Goal: Task Accomplishment & Management: Complete application form

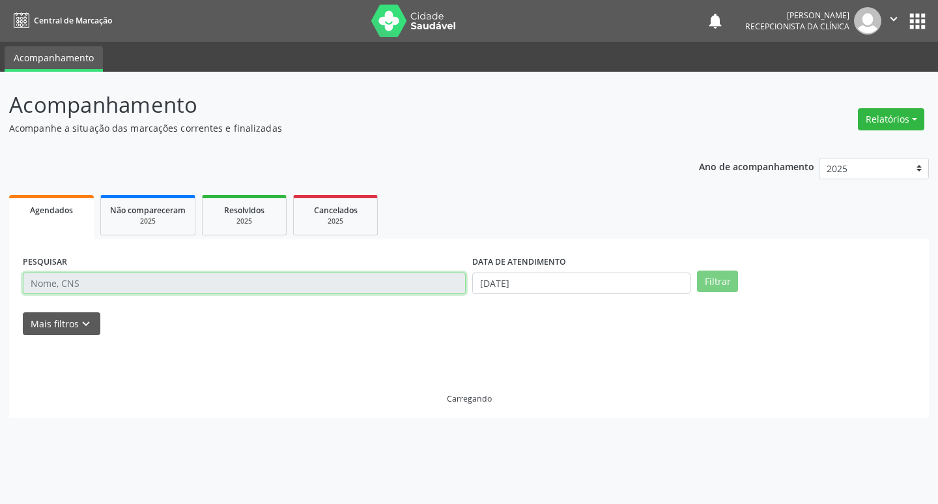
click at [122, 282] on input "text" at bounding box center [244, 283] width 443 height 22
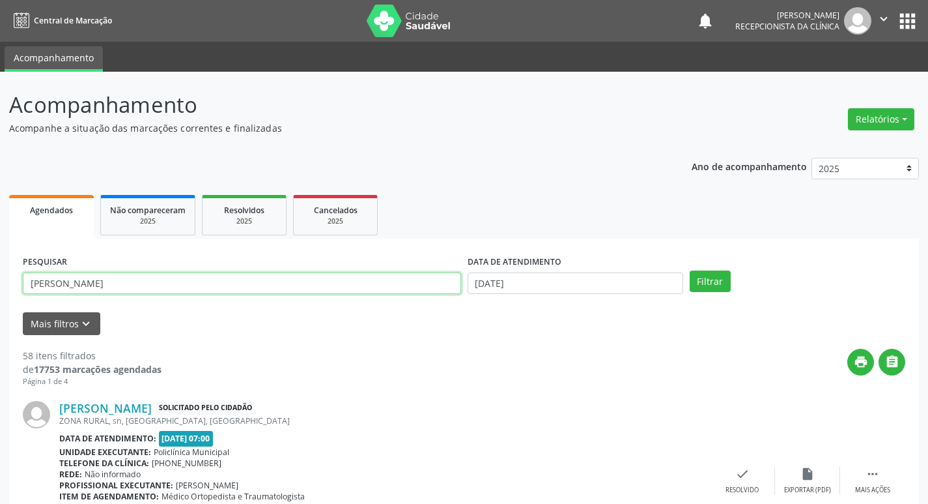
click at [690, 270] on button "Filtrar" at bounding box center [710, 281] width 41 height 22
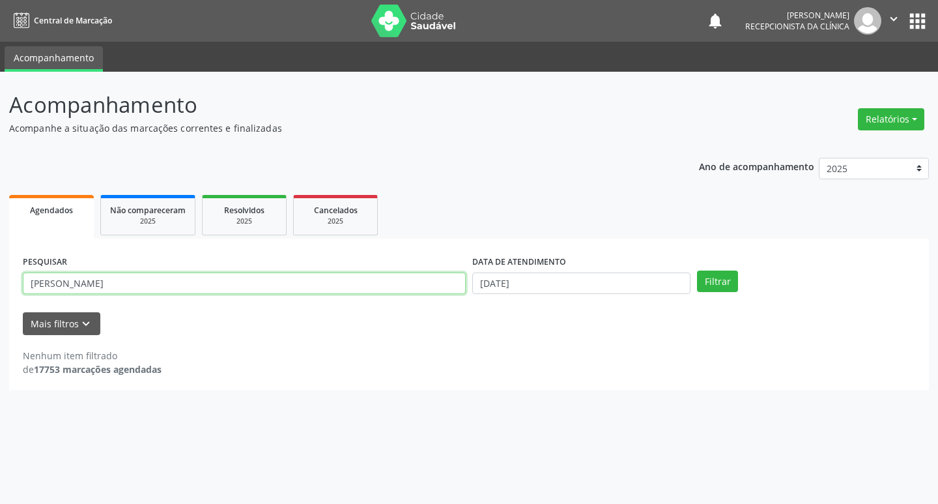
click at [181, 280] on input "[PERSON_NAME]" at bounding box center [244, 283] width 443 height 22
click at [697, 270] on button "Filtrar" at bounding box center [717, 281] width 41 height 22
click at [103, 286] on input "selso" at bounding box center [244, 283] width 443 height 22
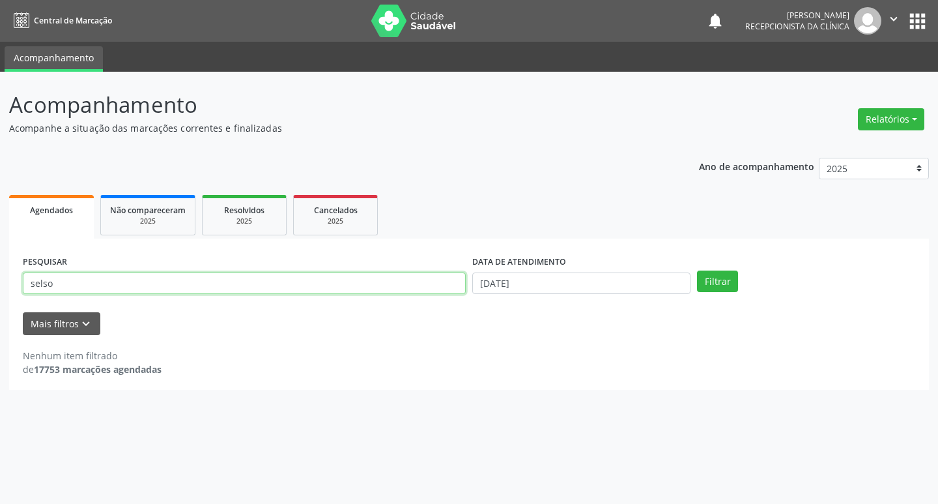
click at [103, 286] on input "selso" at bounding box center [244, 283] width 443 height 22
click at [697, 270] on button "Filtrar" at bounding box center [717, 281] width 41 height 22
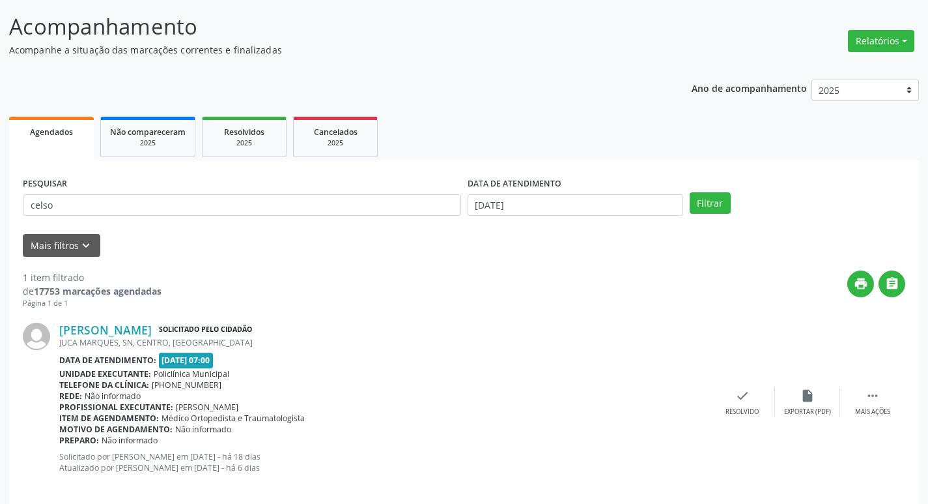
scroll to position [93, 0]
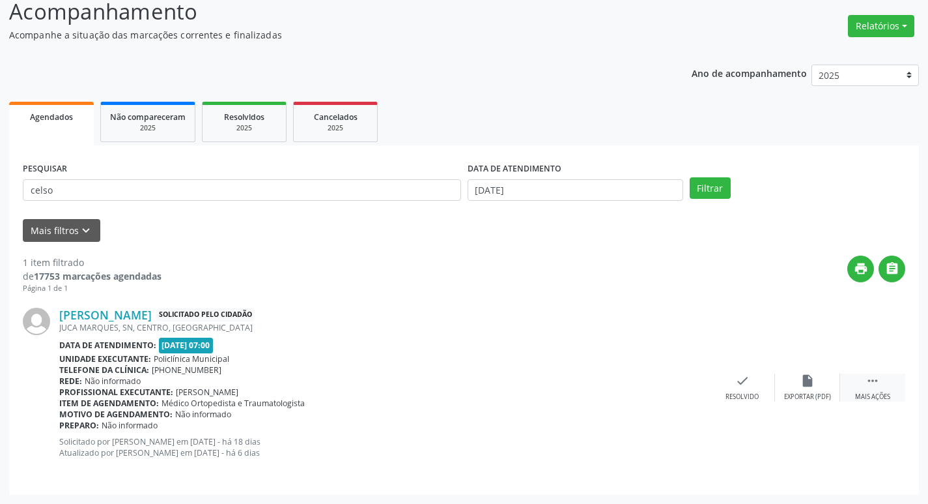
drag, startPoint x: 885, startPoint y: 401, endPoint x: 879, endPoint y: 393, distance: 10.2
click at [880, 395] on div "Mais ações" at bounding box center [872, 396] width 35 height 9
click at [687, 379] on div "print Imprimir" at bounding box center [677, 387] width 65 height 28
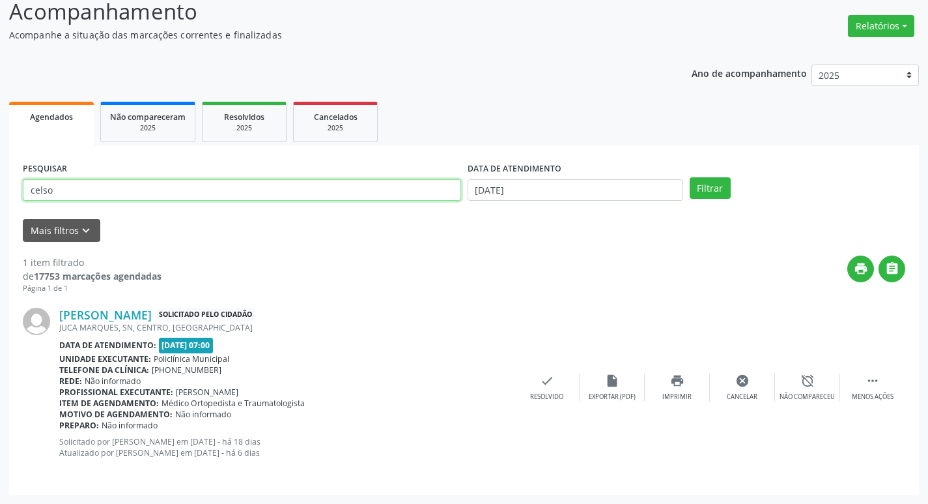
click at [307, 180] on input "celso" at bounding box center [242, 190] width 438 height 22
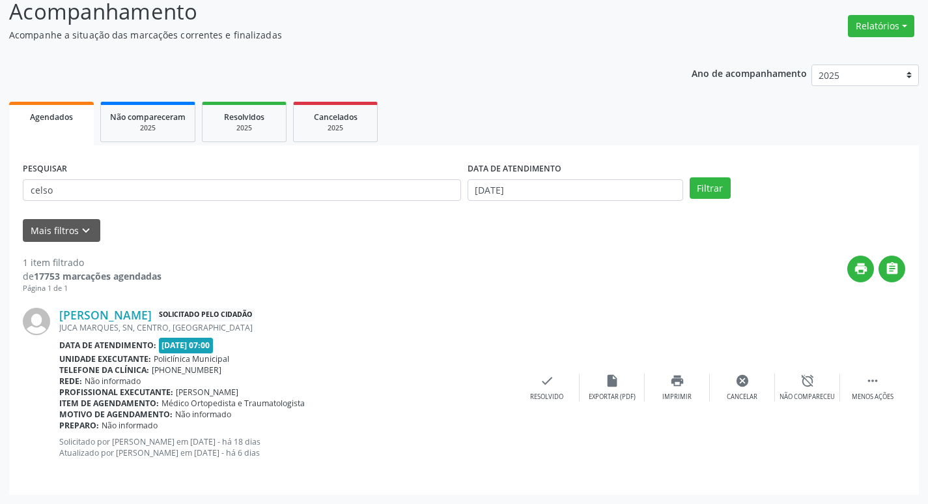
click at [289, 172] on div "PESQUISAR celso" at bounding box center [242, 184] width 445 height 51
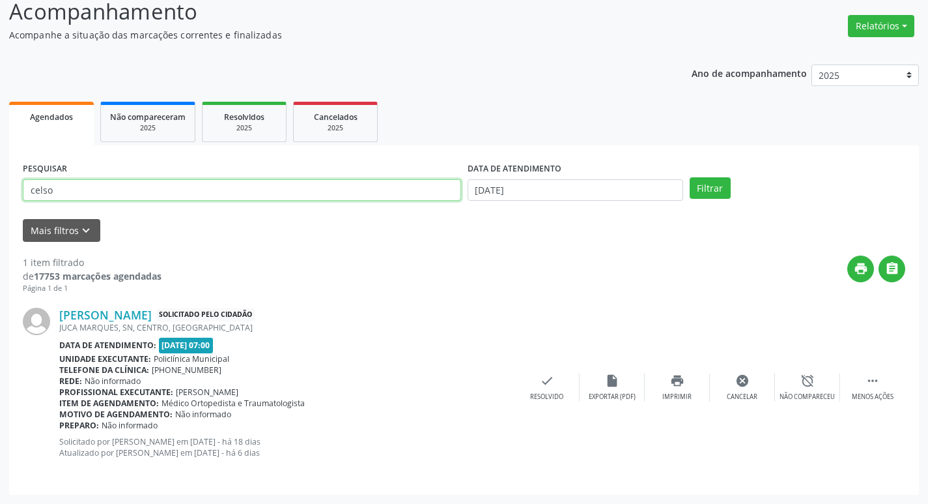
click at [301, 197] on input "celso" at bounding box center [242, 190] width 438 height 22
click at [690, 177] on button "Filtrar" at bounding box center [710, 188] width 41 height 22
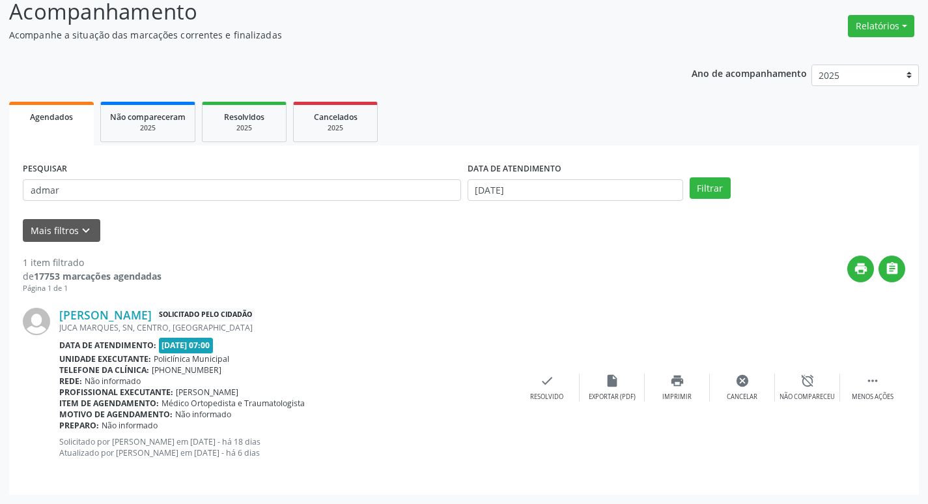
scroll to position [0, 0]
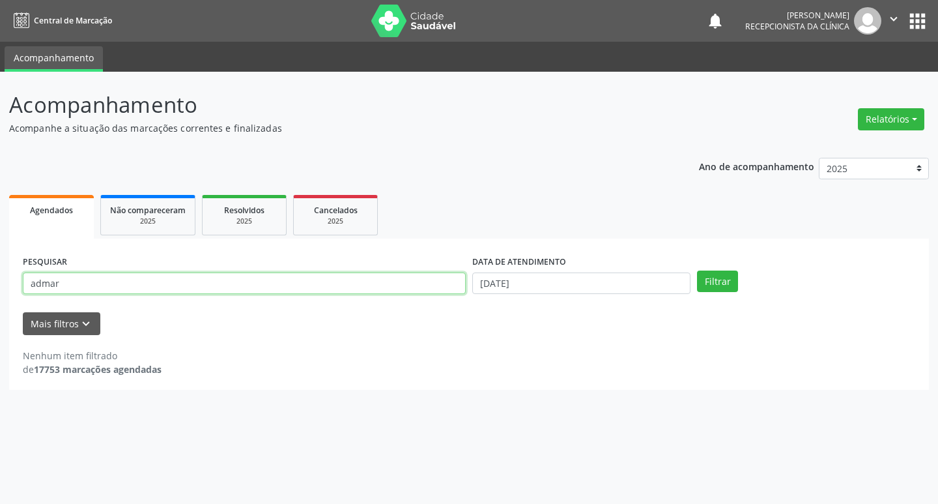
click at [115, 274] on input "admar" at bounding box center [244, 283] width 443 height 22
type input "edmar"
click at [697, 270] on button "Filtrar" at bounding box center [717, 281] width 41 height 22
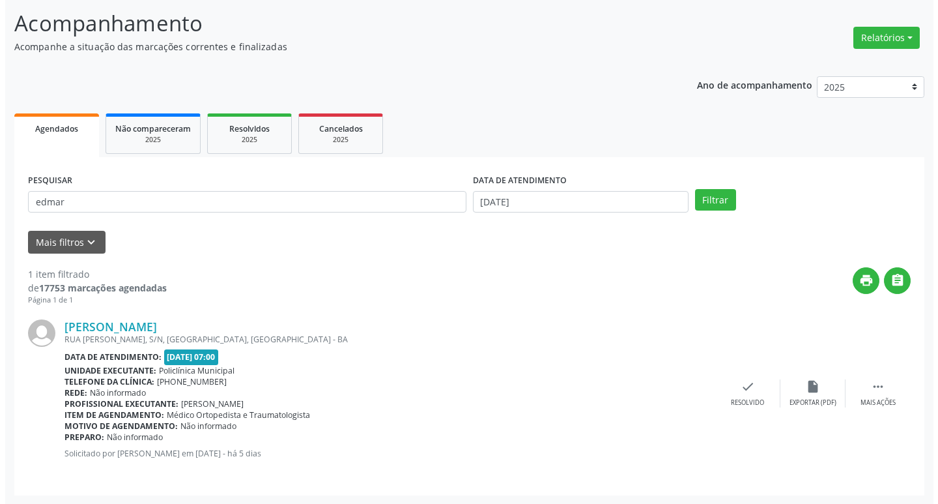
scroll to position [82, 0]
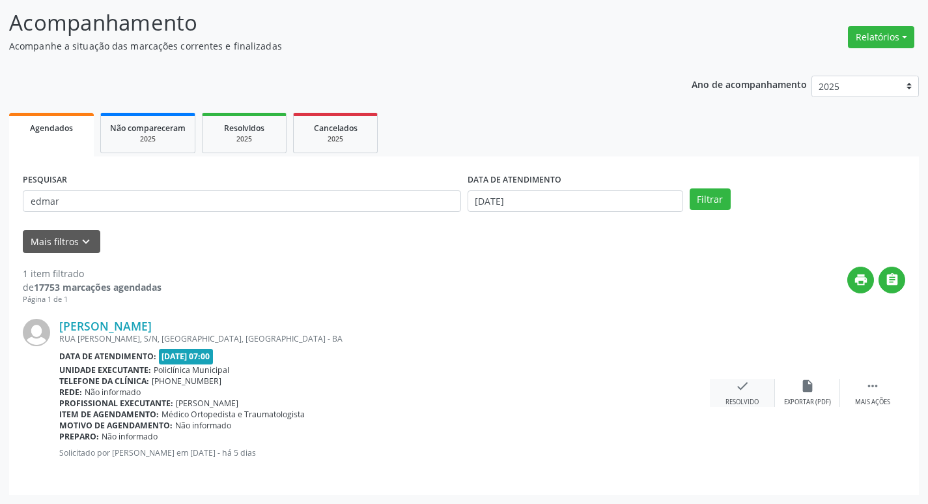
click at [747, 386] on icon "check" at bounding box center [743, 386] width 14 height 14
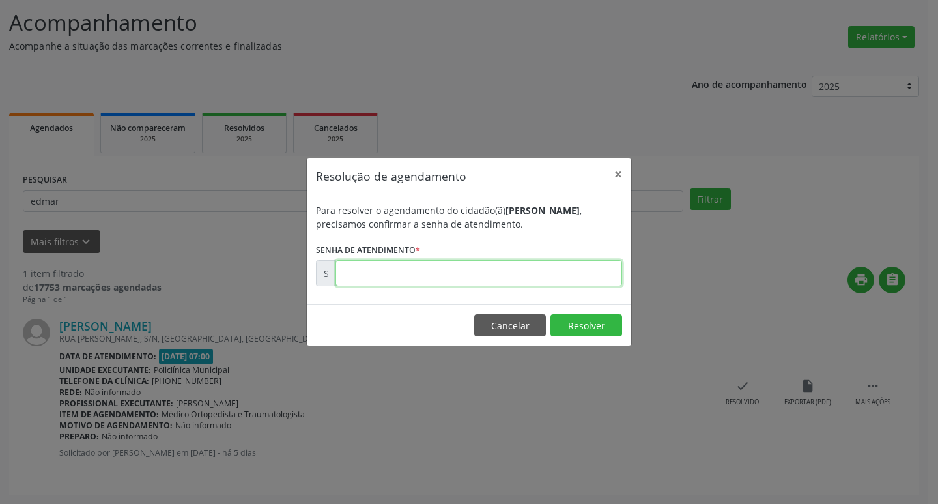
click at [397, 265] on input "text" at bounding box center [479, 273] width 287 height 26
type input "00171687"
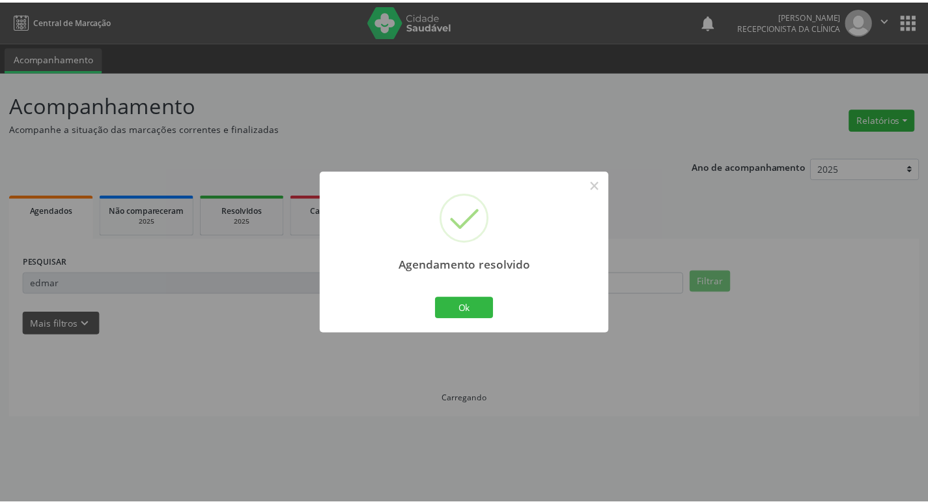
scroll to position [0, 0]
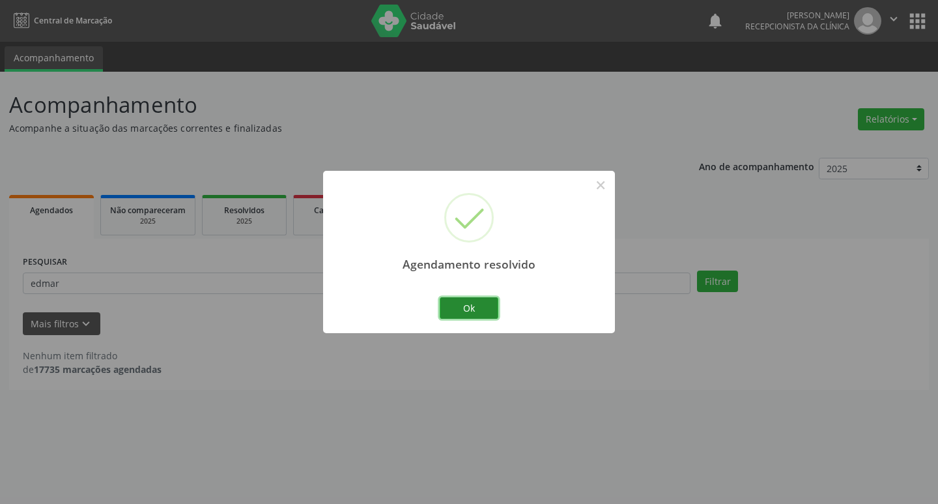
click at [444, 308] on button "Ok" at bounding box center [469, 308] width 59 height 22
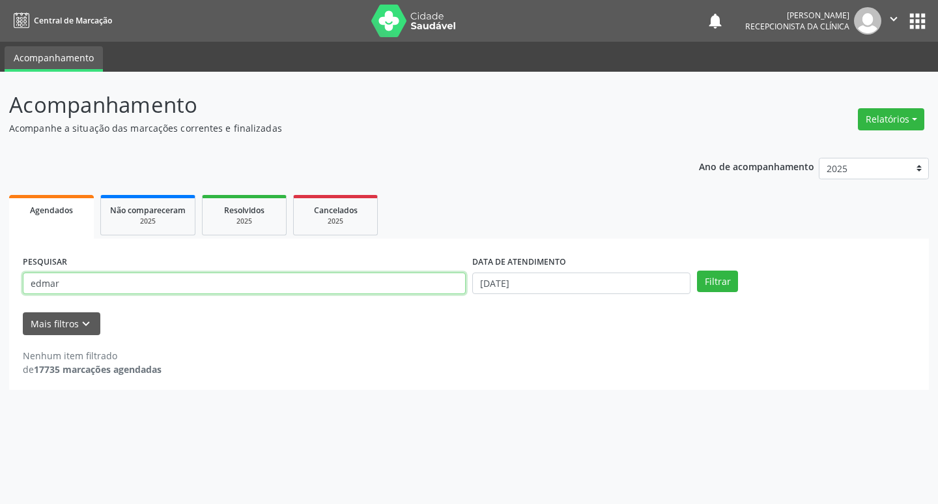
click at [404, 293] on input "edmar" at bounding box center [244, 283] width 443 height 22
type input "luzinete"
click at [697, 270] on button "Filtrar" at bounding box center [717, 281] width 41 height 22
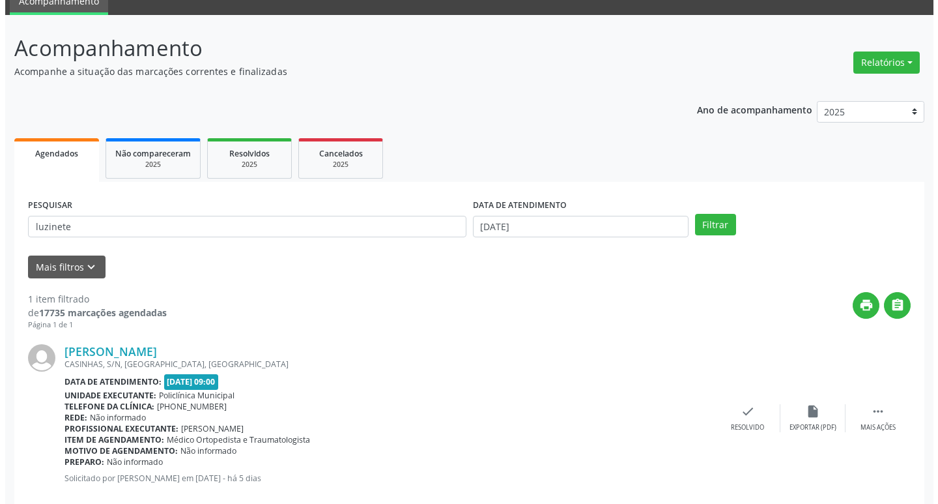
scroll to position [82, 0]
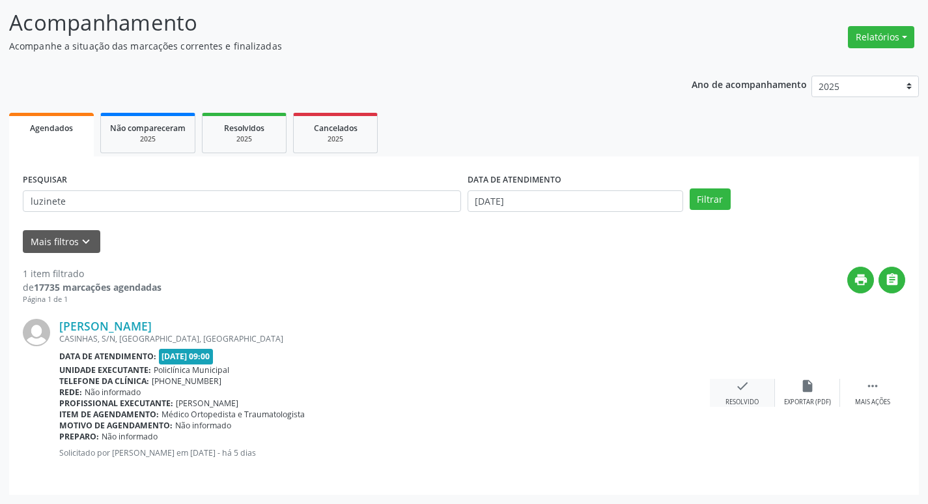
click at [732, 391] on div "check Resolvido" at bounding box center [742, 393] width 65 height 28
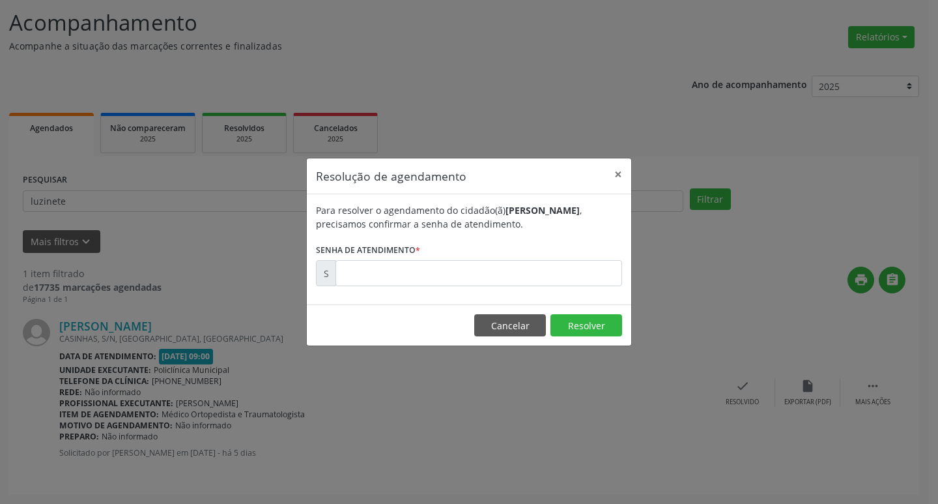
click at [416, 259] on label "Senha de atendimento *" at bounding box center [368, 250] width 104 height 20
click at [427, 268] on input "text" at bounding box center [479, 273] width 287 height 26
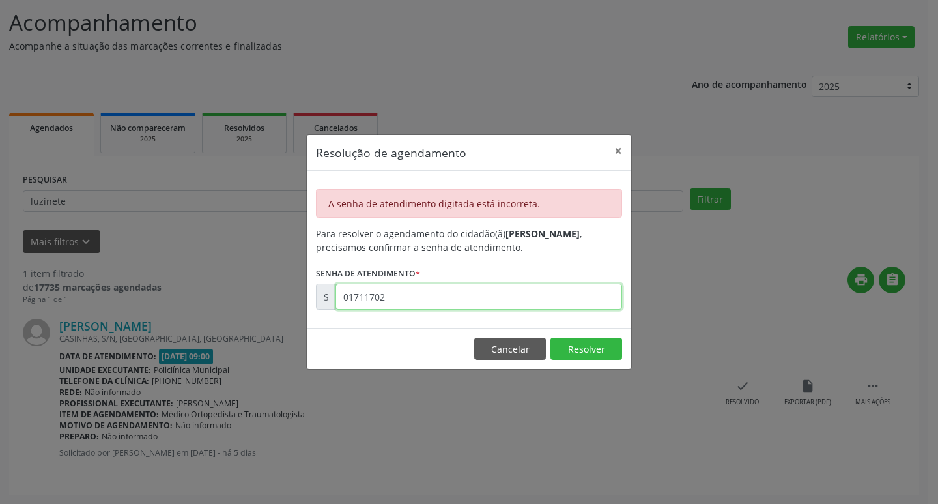
click at [440, 288] on input "01711702" at bounding box center [479, 296] width 287 height 26
type input "00171702"
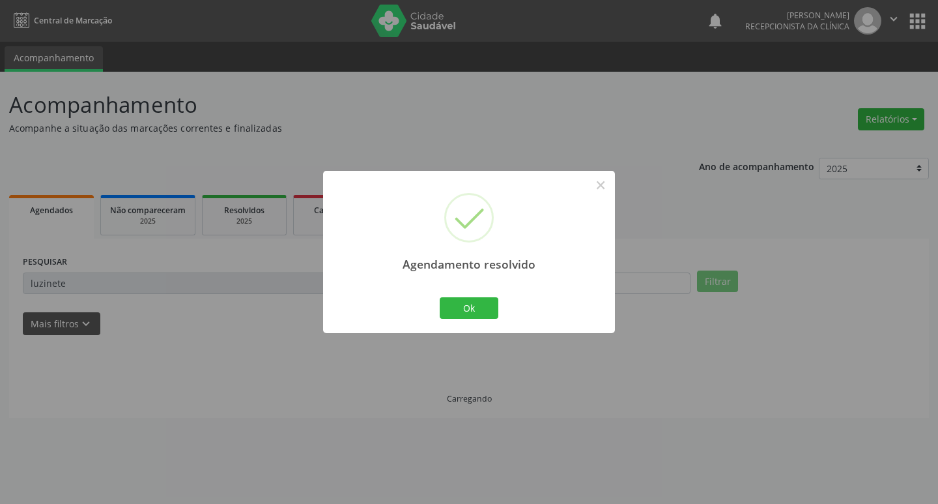
scroll to position [0, 0]
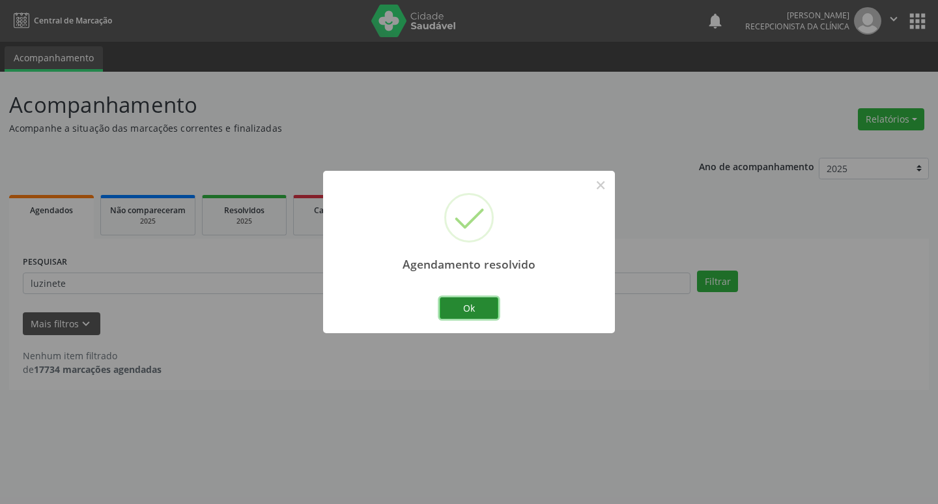
click at [448, 297] on button "Ok" at bounding box center [469, 308] width 59 height 22
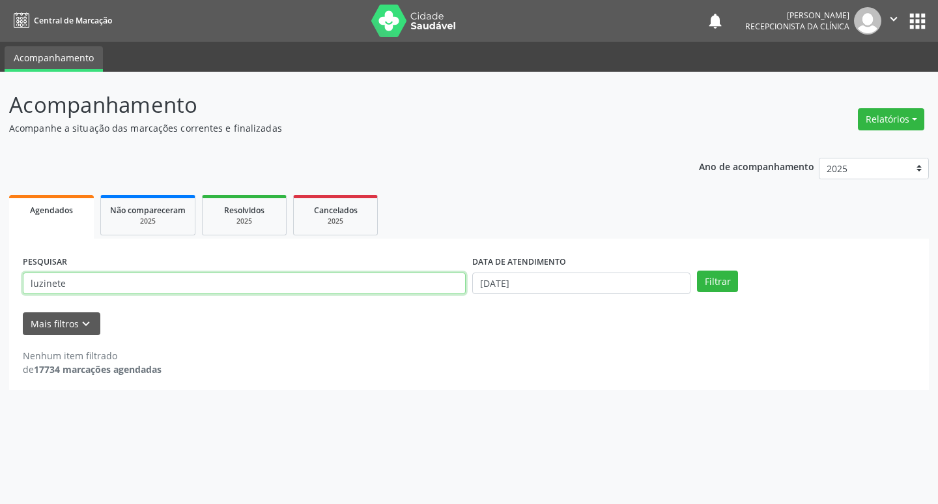
click at [391, 276] on input "luzinete" at bounding box center [244, 283] width 443 height 22
type input ","
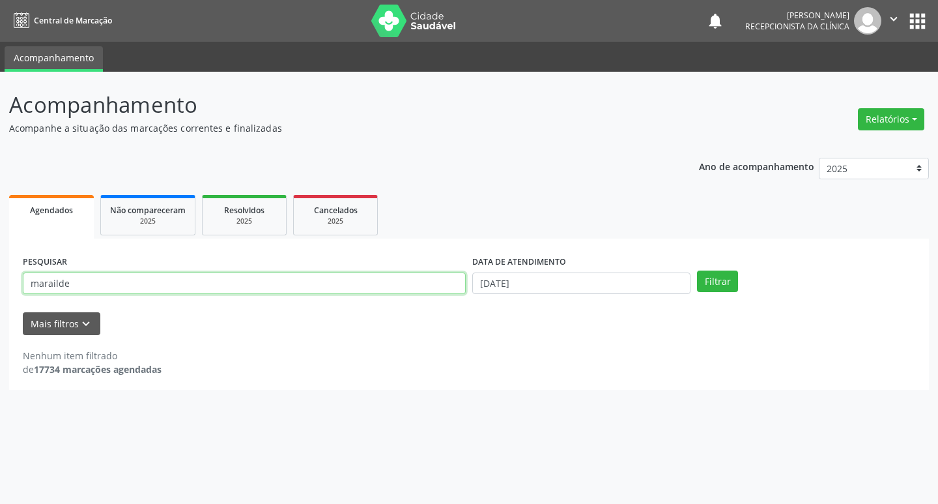
click at [697, 270] on button "Filtrar" at bounding box center [717, 281] width 41 height 22
click at [371, 282] on input "marailde" at bounding box center [244, 283] width 443 height 22
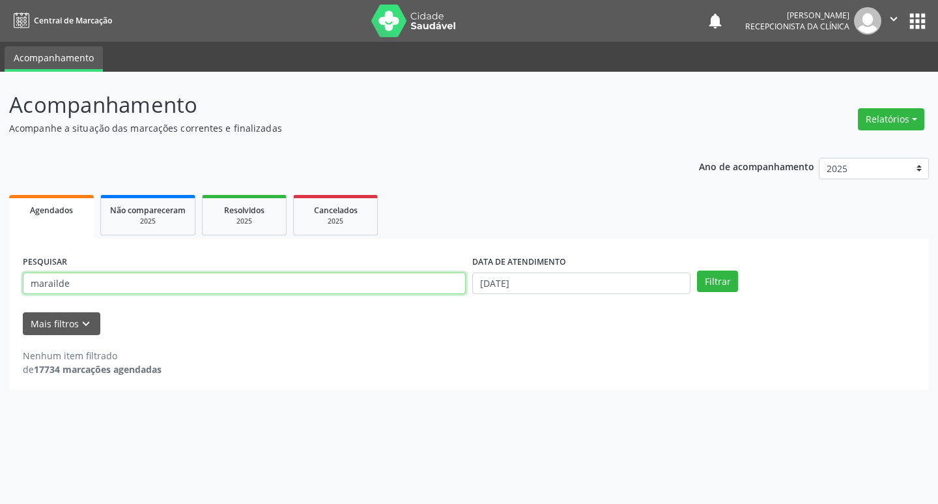
click at [697, 270] on button "Filtrar" at bounding box center [717, 281] width 41 height 22
click at [337, 279] on input "marailde" at bounding box center [244, 283] width 443 height 22
click at [697, 270] on button "Filtrar" at bounding box center [717, 281] width 41 height 22
click at [330, 279] on input "[PERSON_NAME] [" at bounding box center [244, 283] width 443 height 22
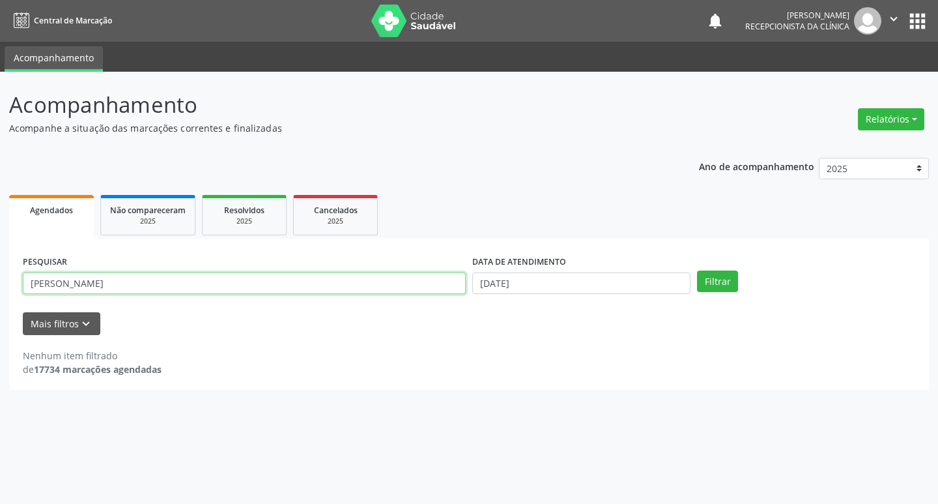
type input "[PERSON_NAME]"
click at [697, 270] on button "Filtrar" at bounding box center [717, 281] width 41 height 22
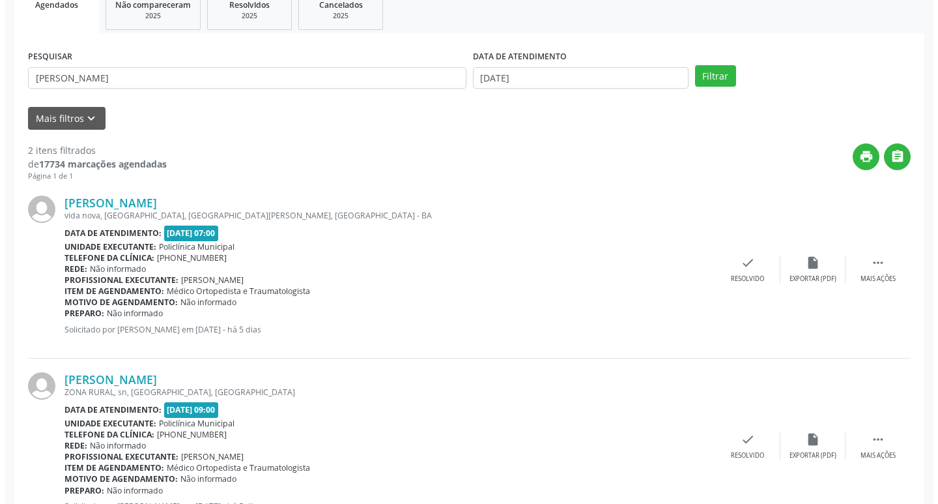
scroll to position [259, 0]
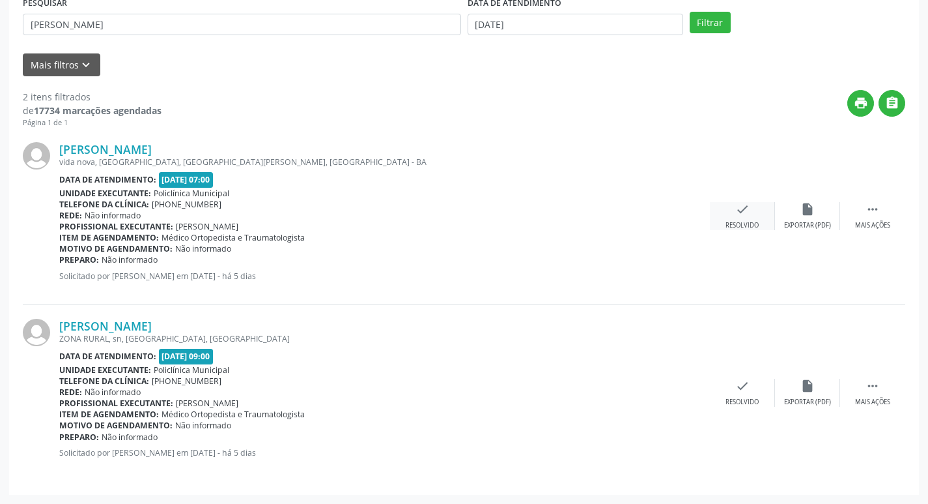
click at [758, 205] on div "check Resolvido" at bounding box center [742, 216] width 65 height 28
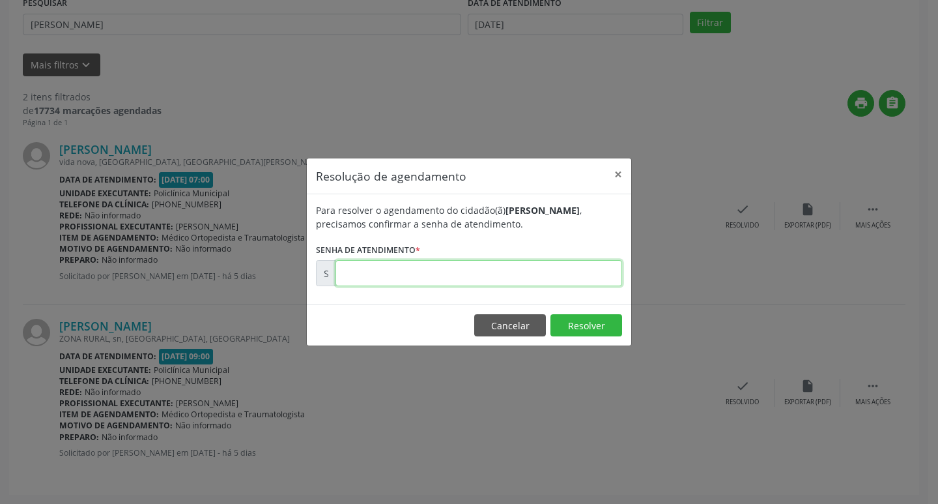
click at [444, 272] on input "text" at bounding box center [479, 273] width 287 height 26
type input "00171671"
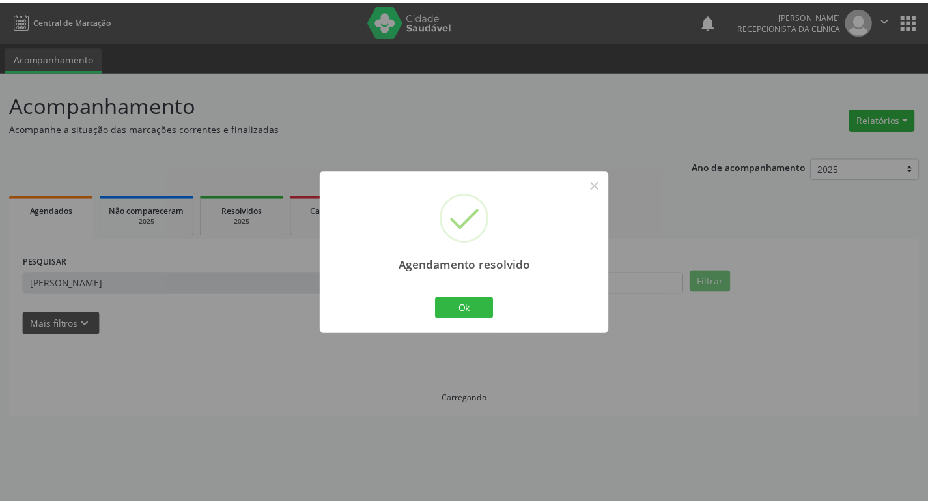
scroll to position [0, 0]
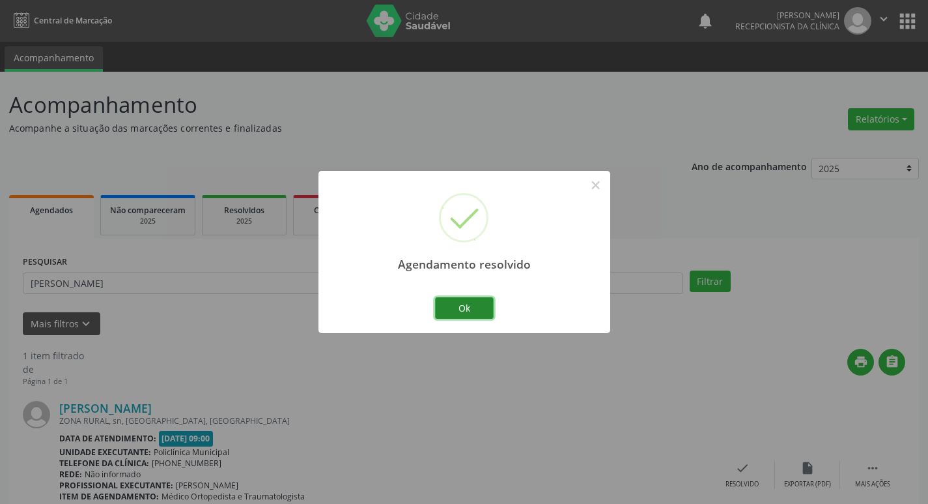
click at [456, 298] on button "Ok" at bounding box center [464, 308] width 59 height 22
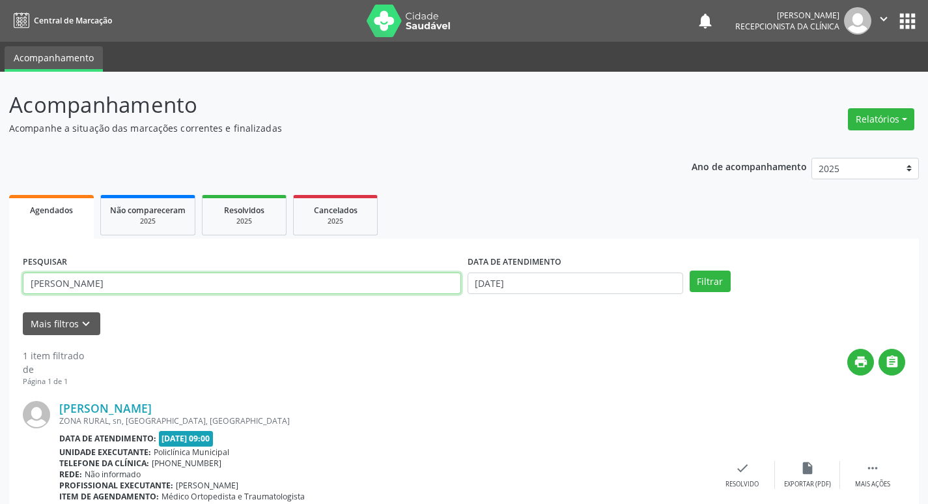
click at [432, 287] on input "[PERSON_NAME]" at bounding box center [242, 283] width 438 height 22
type input "dalva"
click at [690, 270] on button "Filtrar" at bounding box center [710, 281] width 41 height 22
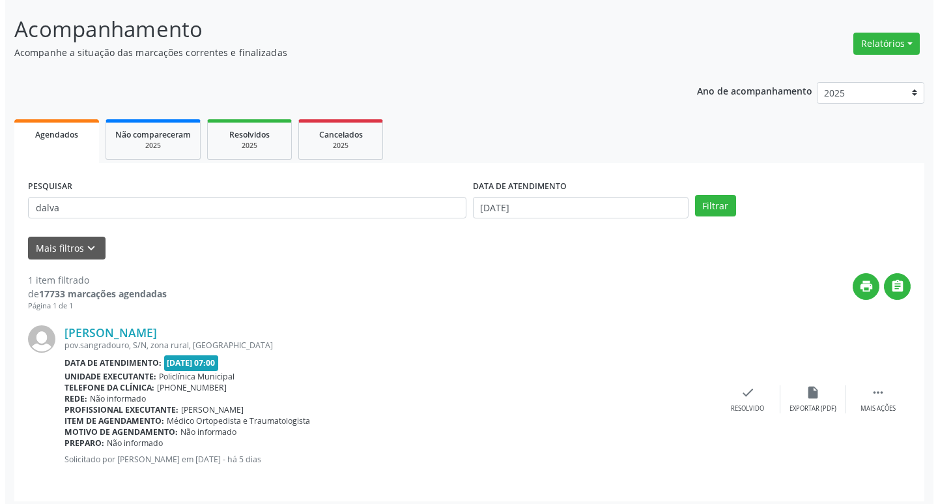
scroll to position [82, 0]
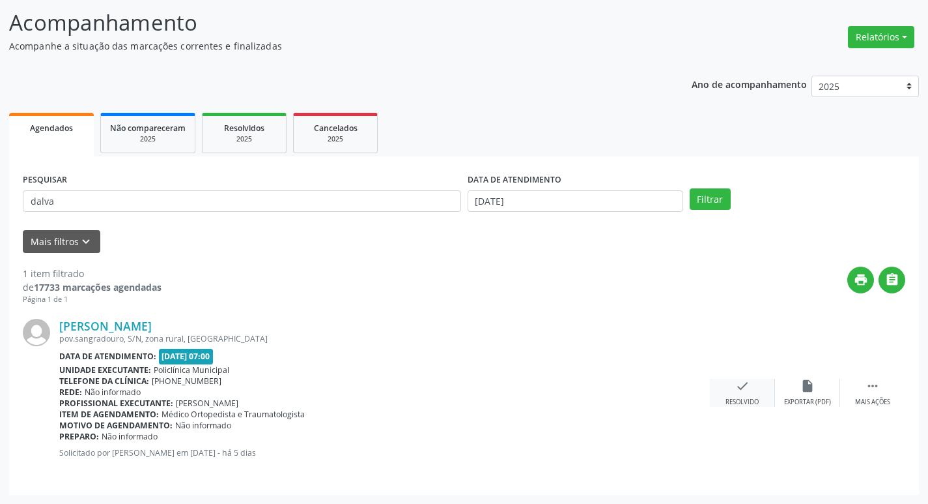
click at [739, 386] on icon "check" at bounding box center [743, 386] width 14 height 14
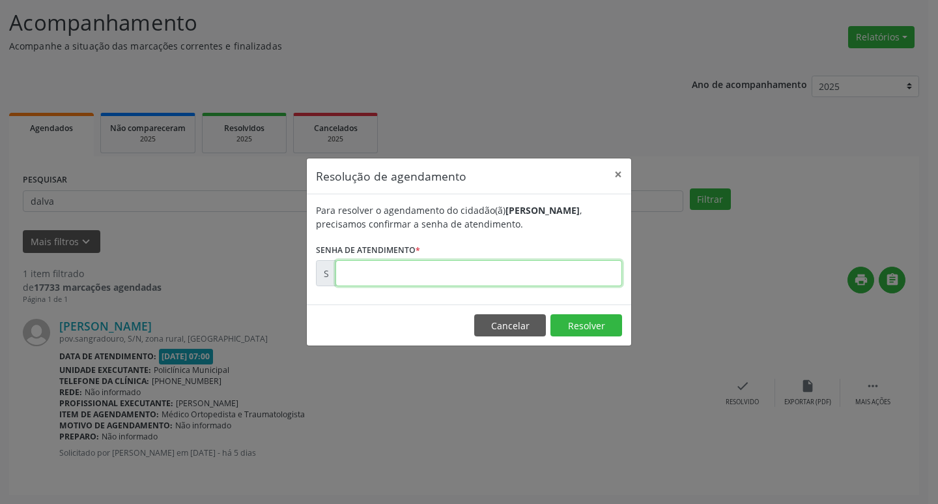
click at [437, 261] on input "text" at bounding box center [479, 273] width 287 height 26
type input "00171668"
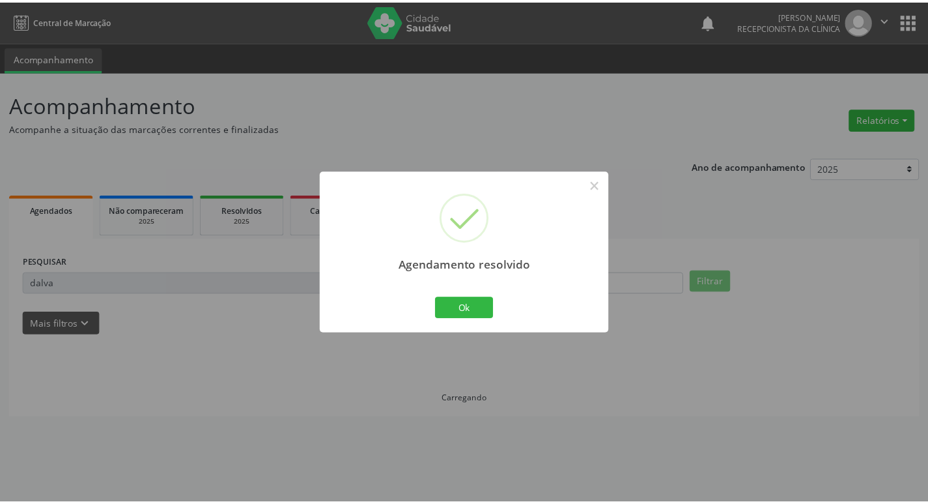
scroll to position [0, 0]
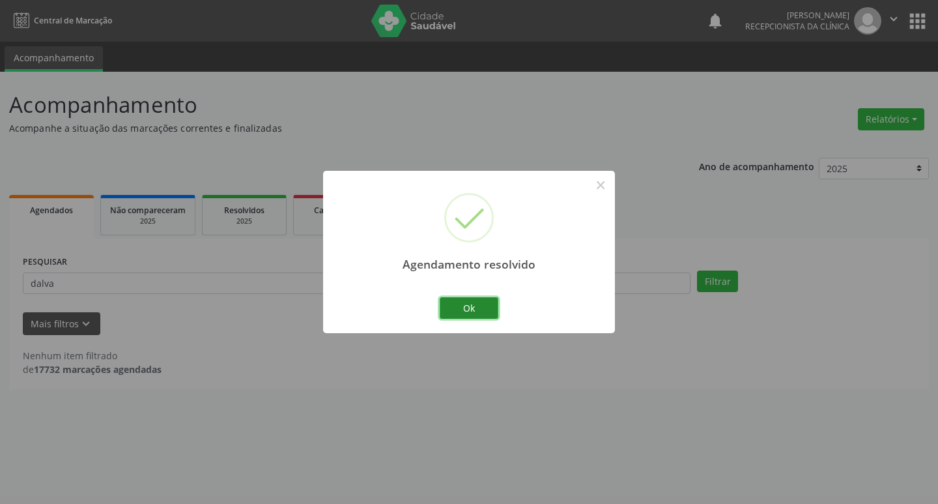
drag, startPoint x: 454, startPoint y: 307, endPoint x: 429, endPoint y: 298, distance: 26.8
click at [453, 306] on button "Ok" at bounding box center [469, 308] width 59 height 22
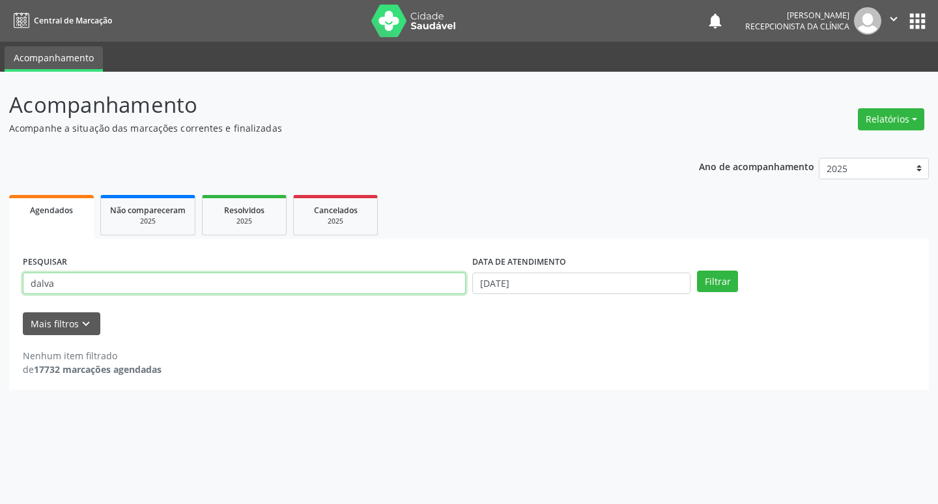
click at [372, 294] on input "dalva" at bounding box center [244, 283] width 443 height 22
type input "helton"
click at [697, 270] on button "Filtrar" at bounding box center [717, 281] width 41 height 22
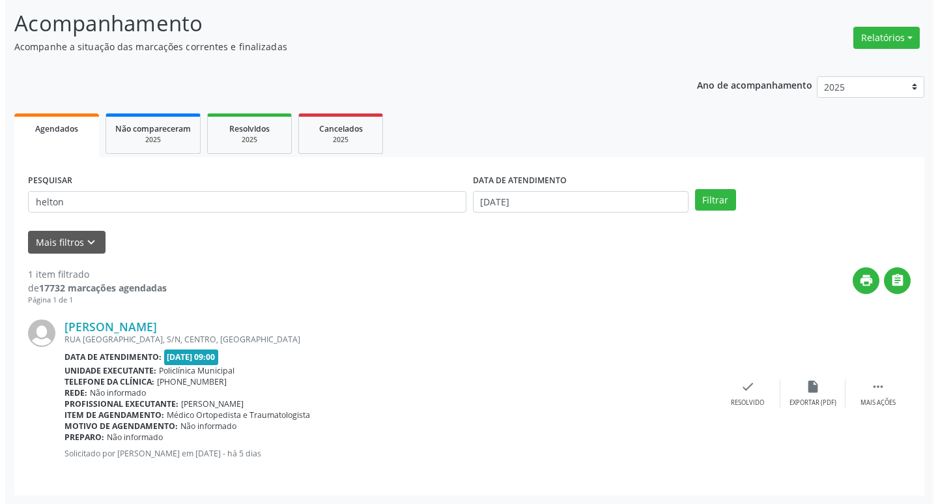
scroll to position [82, 0]
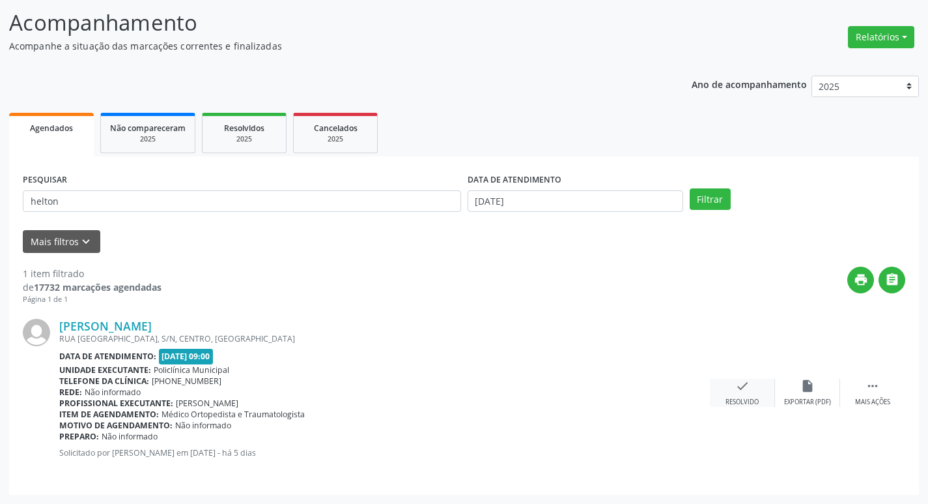
click at [721, 385] on div "check Resolvido" at bounding box center [742, 393] width 65 height 28
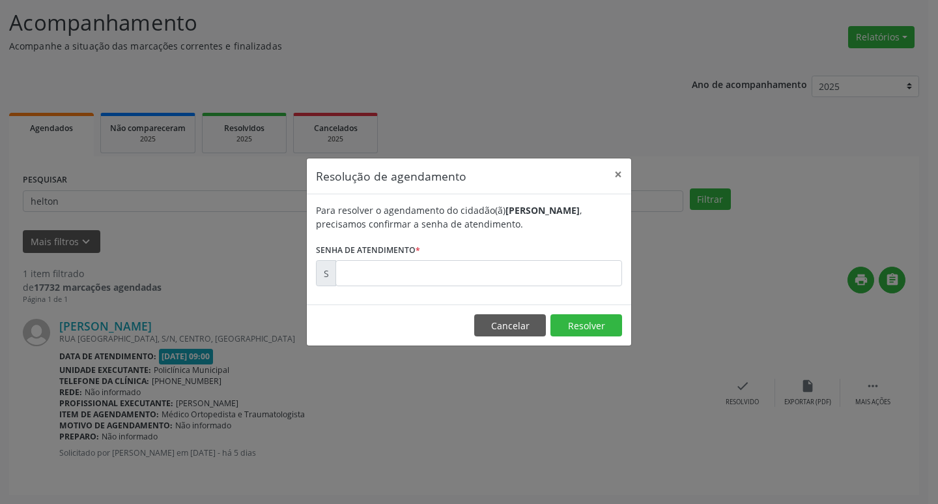
click at [403, 257] on label "Senha de atendimento *" at bounding box center [368, 250] width 104 height 20
click at [404, 258] on label "Senha de atendimento *" at bounding box center [368, 250] width 104 height 20
click at [408, 266] on input "text" at bounding box center [479, 273] width 287 height 26
type input "00172018"
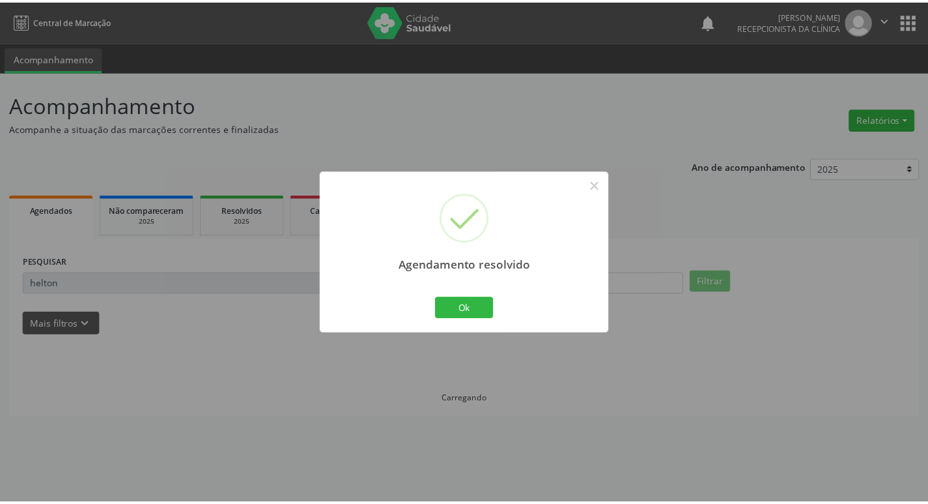
scroll to position [0, 0]
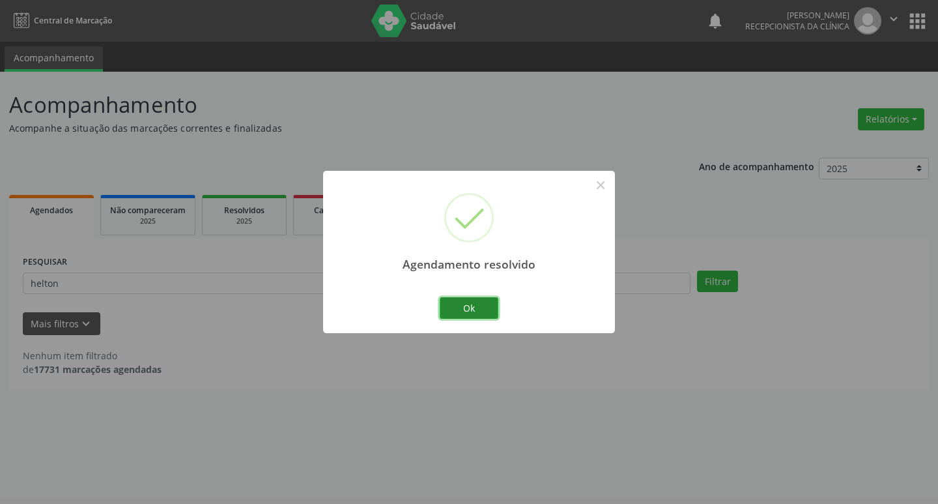
drag, startPoint x: 463, startPoint y: 302, endPoint x: 446, endPoint y: 296, distance: 17.3
click at [462, 302] on button "Ok" at bounding box center [469, 308] width 59 height 22
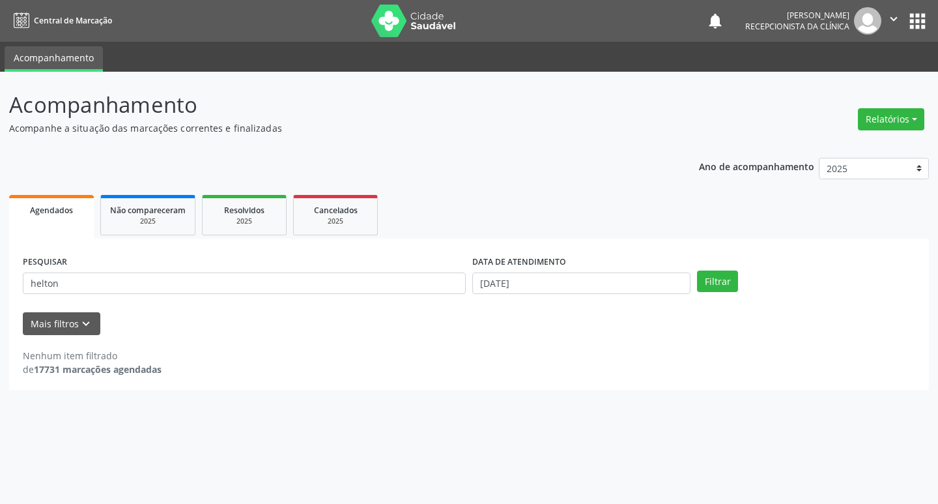
click at [445, 295] on div "PESQUISAR helton" at bounding box center [245, 277] width 450 height 51
click at [441, 293] on div "PESQUISAR helton" at bounding box center [245, 277] width 450 height 51
click at [435, 291] on input "helton" at bounding box center [244, 283] width 443 height 22
click at [433, 289] on input "helton" at bounding box center [244, 283] width 443 height 22
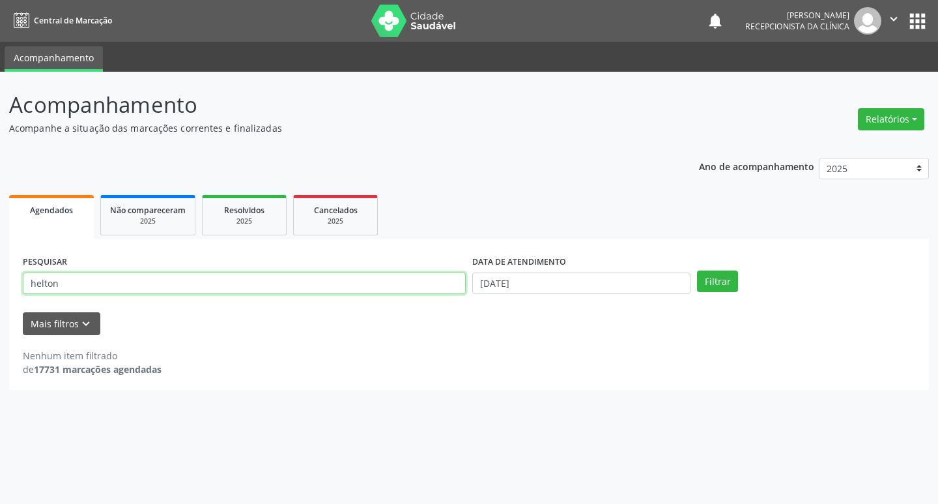
click at [433, 289] on input "helton" at bounding box center [244, 283] width 443 height 22
type input "mayra"
click at [697, 270] on button "Filtrar" at bounding box center [717, 281] width 41 height 22
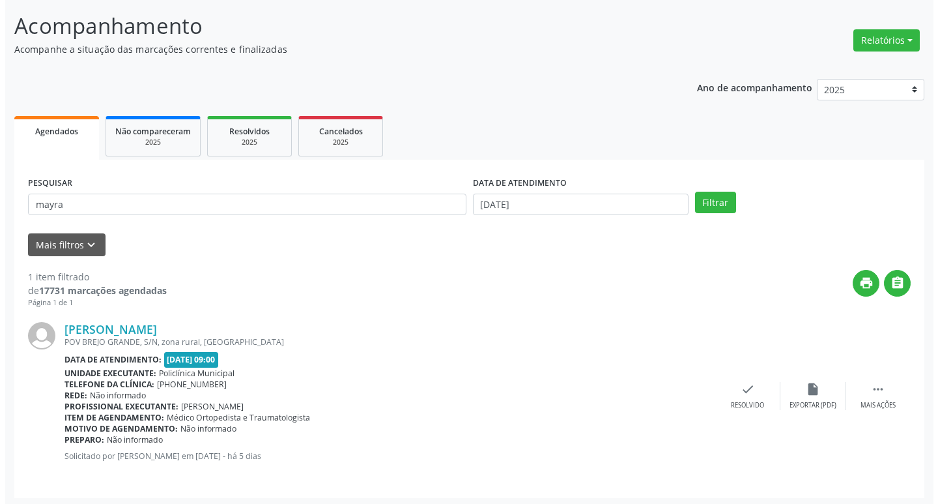
scroll to position [82, 0]
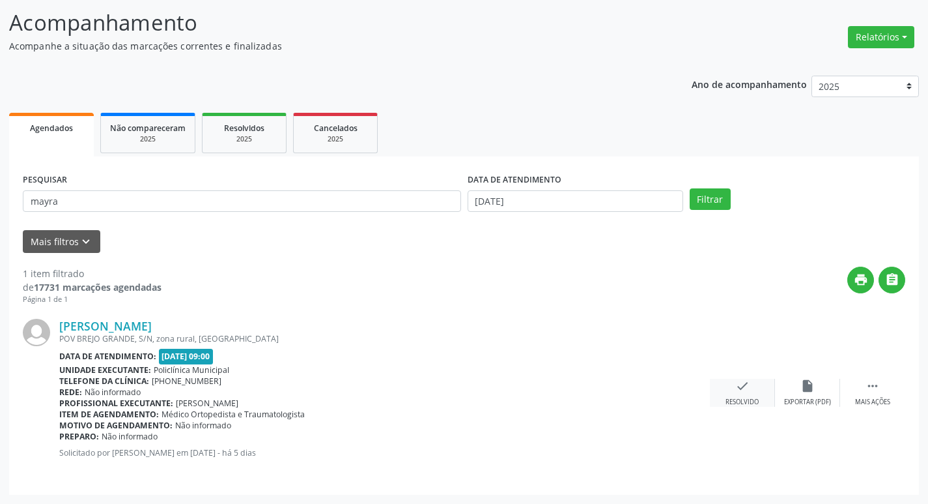
click at [743, 393] on icon "check" at bounding box center [743, 386] width 14 height 14
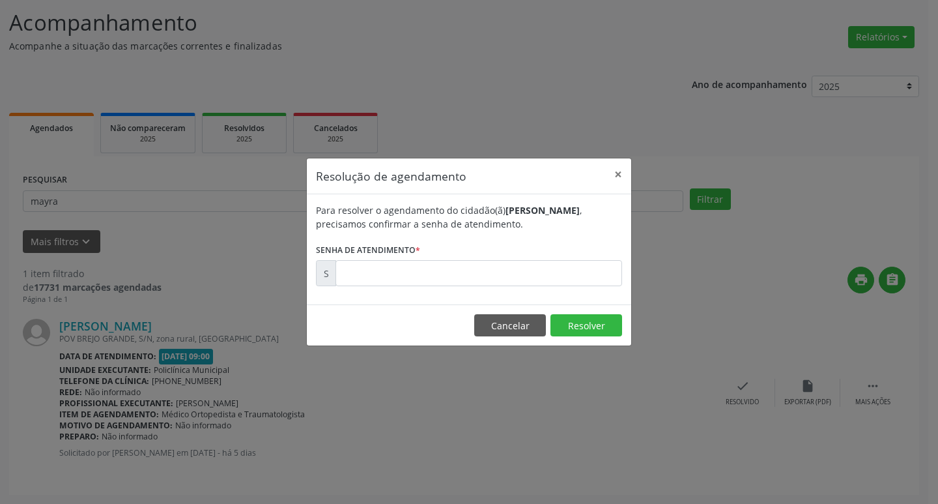
drag, startPoint x: 451, startPoint y: 290, endPoint x: 437, endPoint y: 280, distance: 17.9
click at [450, 290] on div "Para resolver o agendamento do cidadão(ã) [PERSON_NAME] , precisamos confirmar …" at bounding box center [469, 249] width 324 height 110
click at [415, 271] on input "text" at bounding box center [479, 273] width 287 height 26
type input "00171741"
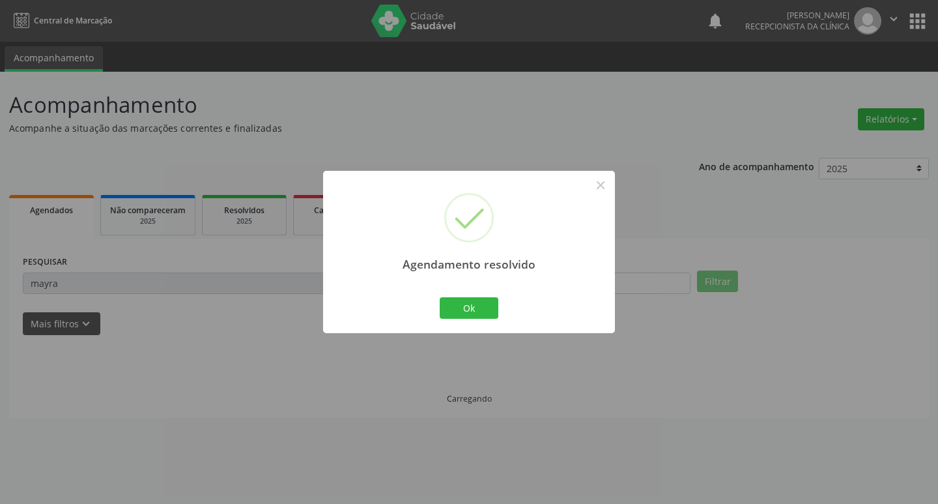
scroll to position [0, 0]
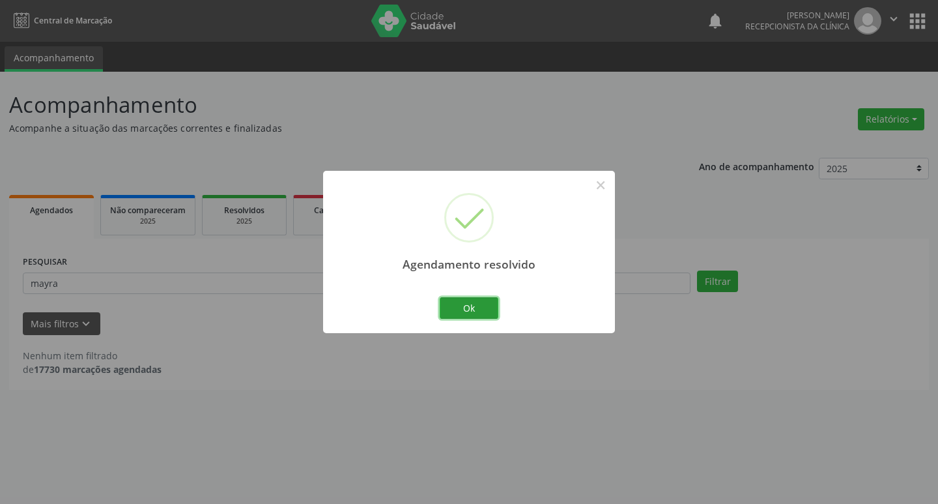
drag, startPoint x: 455, startPoint y: 311, endPoint x: 415, endPoint y: 284, distance: 48.4
click at [450, 305] on button "Ok" at bounding box center [469, 308] width 59 height 22
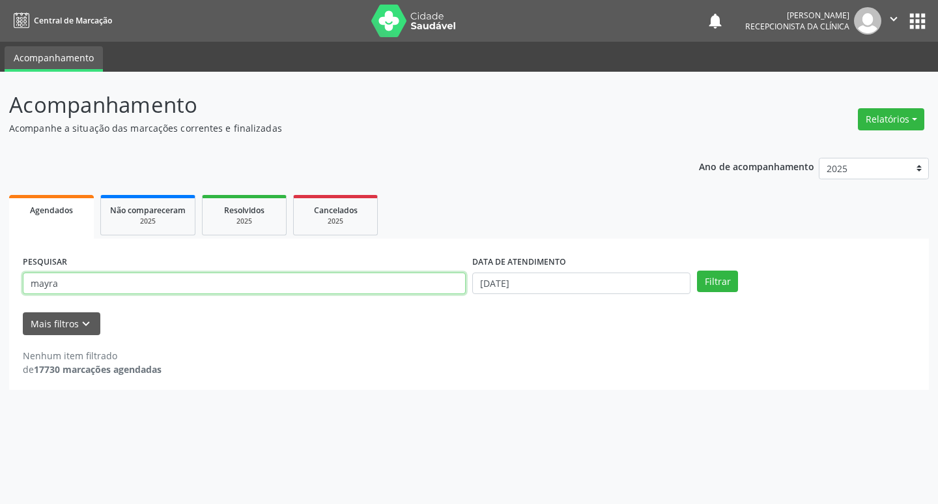
click at [415, 284] on input "mayra" at bounding box center [244, 283] width 443 height 22
type input "k"
type input "[PERSON_NAME]"
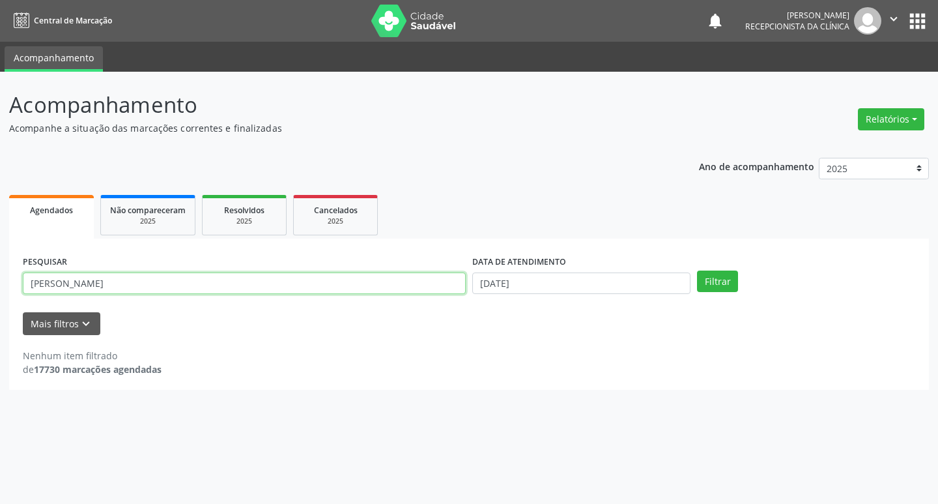
click at [697, 270] on button "Filtrar" at bounding box center [717, 281] width 41 height 22
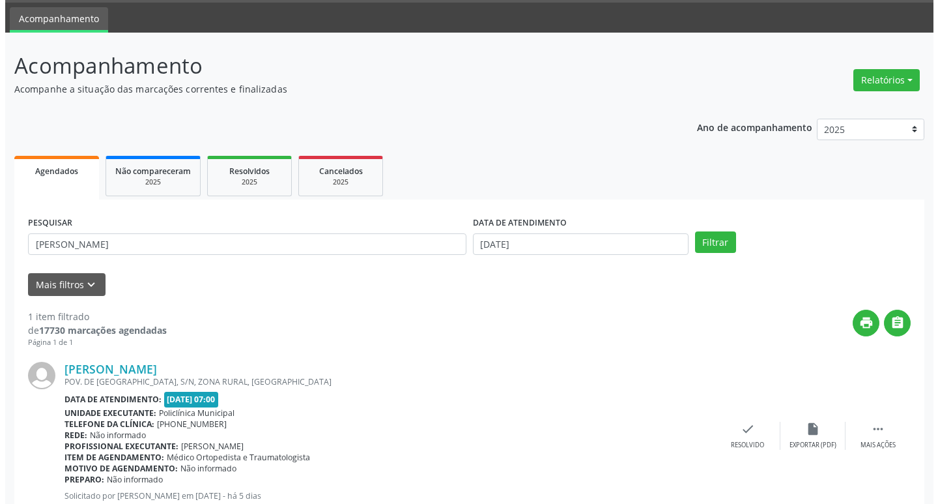
scroll to position [82, 0]
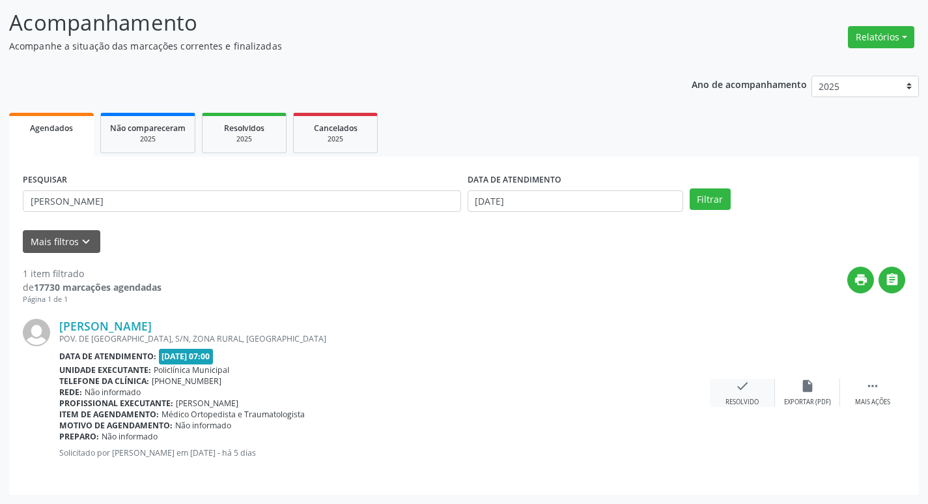
click at [743, 386] on icon "check" at bounding box center [743, 386] width 14 height 14
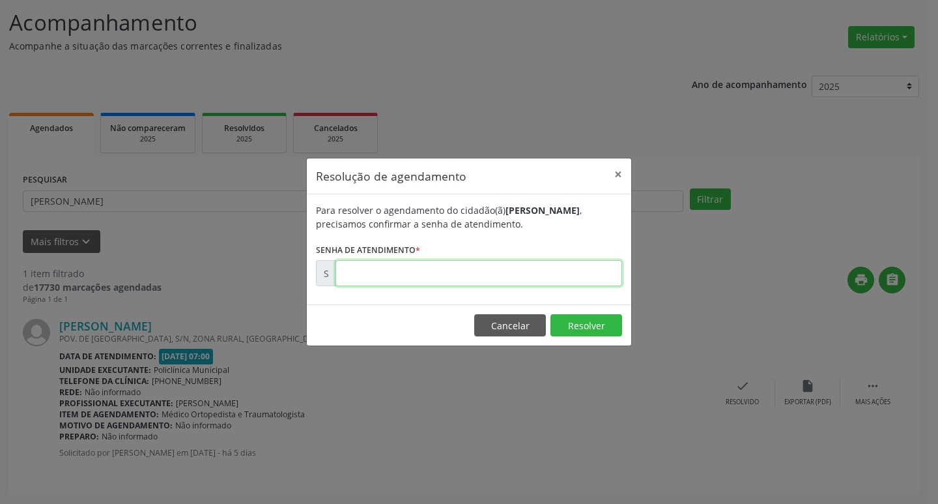
click at [535, 273] on input "text" at bounding box center [479, 273] width 287 height 26
type input "00171722"
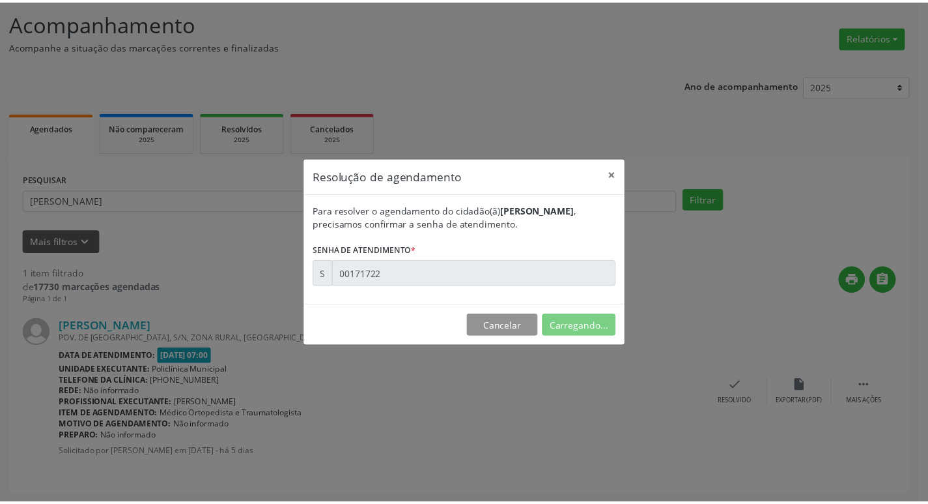
scroll to position [0, 0]
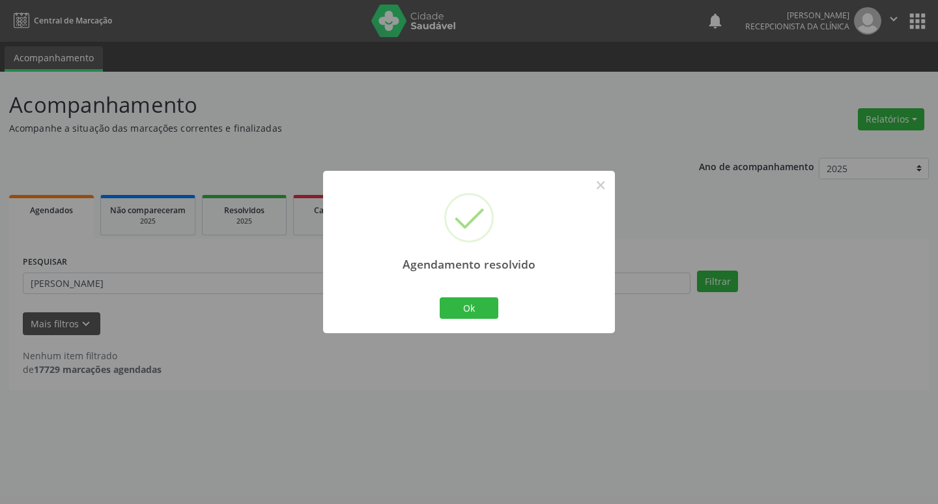
click at [470, 296] on div "Ok Cancel" at bounding box center [469, 307] width 64 height 27
click at [461, 300] on button "Ok" at bounding box center [469, 308] width 59 height 22
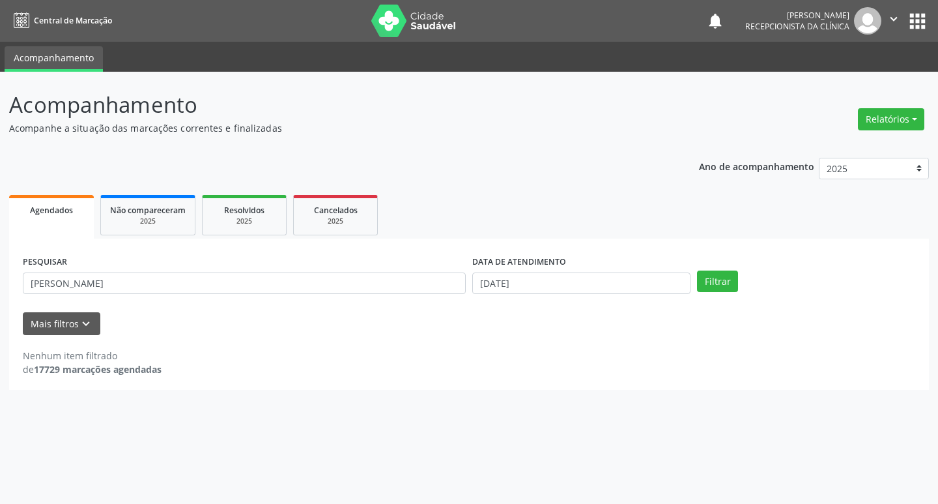
click at [417, 296] on div "PESQUISAR [PERSON_NAME]" at bounding box center [245, 277] width 450 height 51
drag, startPoint x: 417, startPoint y: 296, endPoint x: 404, endPoint y: 291, distance: 13.8
click at [413, 294] on div "PESQUISAR [PERSON_NAME]" at bounding box center [245, 277] width 450 height 51
click at [386, 287] on input "[PERSON_NAME]" at bounding box center [244, 283] width 443 height 22
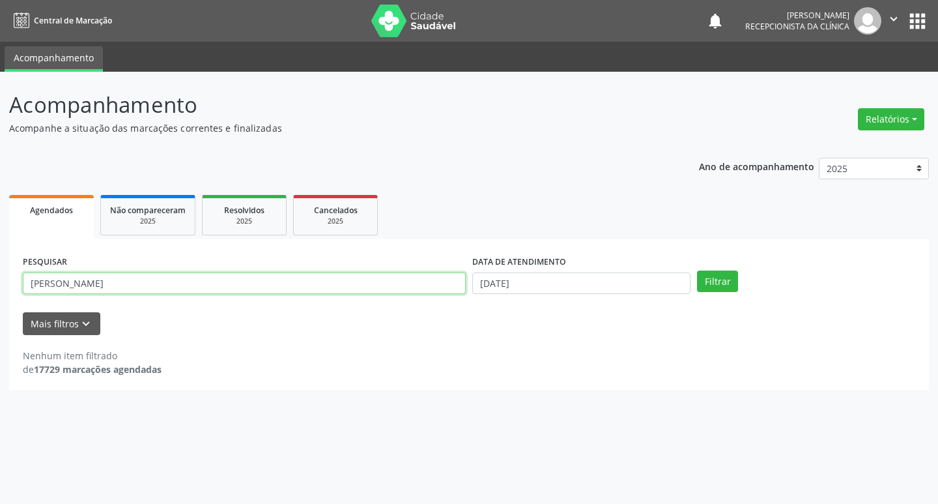
click at [386, 287] on input "[PERSON_NAME]" at bounding box center [244, 283] width 443 height 22
type input "gidalia"
click at [697, 270] on button "Filtrar" at bounding box center [717, 281] width 41 height 22
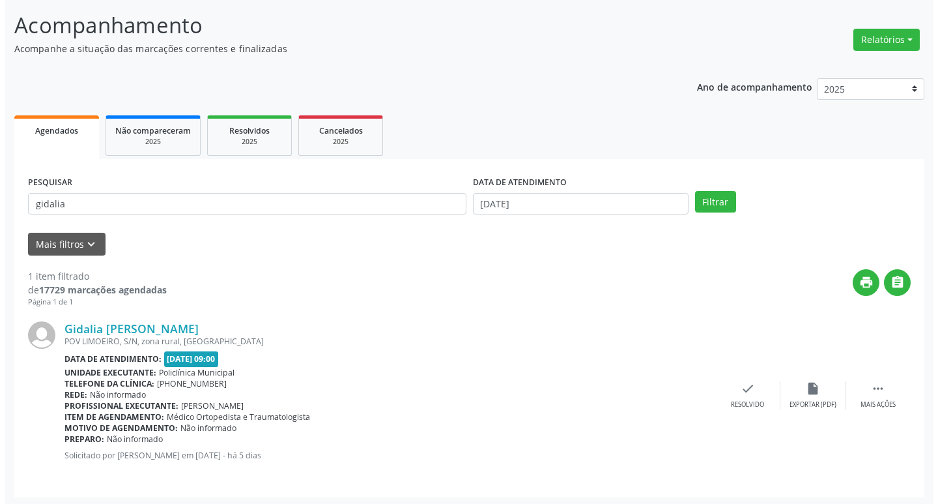
scroll to position [82, 0]
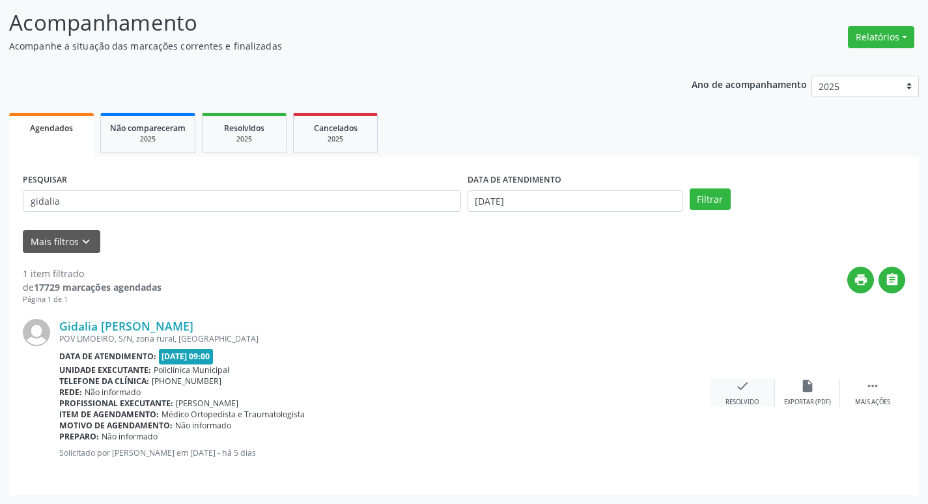
click at [739, 381] on icon "check" at bounding box center [743, 386] width 14 height 14
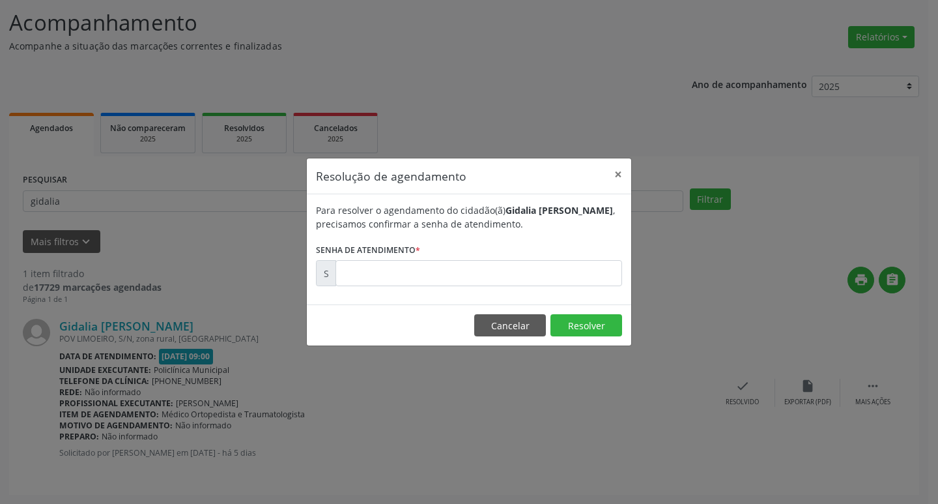
click at [500, 258] on form "Para resolver o agendamento do cidadão(ã) Gidalia [PERSON_NAME] , precisamos co…" at bounding box center [469, 244] width 306 height 83
click at [502, 263] on input "text" at bounding box center [479, 273] width 287 height 26
type input "00171740"
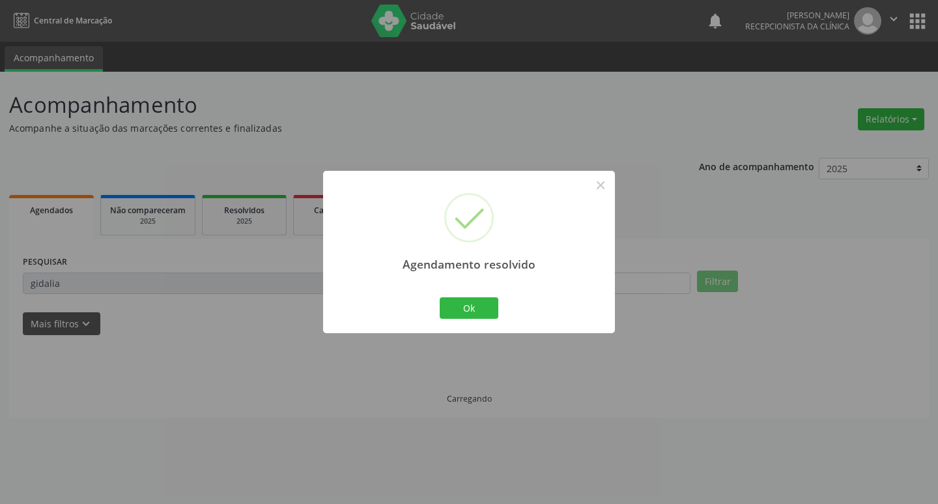
scroll to position [0, 0]
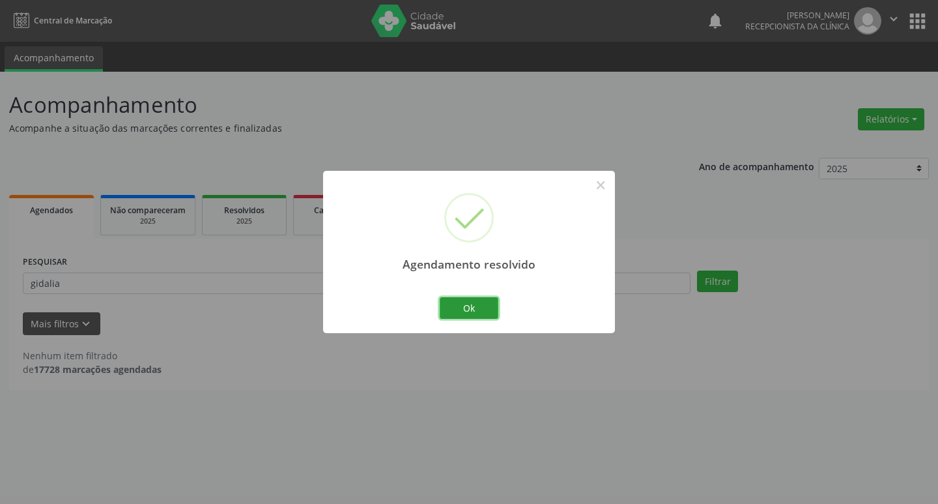
drag, startPoint x: 476, startPoint y: 302, endPoint x: 429, endPoint y: 298, distance: 47.7
click at [472, 302] on button "Ok" at bounding box center [469, 308] width 59 height 22
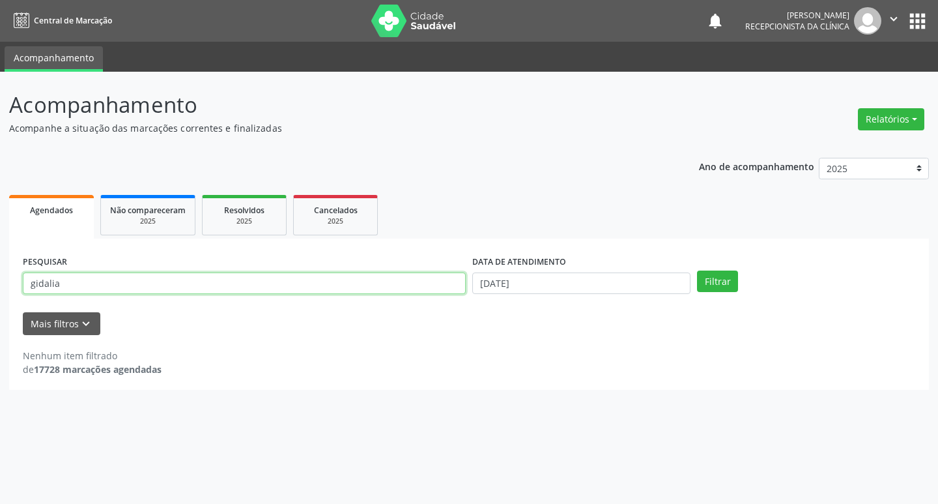
click at [414, 287] on input "gidalia" at bounding box center [244, 283] width 443 height 22
click at [697, 270] on button "Filtrar" at bounding box center [717, 281] width 41 height 22
click at [389, 272] on input "luizalva" at bounding box center [244, 283] width 443 height 22
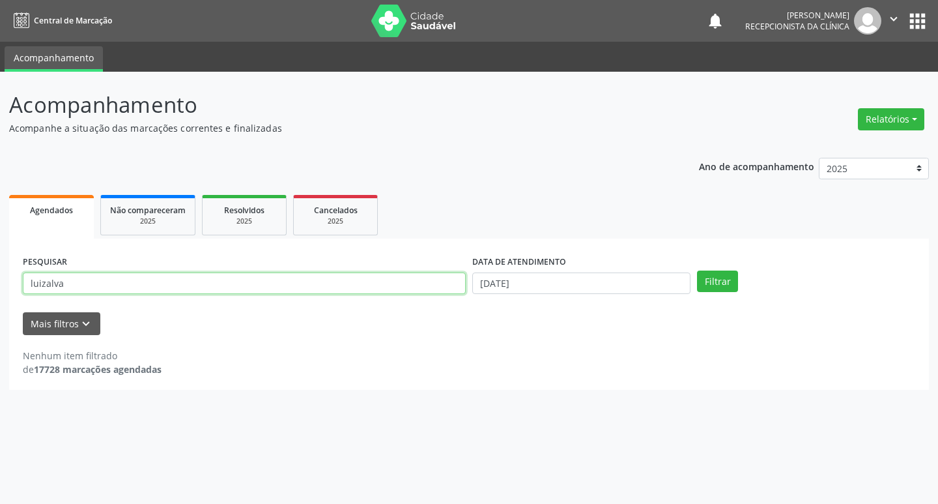
click at [697, 270] on button "Filtrar" at bounding box center [717, 281] width 41 height 22
click at [130, 281] on input "luizalva" at bounding box center [244, 283] width 443 height 22
click at [697, 270] on button "Filtrar" at bounding box center [717, 281] width 41 height 22
click at [300, 279] on input "luizalda" at bounding box center [244, 283] width 443 height 22
type input "[PERSON_NAME]"
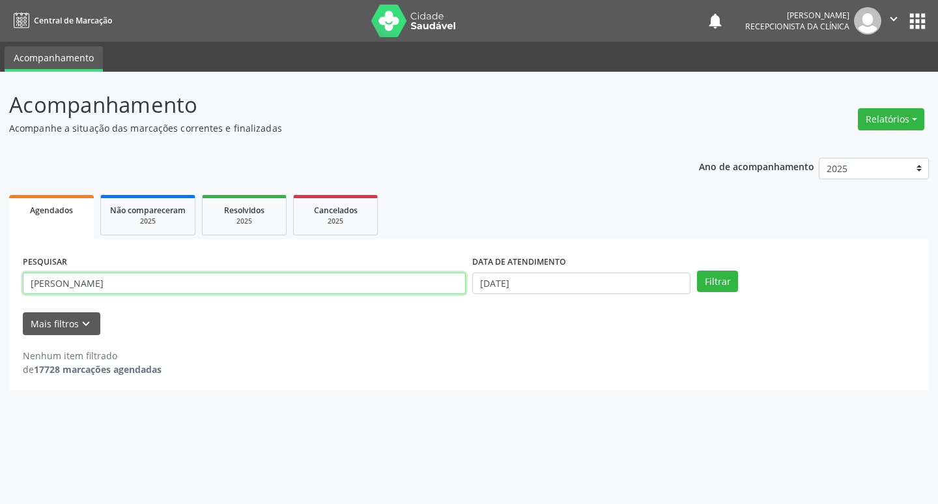
click at [697, 270] on button "Filtrar" at bounding box center [717, 281] width 41 height 22
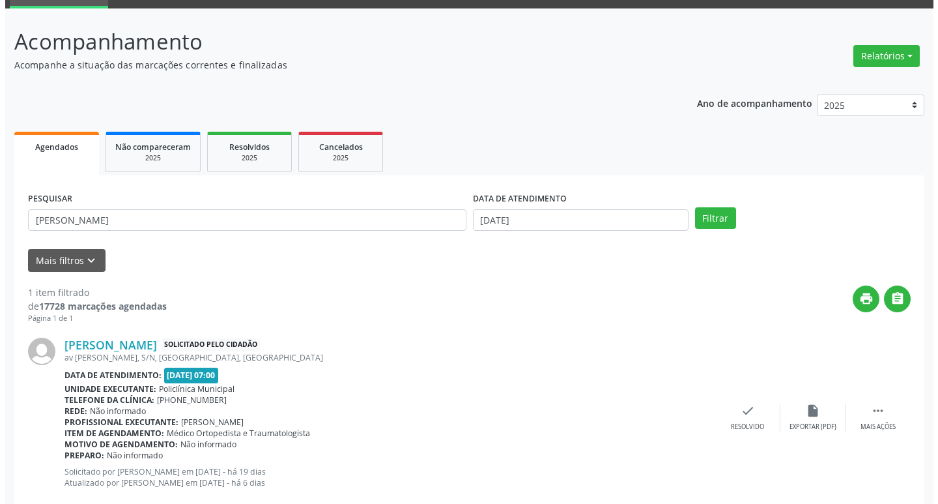
scroll to position [93, 0]
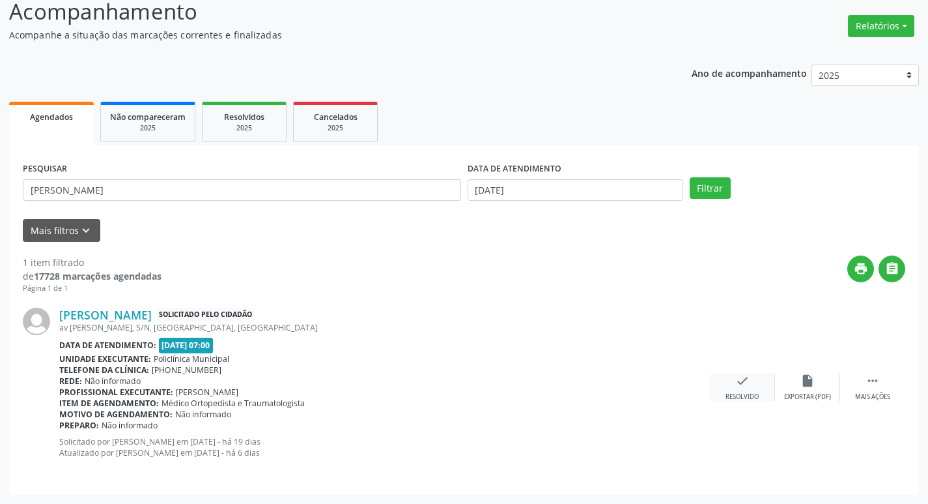
click at [748, 379] on icon "check" at bounding box center [743, 380] width 14 height 14
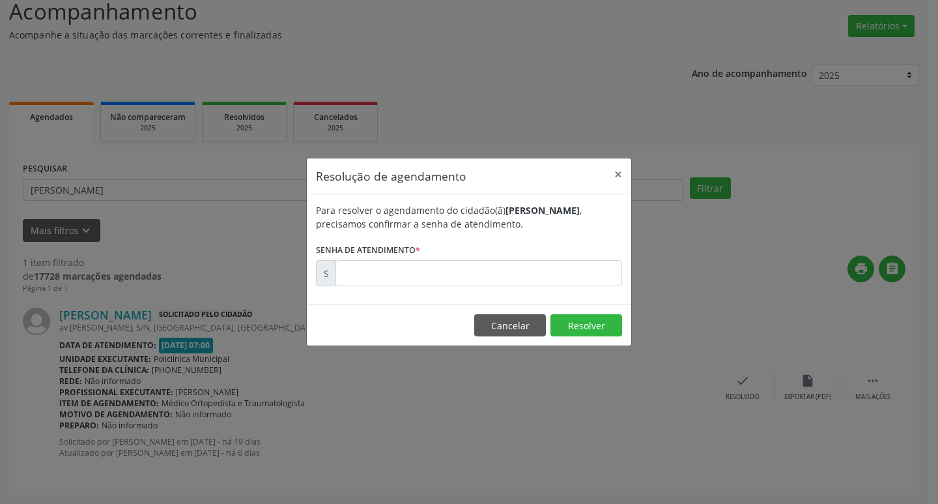
drag, startPoint x: 388, startPoint y: 255, endPoint x: 405, endPoint y: 272, distance: 24.0
click at [390, 256] on label "Senha de atendimento *" at bounding box center [368, 250] width 104 height 20
click at [405, 273] on input "text" at bounding box center [479, 273] width 287 height 26
type input "00169067"
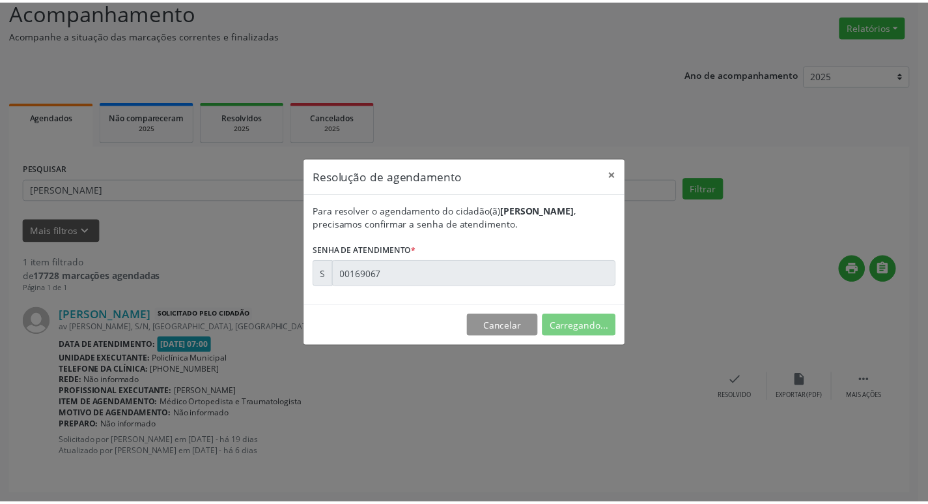
scroll to position [0, 0]
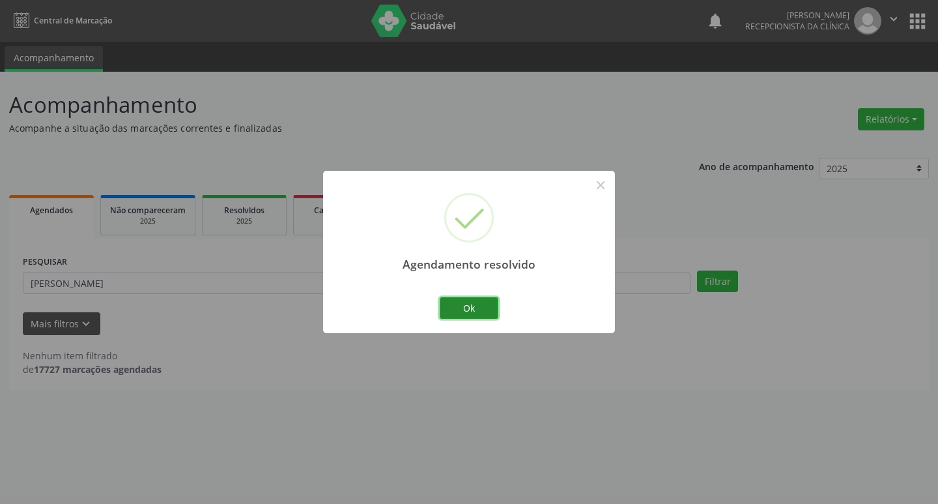
click at [450, 308] on button "Ok" at bounding box center [469, 308] width 59 height 22
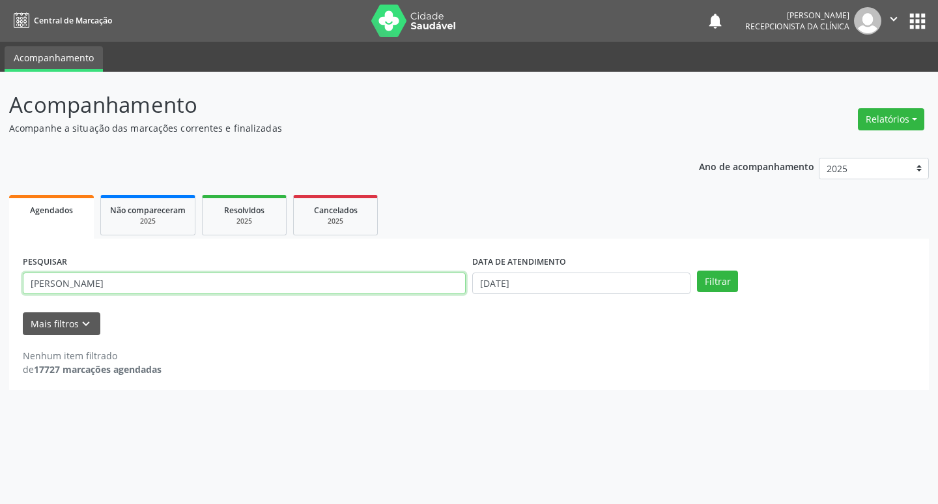
click at [352, 294] on input "[PERSON_NAME]" at bounding box center [244, 283] width 443 height 22
type input "bertolina"
click at [697, 270] on button "Filtrar" at bounding box center [717, 281] width 41 height 22
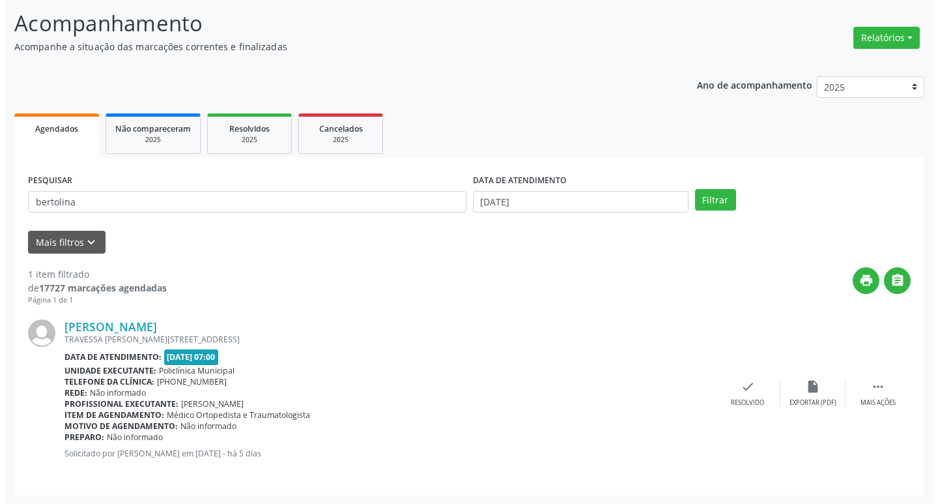
scroll to position [82, 0]
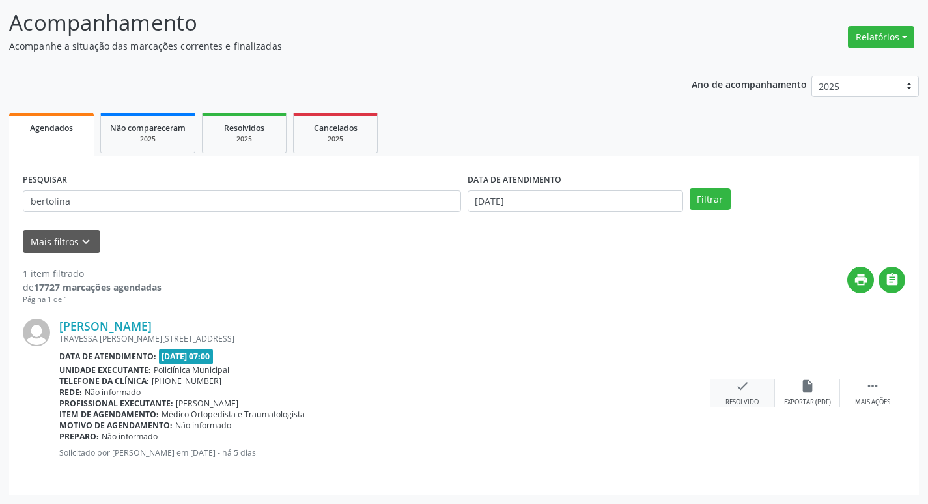
drag, startPoint x: 728, startPoint y: 375, endPoint x: 736, endPoint y: 384, distance: 12.0
click at [730, 375] on div "[PERSON_NAME] [STREET_ADDRESS][PERSON_NAME] Data de atendimento: [DATE] 07:00 U…" at bounding box center [464, 393] width 883 height 176
click at [736, 384] on icon "check" at bounding box center [743, 386] width 14 height 14
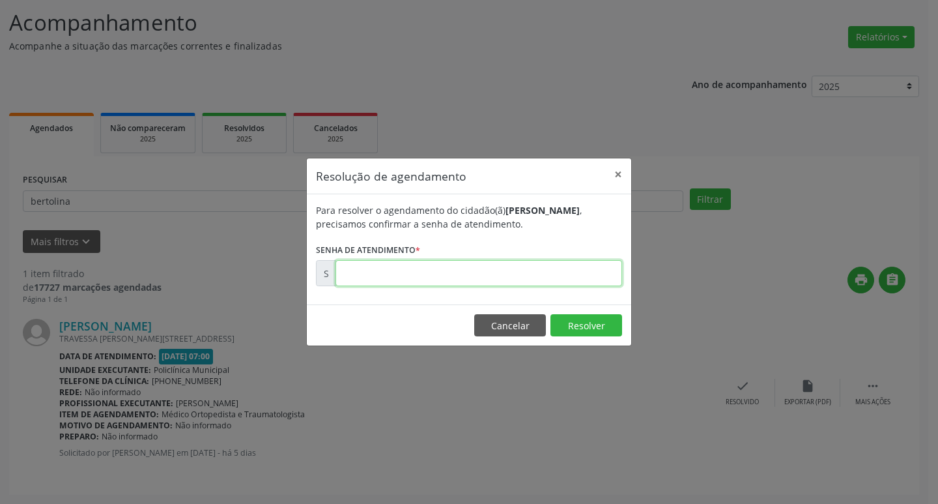
click at [466, 285] on input "text" at bounding box center [479, 273] width 287 height 26
type input "0"
type input "00171706"
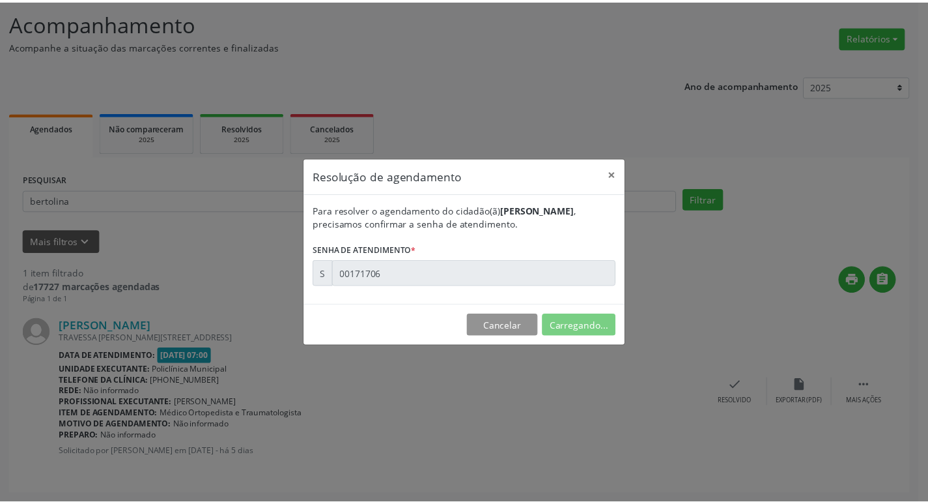
scroll to position [0, 0]
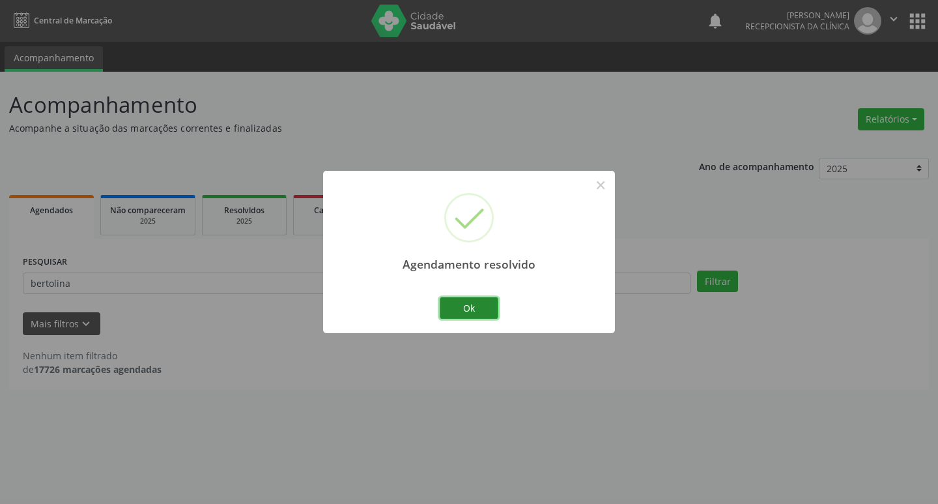
drag, startPoint x: 475, startPoint y: 303, endPoint x: 459, endPoint y: 300, distance: 16.6
click at [459, 300] on button "Ok" at bounding box center [469, 308] width 59 height 22
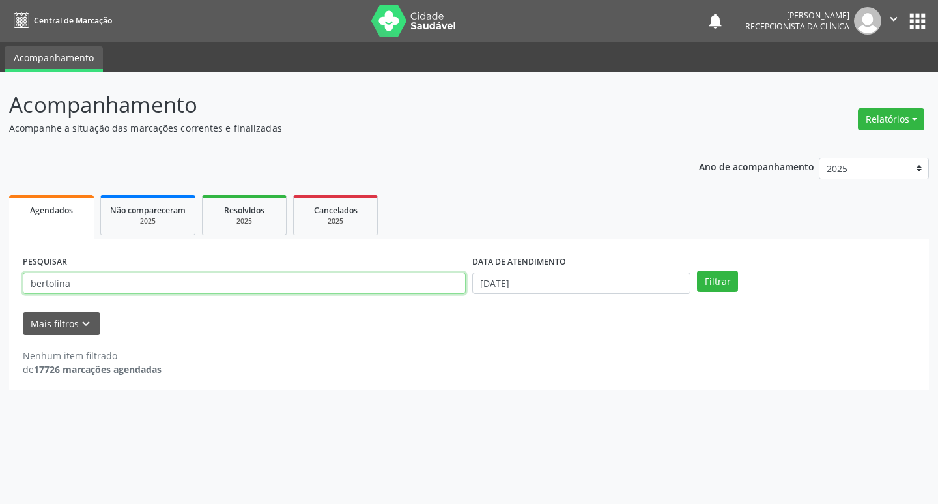
click at [306, 277] on input "bertolina" at bounding box center [244, 283] width 443 height 22
click at [697, 270] on button "Filtrar" at bounding box center [717, 281] width 41 height 22
click at [306, 278] on input "aumers" at bounding box center [244, 283] width 443 height 22
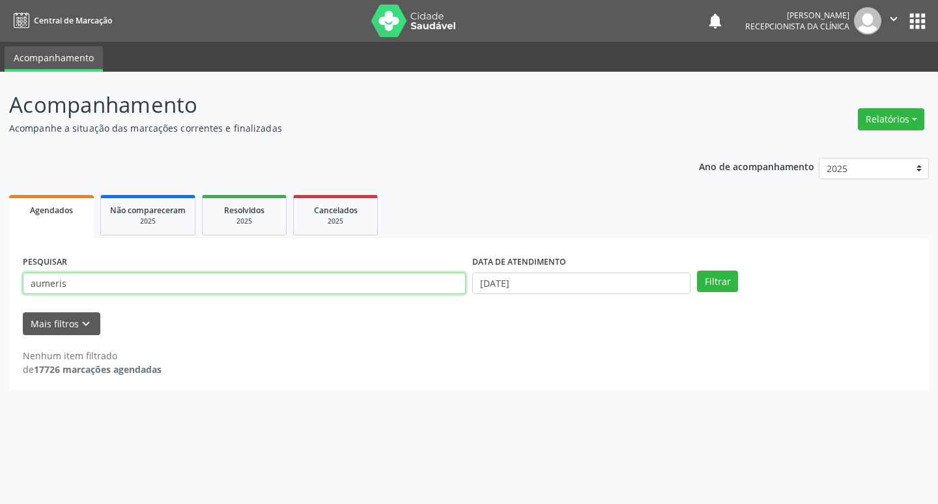
type input "aumeris"
click at [697, 270] on button "Filtrar" at bounding box center [717, 281] width 41 height 22
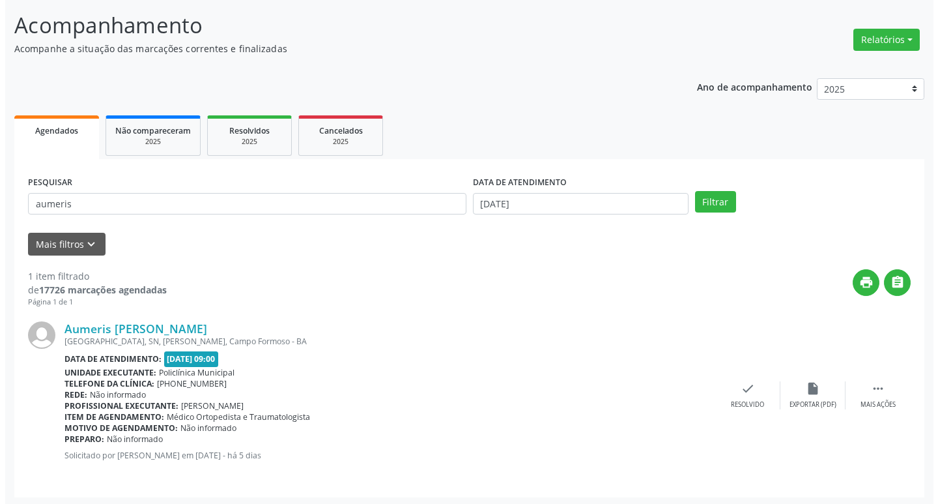
scroll to position [82, 0]
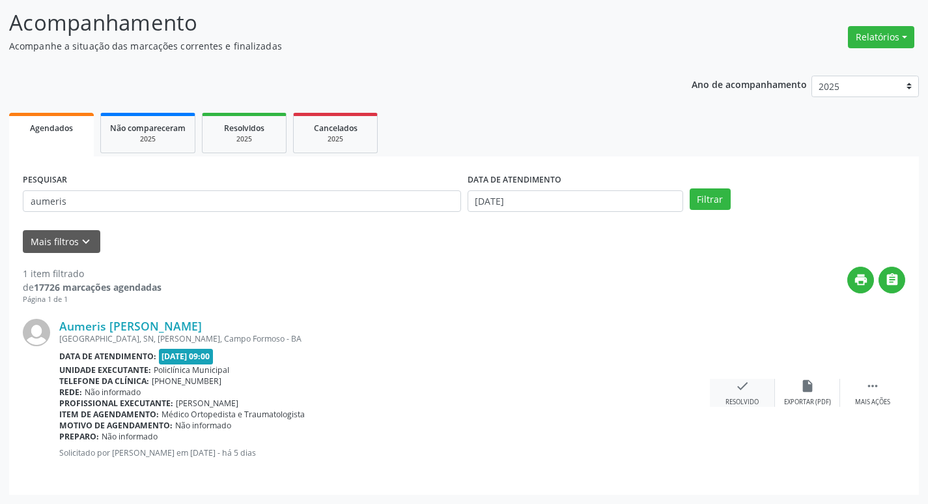
click at [739, 384] on icon "check" at bounding box center [743, 386] width 14 height 14
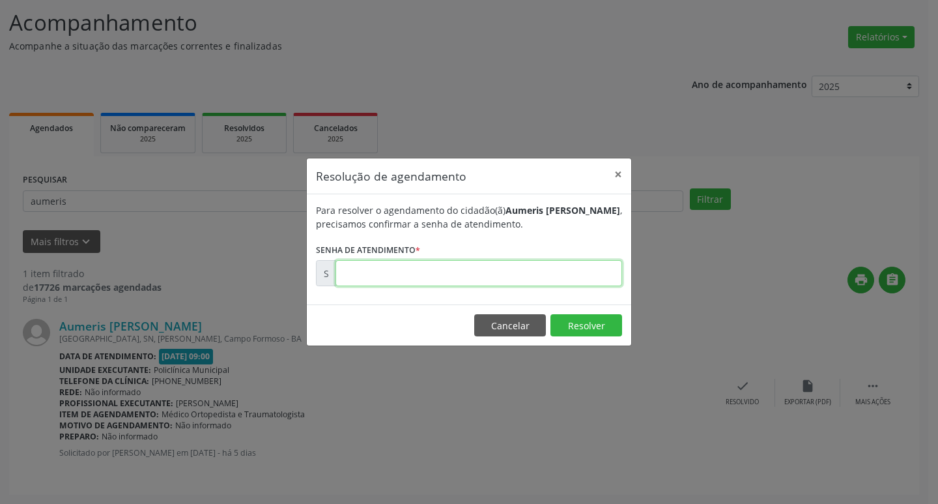
drag, startPoint x: 454, startPoint y: 262, endPoint x: 453, endPoint y: 270, distance: 8.6
click at [454, 266] on input "text" at bounding box center [479, 273] width 287 height 26
type input "00171734"
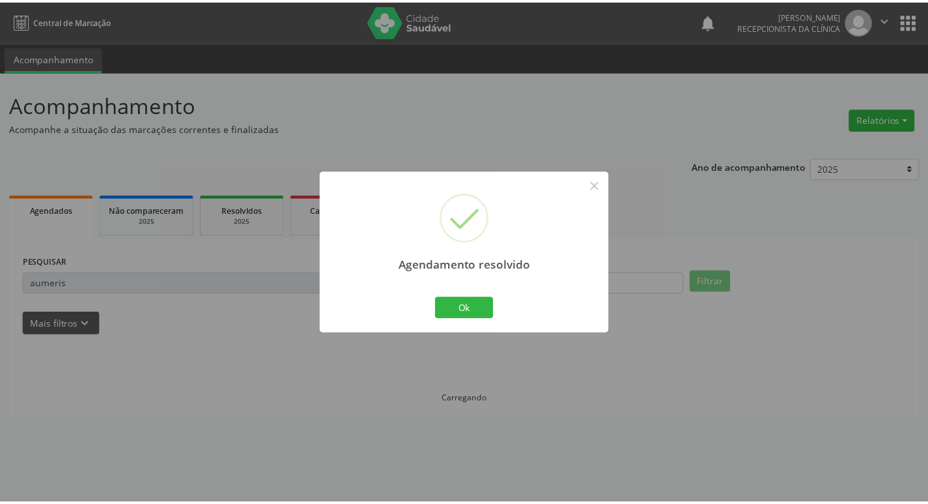
scroll to position [0, 0]
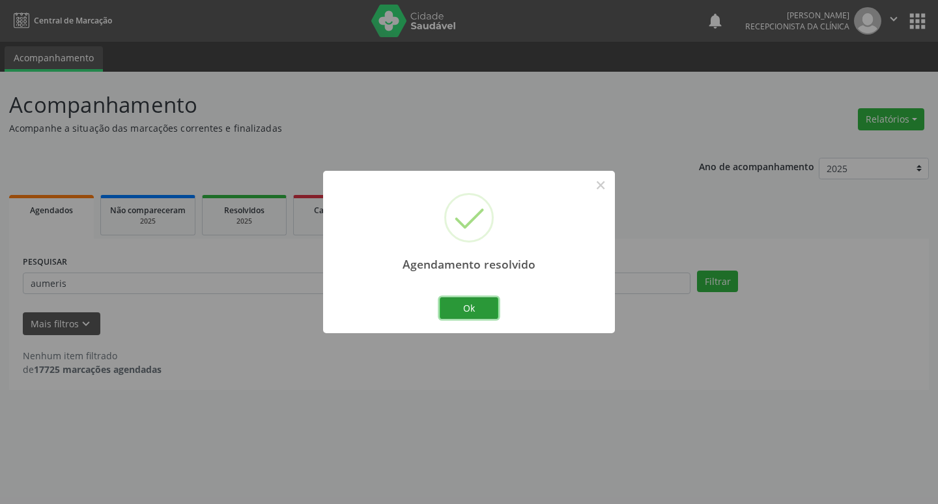
drag, startPoint x: 464, startPoint y: 305, endPoint x: 380, endPoint y: 287, distance: 85.2
click at [455, 302] on button "Ok" at bounding box center [469, 308] width 59 height 22
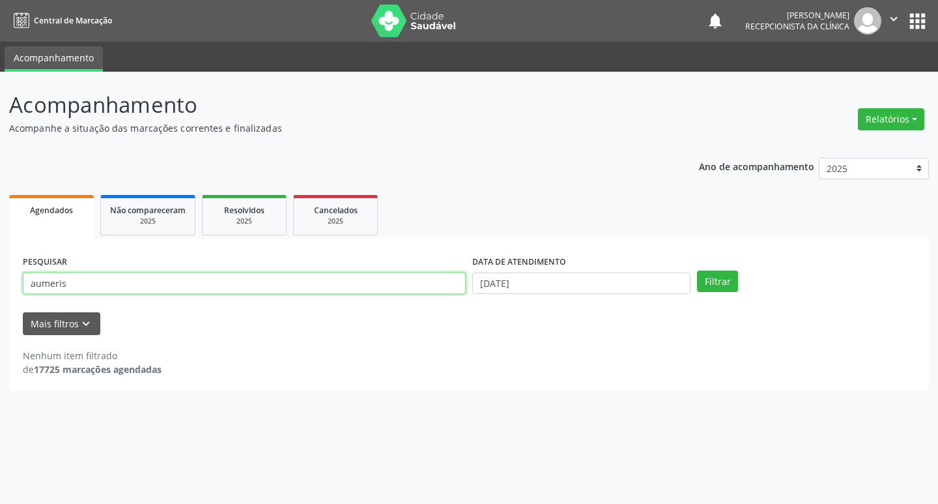
click at [379, 288] on input "aumeris" at bounding box center [244, 283] width 443 height 22
type input "erivaldo"
click at [697, 270] on button "Filtrar" at bounding box center [717, 281] width 41 height 22
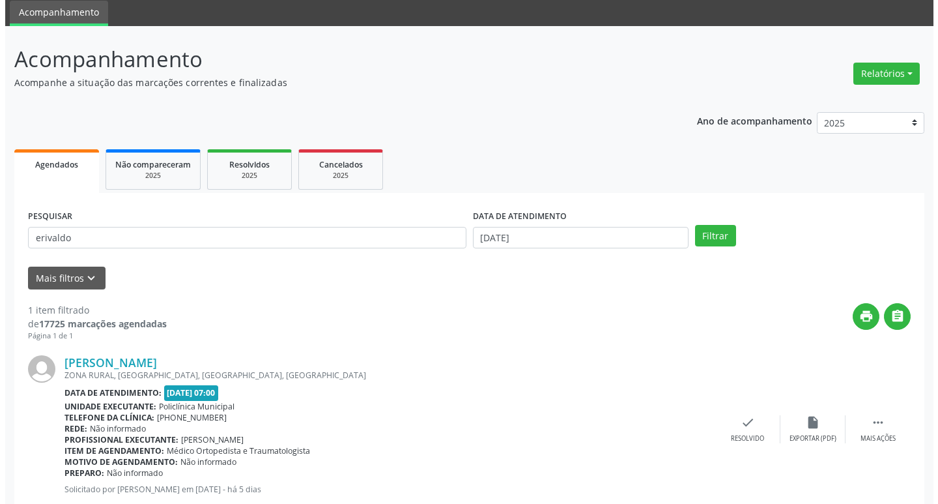
scroll to position [82, 0]
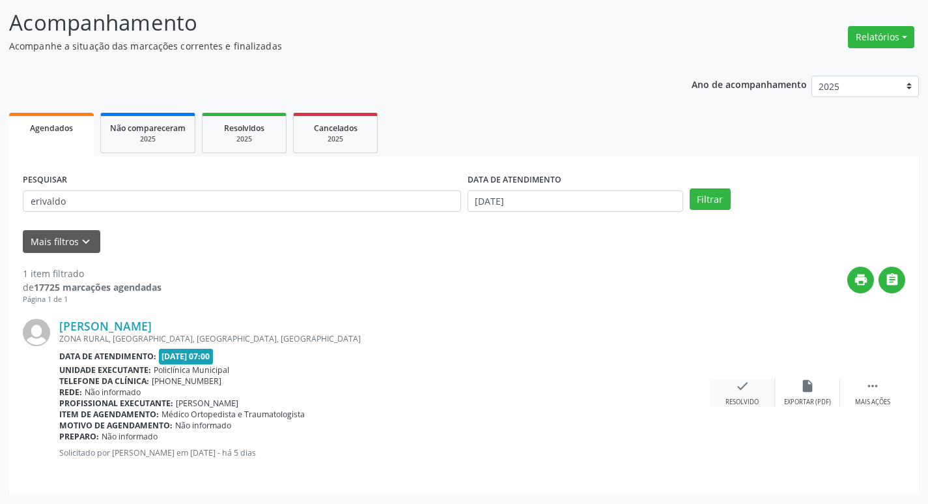
click at [756, 392] on div "check Resolvido" at bounding box center [742, 393] width 65 height 28
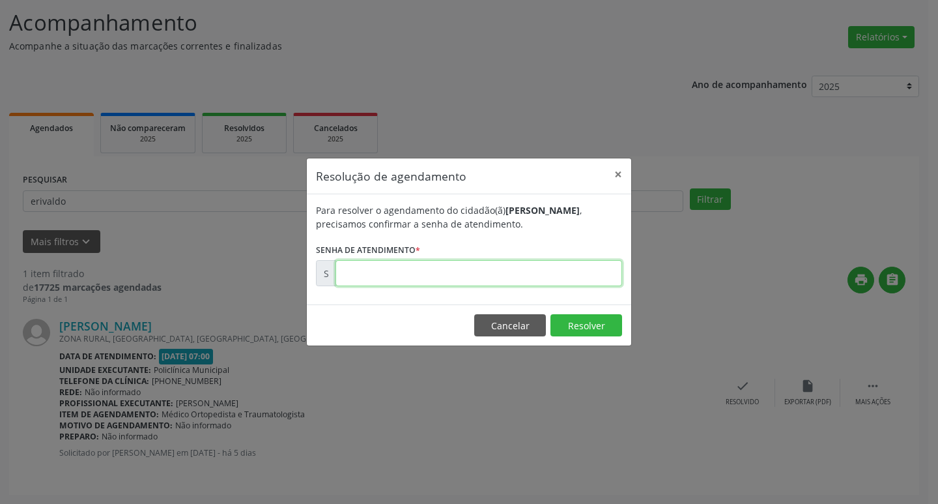
click at [359, 270] on input "text" at bounding box center [479, 273] width 287 height 26
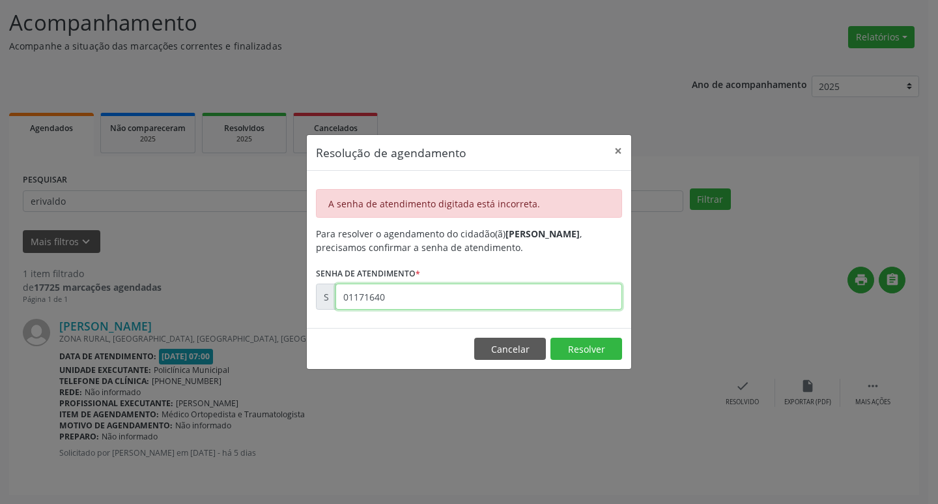
click at [434, 305] on input "01171640" at bounding box center [479, 296] width 287 height 26
click at [433, 305] on input "01171640" at bounding box center [479, 296] width 287 height 26
type input "00171640"
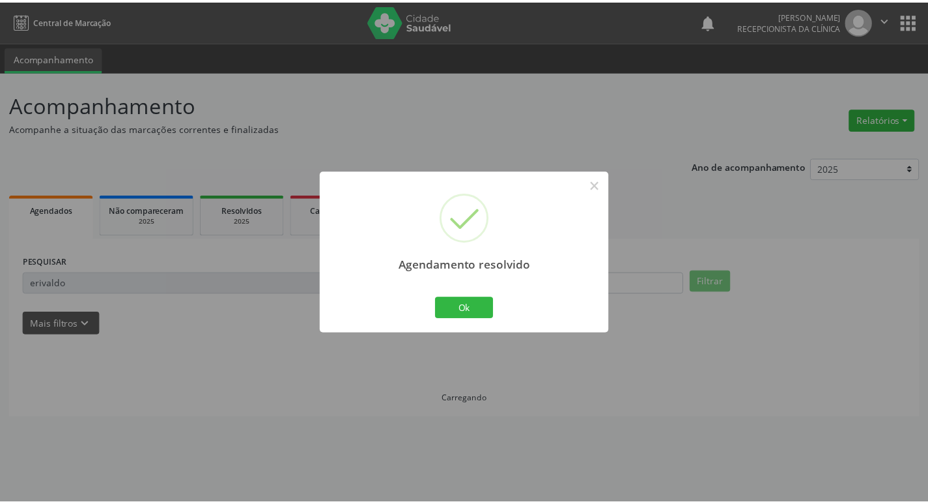
scroll to position [0, 0]
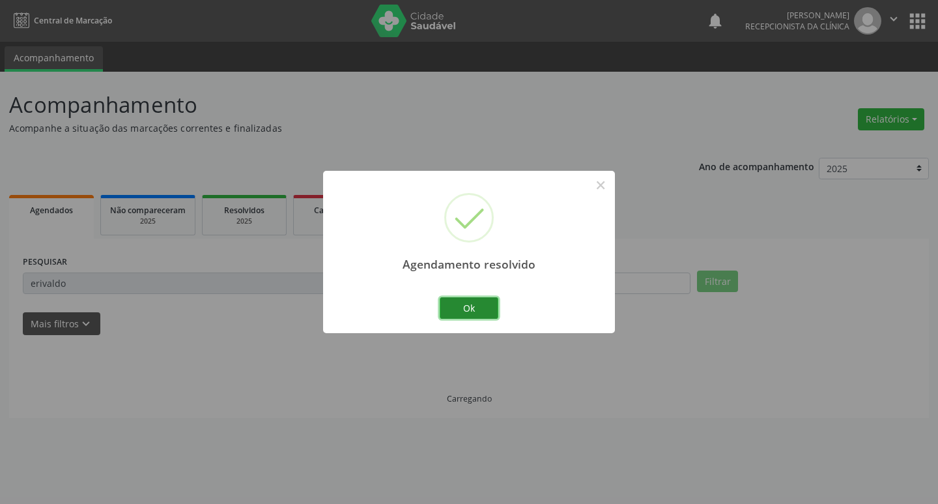
click at [457, 310] on button "Ok" at bounding box center [469, 308] width 59 height 22
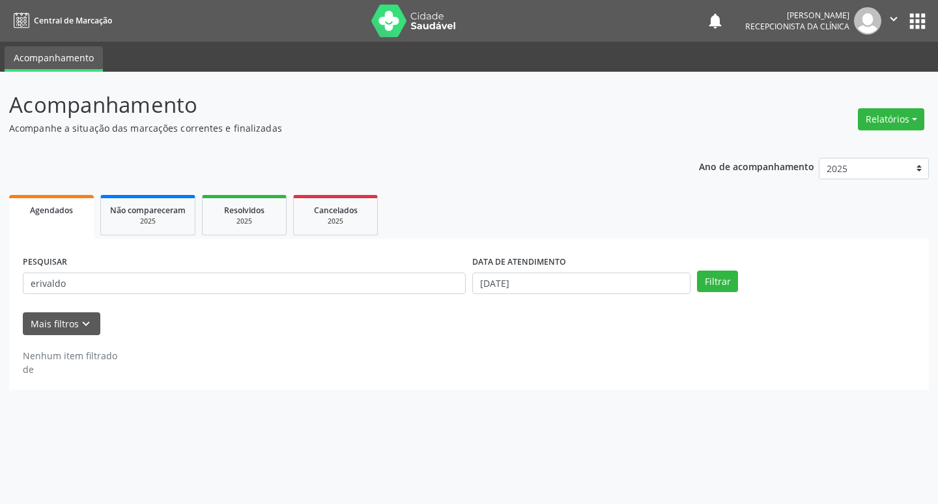
click at [435, 302] on div "PESQUISAR erivaldo" at bounding box center [245, 277] width 450 height 51
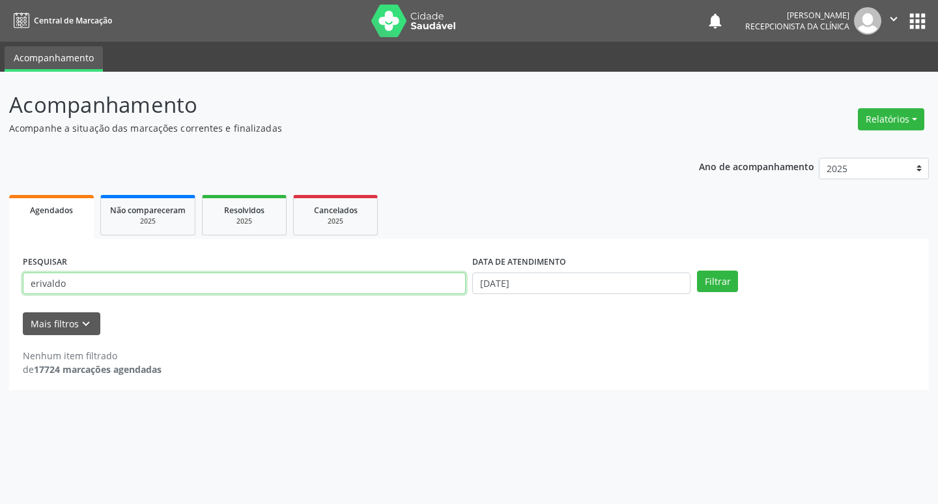
drag, startPoint x: 411, startPoint y: 292, endPoint x: 400, endPoint y: 287, distance: 12.0
click at [405, 289] on input "erivaldo" at bounding box center [244, 283] width 443 height 22
click at [400, 287] on input "erivaldo" at bounding box center [244, 283] width 443 height 22
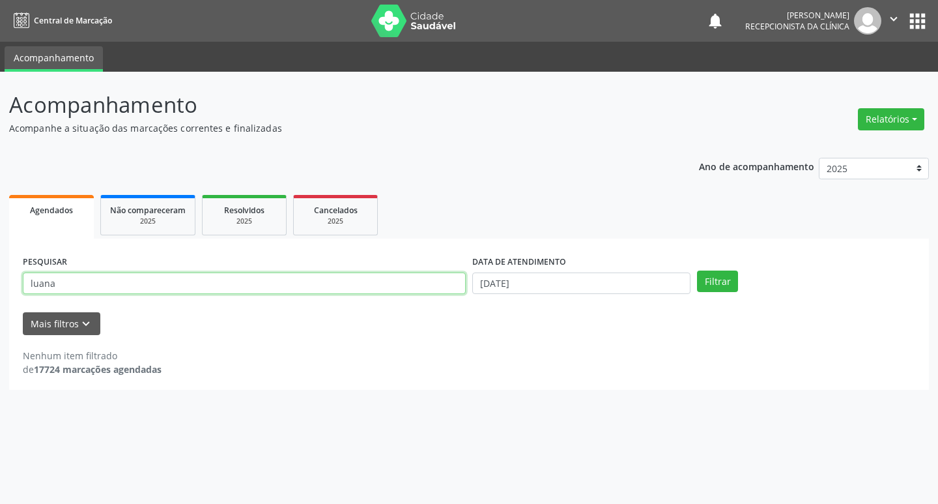
type input "luana"
click at [697, 270] on button "Filtrar" at bounding box center [717, 281] width 41 height 22
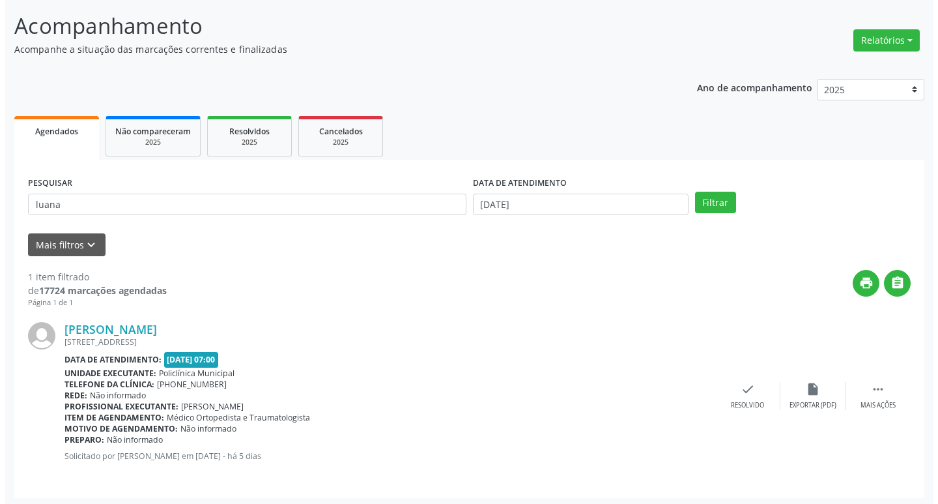
scroll to position [82, 0]
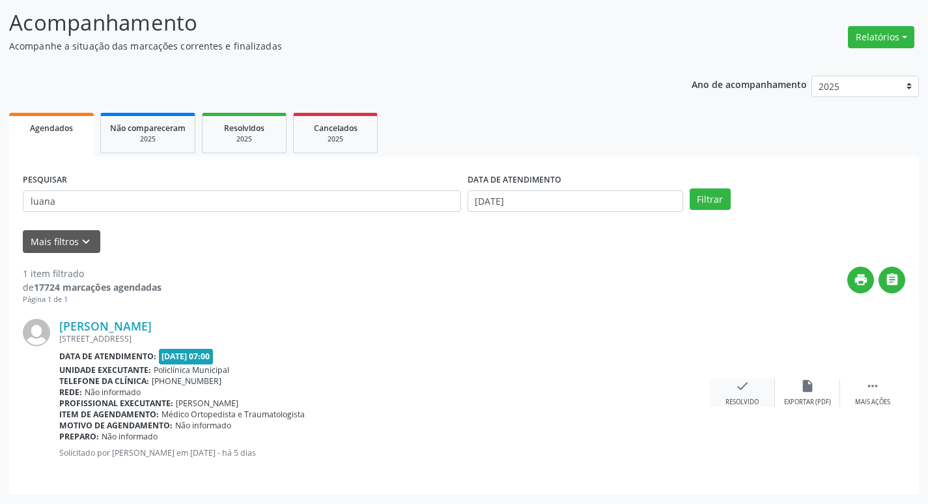
click at [747, 377] on div "[PERSON_NAME] [STREET_ADDRESS] Data de atendimento: [DATE] 07:00 Unidade execut…" at bounding box center [464, 393] width 883 height 176
click at [747, 379] on icon "check" at bounding box center [743, 386] width 14 height 14
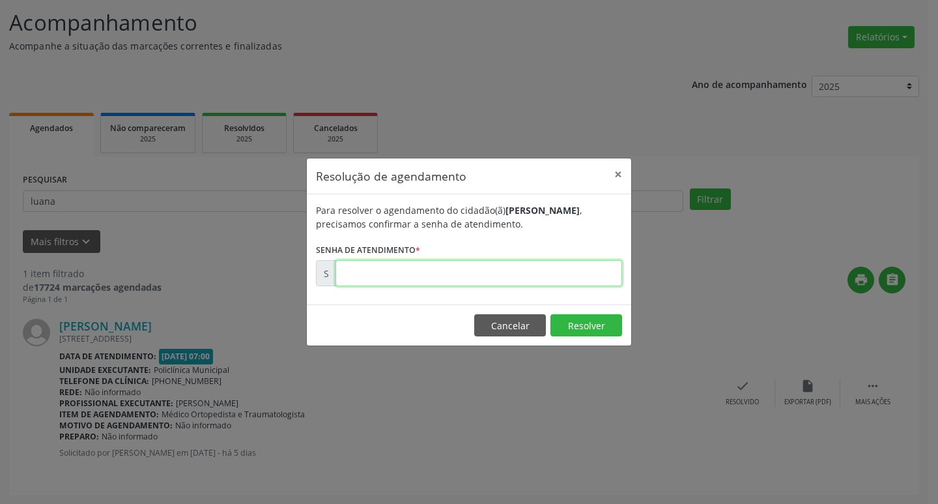
click at [493, 271] on input "text" at bounding box center [479, 273] width 287 height 26
type input "00171637"
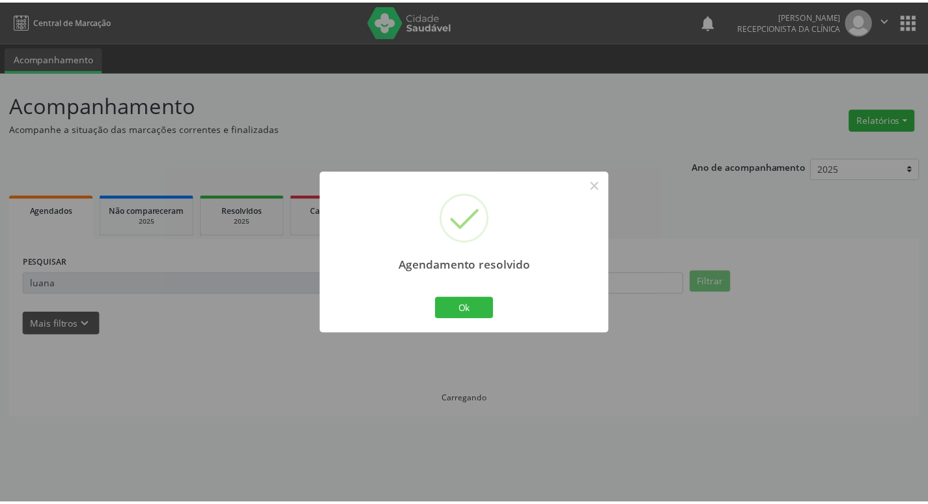
scroll to position [0, 0]
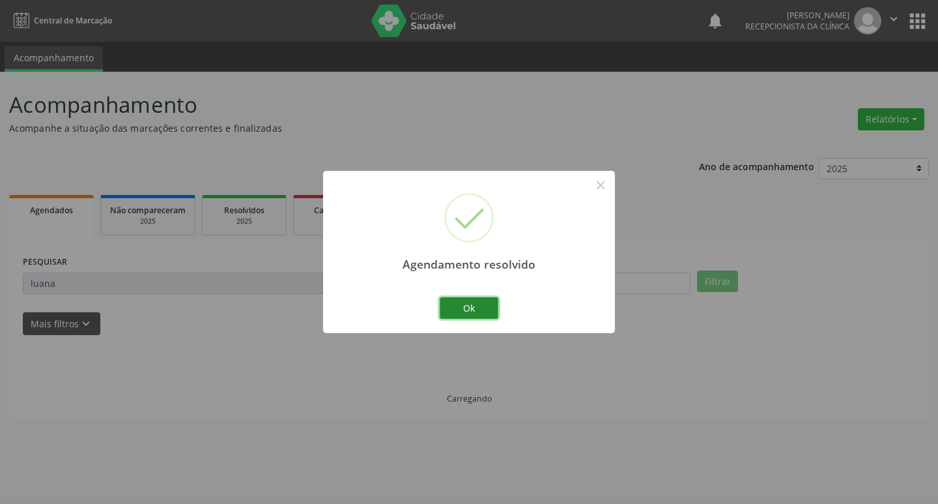
click at [466, 300] on button "Ok" at bounding box center [469, 308] width 59 height 22
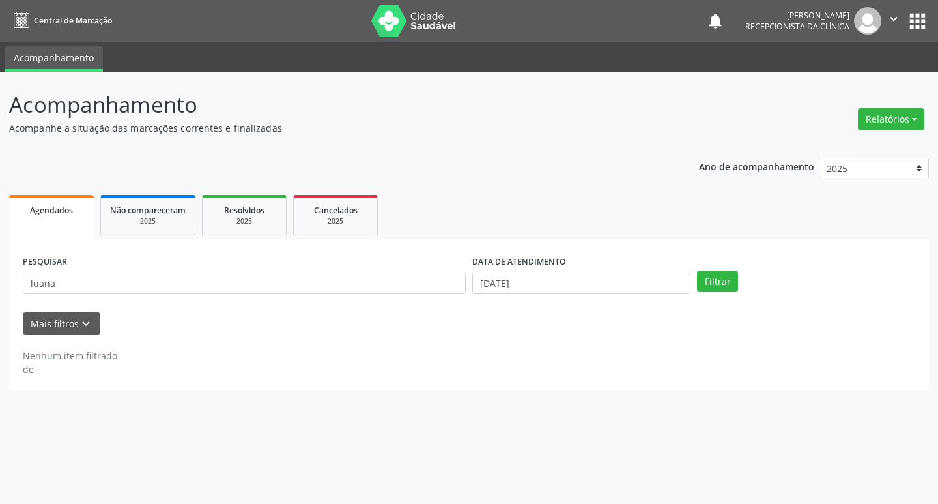
click at [345, 296] on div "PESQUISAR luana" at bounding box center [245, 277] width 450 height 51
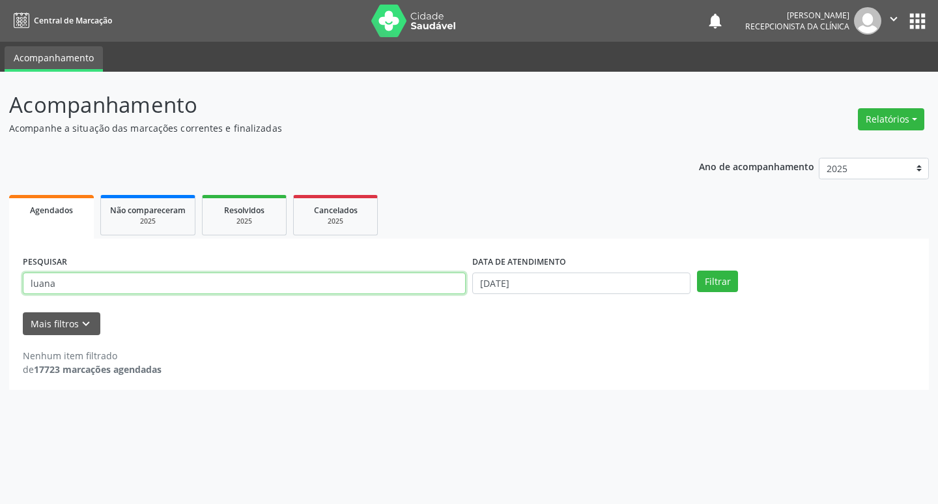
click at [304, 278] on input "luana" at bounding box center [244, 283] width 443 height 22
click at [697, 270] on button "Filtrar" at bounding box center [717, 281] width 41 height 22
click at [304, 278] on input "jailzw" at bounding box center [244, 283] width 443 height 22
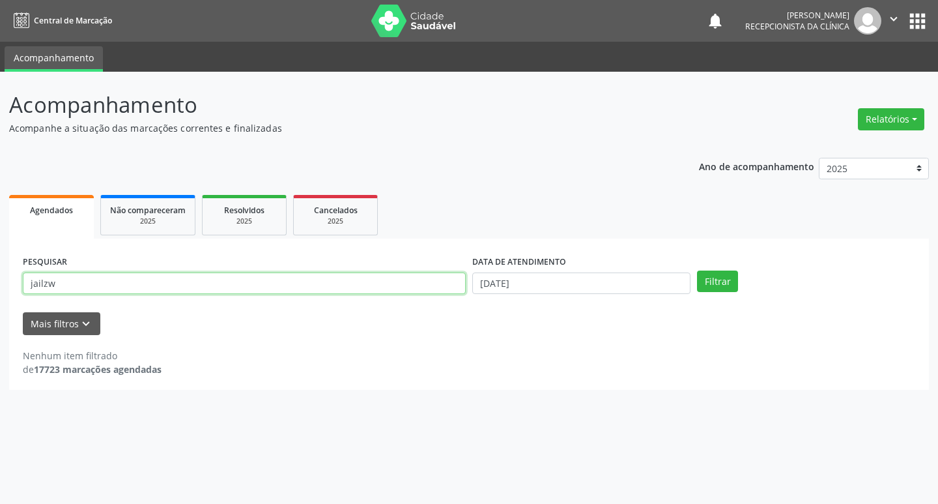
click at [697, 270] on button "Filtrar" at bounding box center [717, 281] width 41 height 22
click at [304, 278] on input "jailzw" at bounding box center [244, 283] width 443 height 22
type input "jailze"
click at [697, 270] on button "Filtrar" at bounding box center [717, 281] width 41 height 22
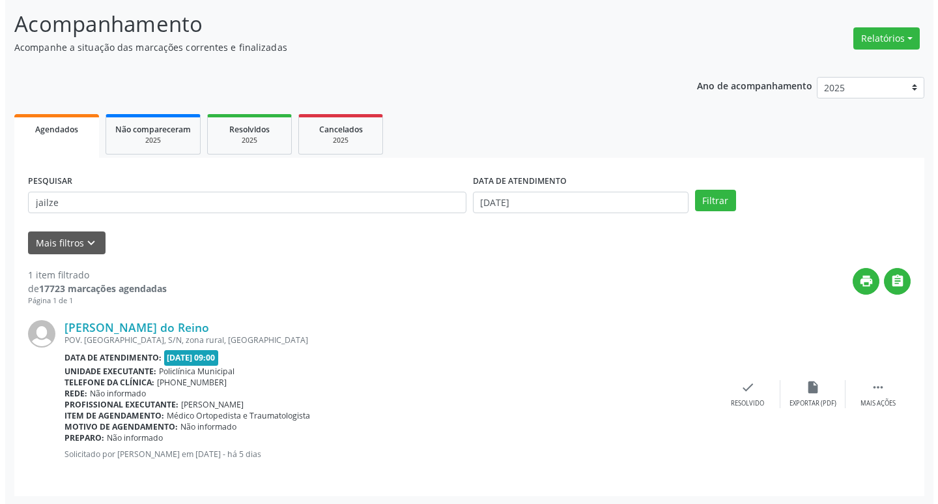
scroll to position [82, 0]
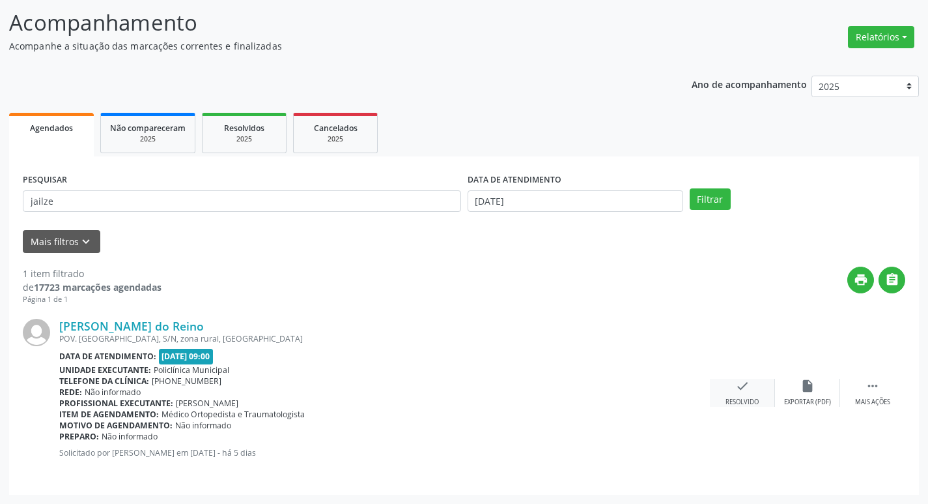
click at [738, 399] on div "Resolvido" at bounding box center [742, 401] width 33 height 9
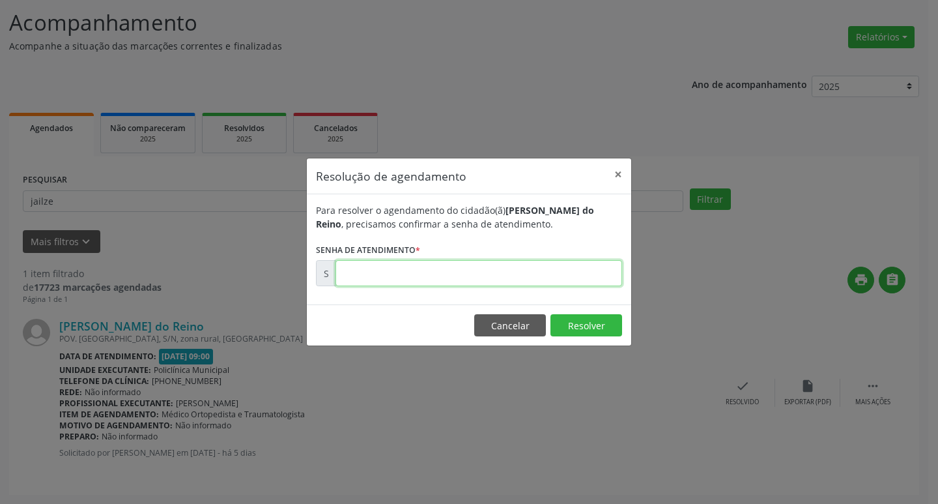
click at [404, 261] on input "text" at bounding box center [479, 273] width 287 height 26
type input "00171742"
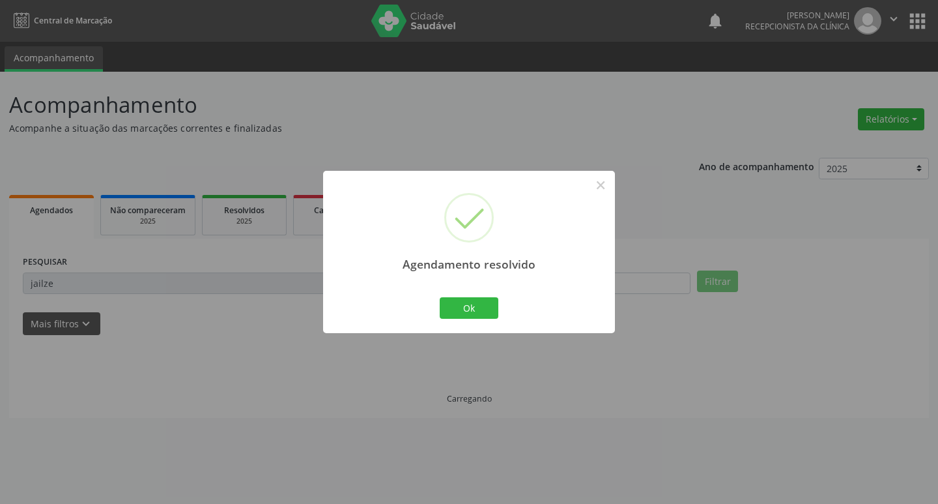
scroll to position [0, 0]
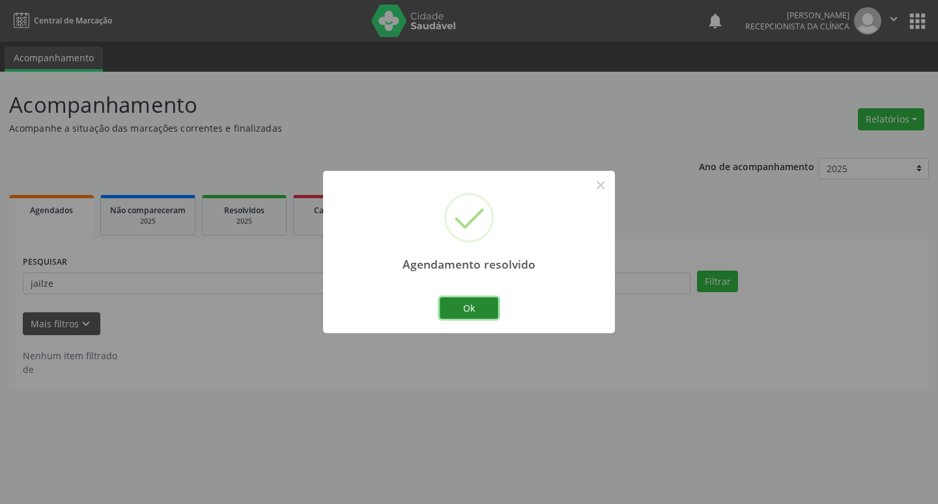
click at [457, 299] on button "Ok" at bounding box center [469, 308] width 59 height 22
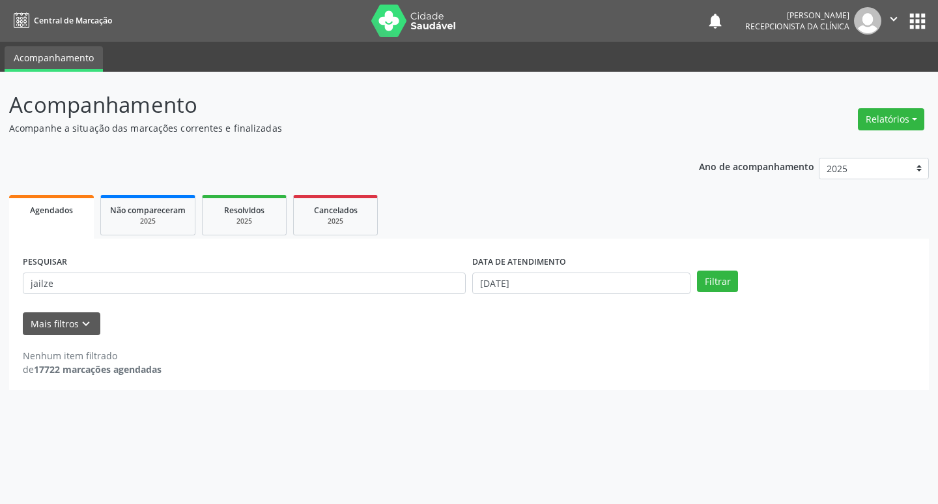
drag, startPoint x: 245, startPoint y: 264, endPoint x: 227, endPoint y: 279, distance: 23.6
click at [236, 274] on div "PESQUISAR jailze" at bounding box center [245, 277] width 450 height 51
click at [220, 289] on input "jailze" at bounding box center [244, 283] width 443 height 22
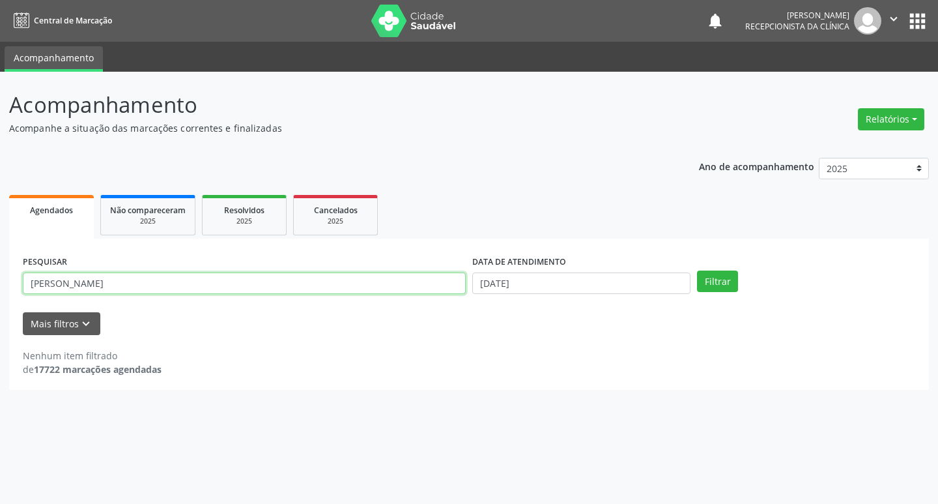
type input "[PERSON_NAME]"
click at [697, 270] on button "Filtrar" at bounding box center [717, 281] width 41 height 22
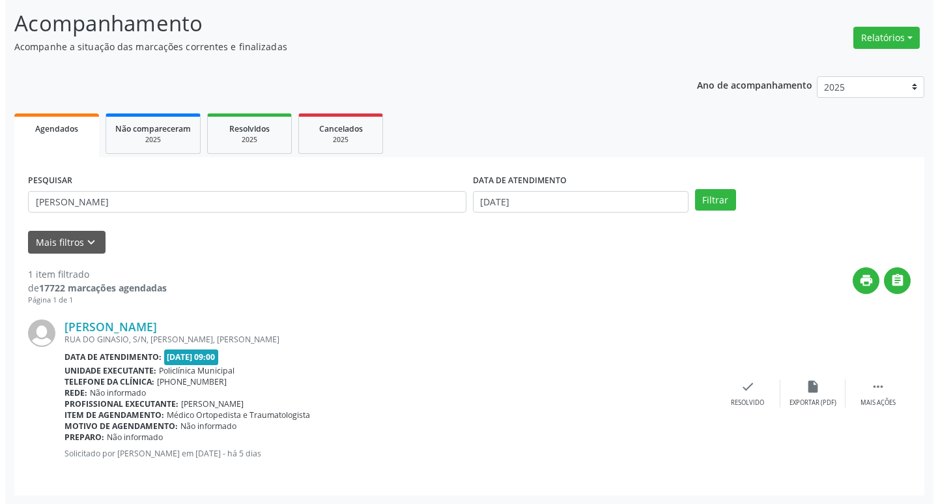
scroll to position [82, 0]
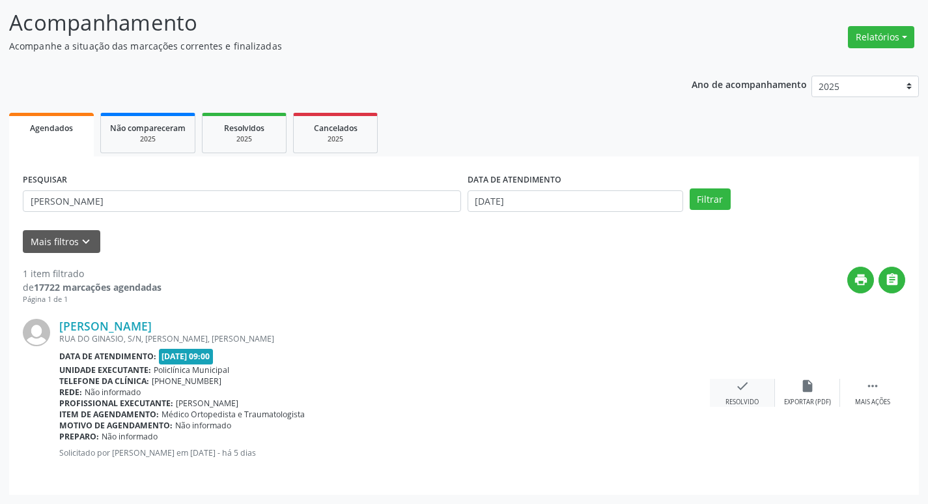
click at [758, 391] on div "check Resolvido" at bounding box center [742, 393] width 65 height 28
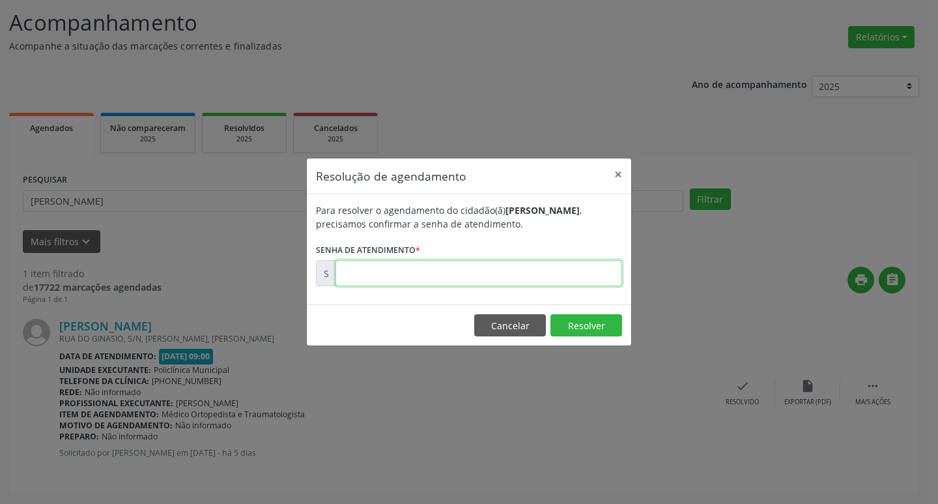
click at [367, 278] on input "text" at bounding box center [479, 273] width 287 height 26
type input "00171739"
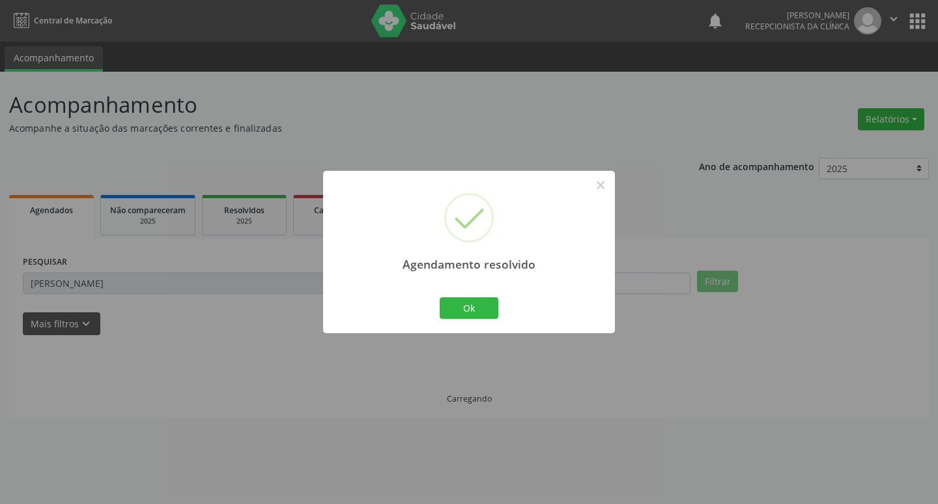
scroll to position [0, 0]
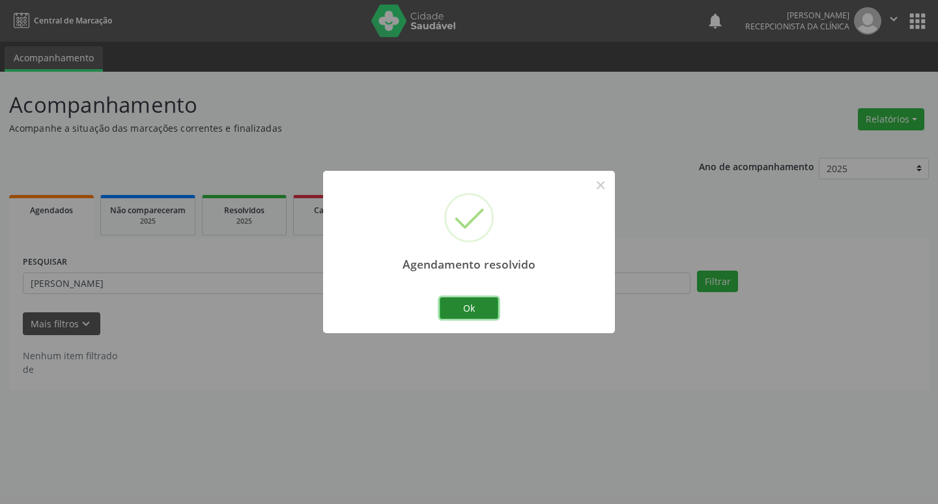
click at [456, 304] on button "Ok" at bounding box center [469, 308] width 59 height 22
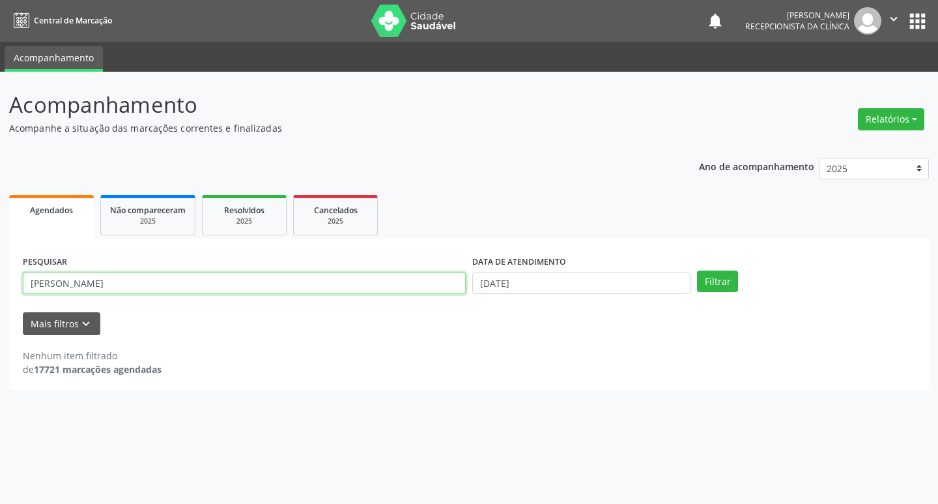
click at [165, 277] on input "[PERSON_NAME]" at bounding box center [244, 283] width 443 height 22
click at [697, 270] on button "Filtrar" at bounding box center [717, 281] width 41 height 22
click at [208, 285] on input "jailze" at bounding box center [244, 283] width 443 height 22
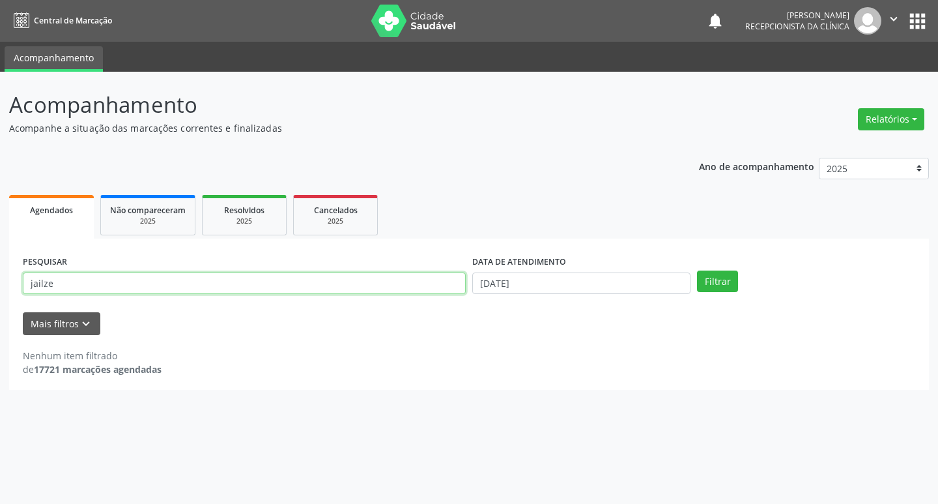
click at [697, 270] on button "Filtrar" at bounding box center [717, 281] width 41 height 22
click at [253, 269] on div "PESQUISAR jailze" at bounding box center [245, 277] width 450 height 51
click at [261, 278] on input "jailze" at bounding box center [244, 283] width 443 height 22
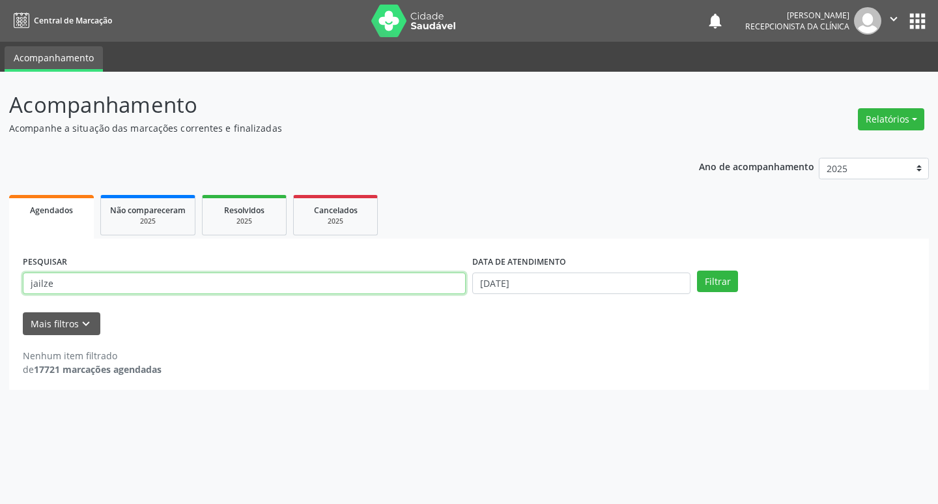
click at [261, 278] on input "jailze" at bounding box center [244, 283] width 443 height 22
click at [697, 270] on button "Filtrar" at bounding box center [717, 281] width 41 height 22
click at [241, 285] on input "[PERSON_NAME]" at bounding box center [244, 283] width 443 height 22
click at [697, 270] on button "Filtrar" at bounding box center [717, 281] width 41 height 22
click at [64, 285] on input "[PERSON_NAME]" at bounding box center [244, 283] width 443 height 22
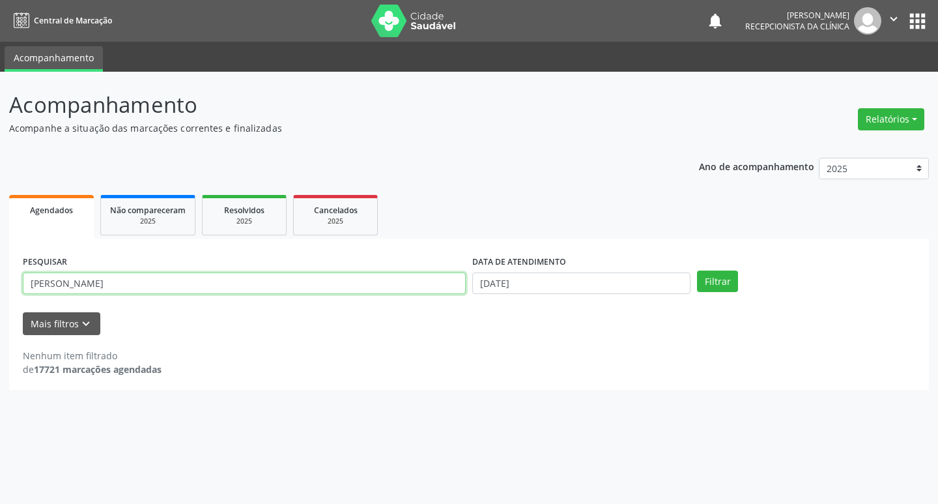
type input "[PERSON_NAME]"
click at [697, 270] on button "Filtrar" at bounding box center [717, 281] width 41 height 22
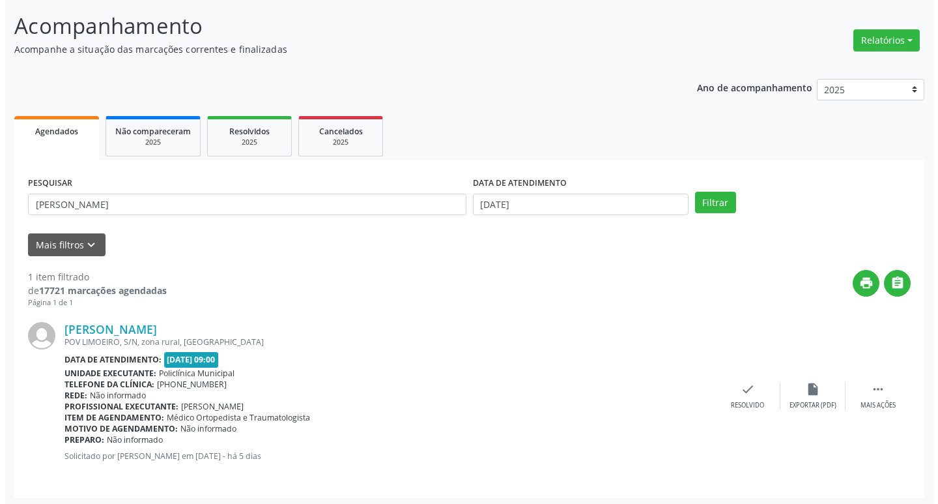
scroll to position [82, 0]
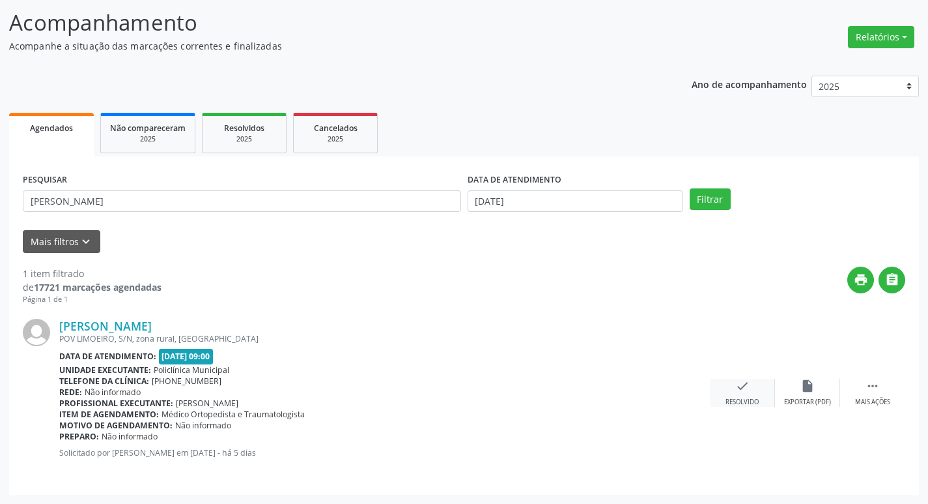
click at [751, 390] on div "check Resolvido" at bounding box center [742, 393] width 65 height 28
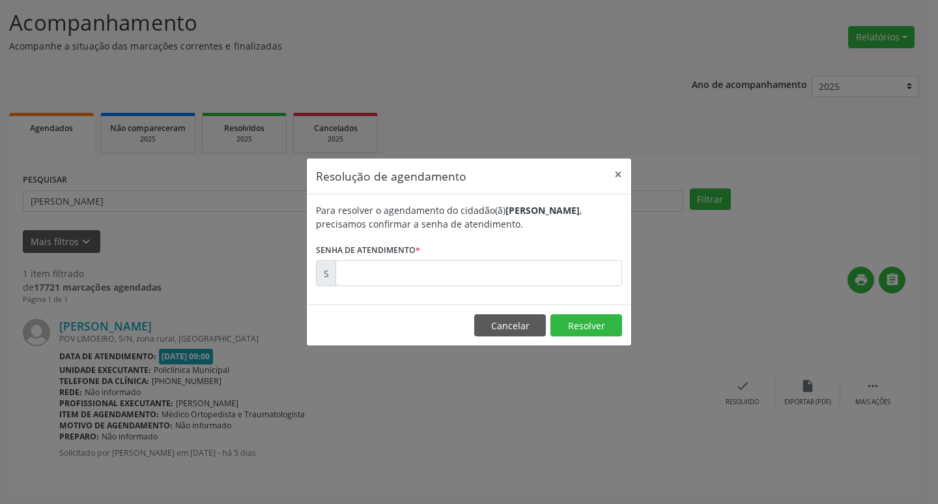
drag, startPoint x: 437, startPoint y: 240, endPoint x: 438, endPoint y: 265, distance: 24.1
click at [437, 250] on form "Para resolver o agendamento do cidadão(ã) [PERSON_NAME] , precisamos confirmar …" at bounding box center [469, 244] width 306 height 83
click at [438, 265] on input "text" at bounding box center [479, 273] width 287 height 26
type input "00171725"
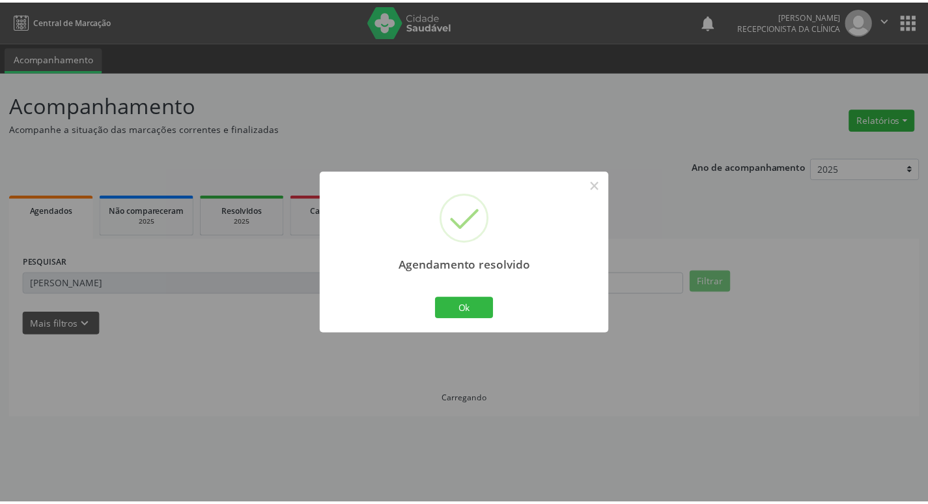
scroll to position [0, 0]
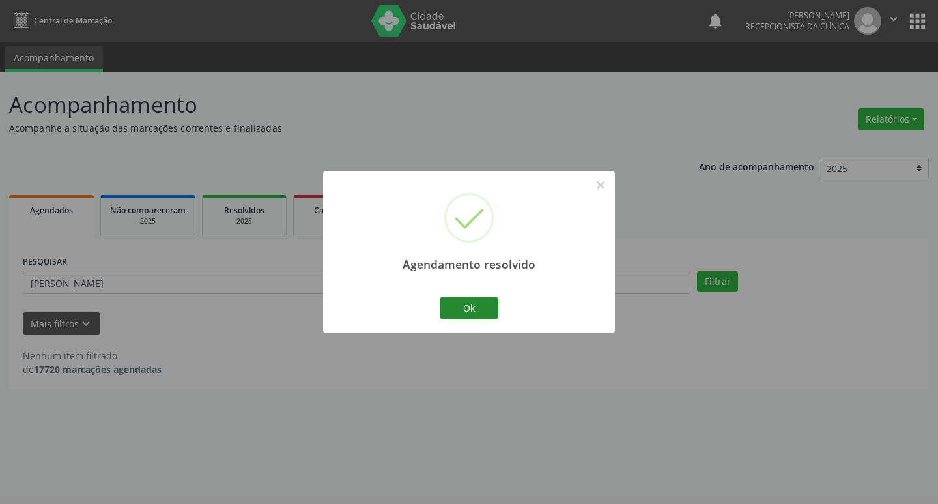
drag, startPoint x: 472, startPoint y: 292, endPoint x: 458, endPoint y: 313, distance: 25.5
click at [468, 296] on div "Agendamento resolvido × Ok Cancel" at bounding box center [469, 252] width 292 height 162
click at [455, 311] on button "Ok" at bounding box center [469, 308] width 59 height 22
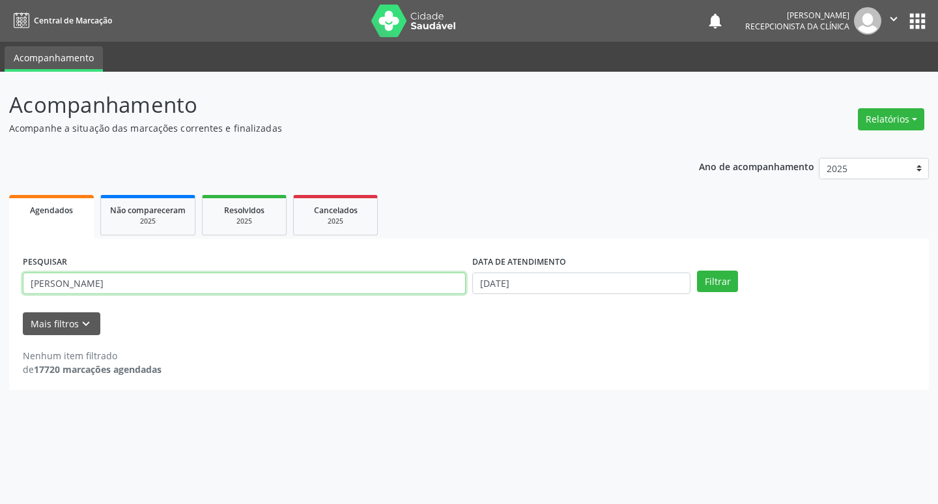
click at [421, 289] on input "[PERSON_NAME]" at bounding box center [244, 283] width 443 height 22
type input "ersiva"
click at [697, 270] on button "Filtrar" at bounding box center [717, 281] width 41 height 22
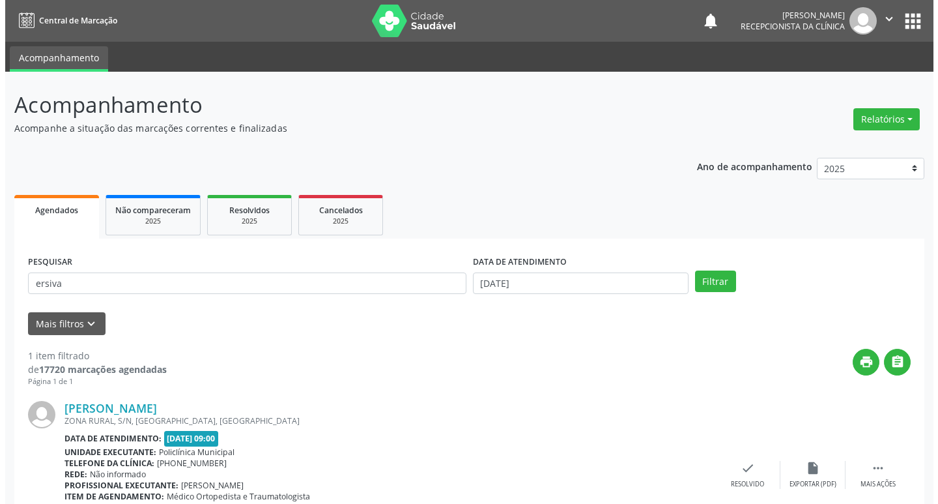
scroll to position [82, 0]
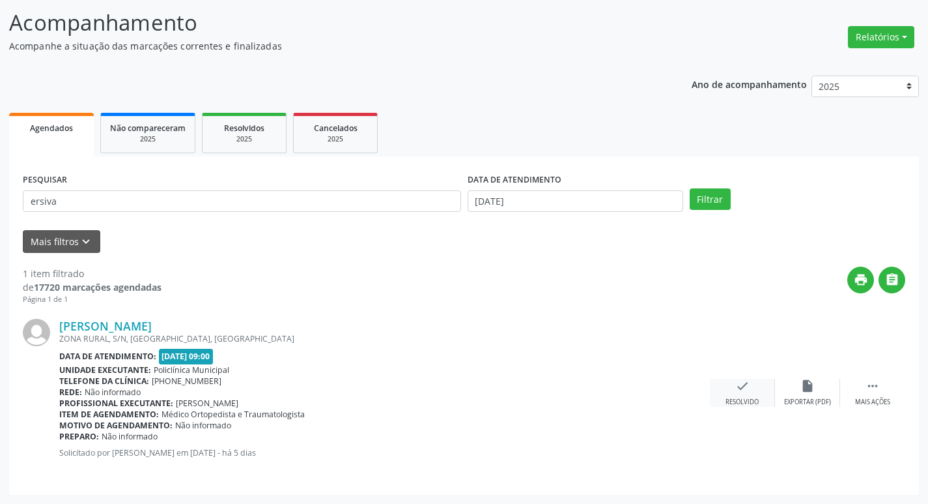
click at [758, 395] on div "check Resolvido" at bounding box center [742, 393] width 65 height 28
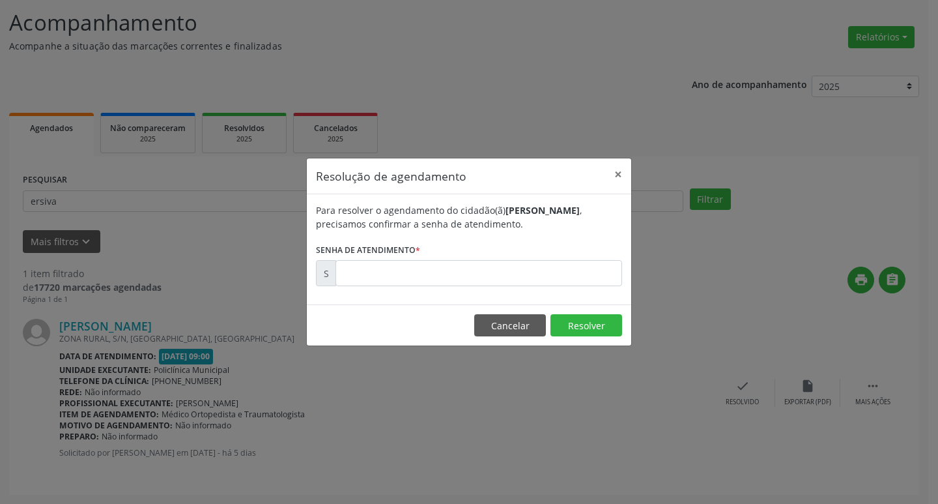
click at [417, 259] on label "Senha de atendimento *" at bounding box center [368, 250] width 104 height 20
click at [457, 279] on input "text" at bounding box center [479, 273] width 287 height 26
type input "00171756"
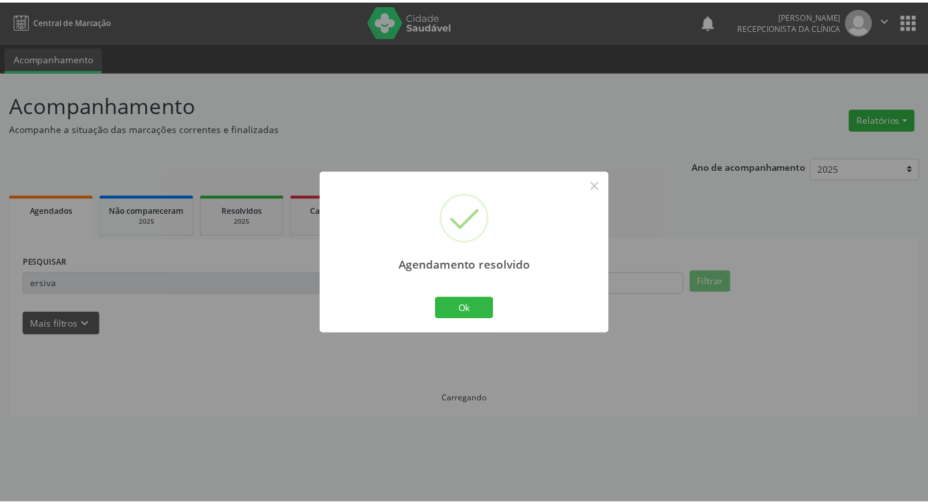
scroll to position [0, 0]
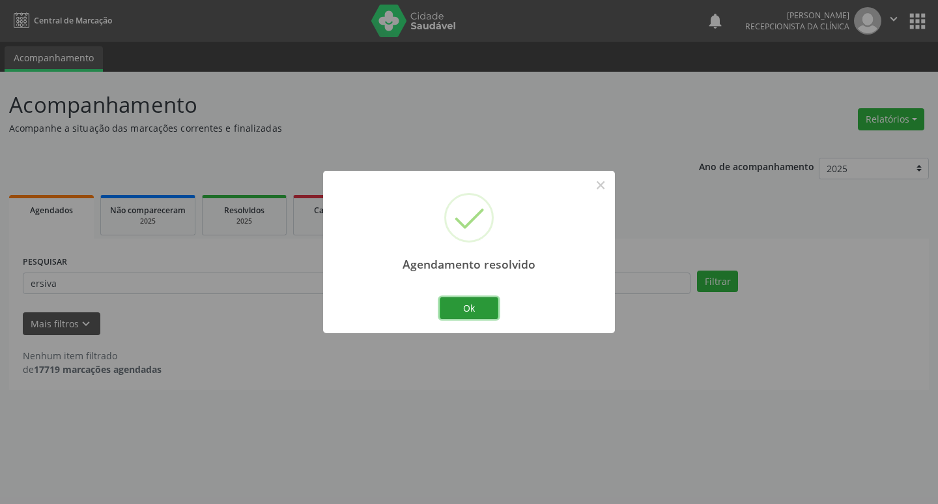
drag, startPoint x: 453, startPoint y: 311, endPoint x: 380, endPoint y: 292, distance: 74.9
click at [442, 304] on button "Ok" at bounding box center [469, 308] width 59 height 22
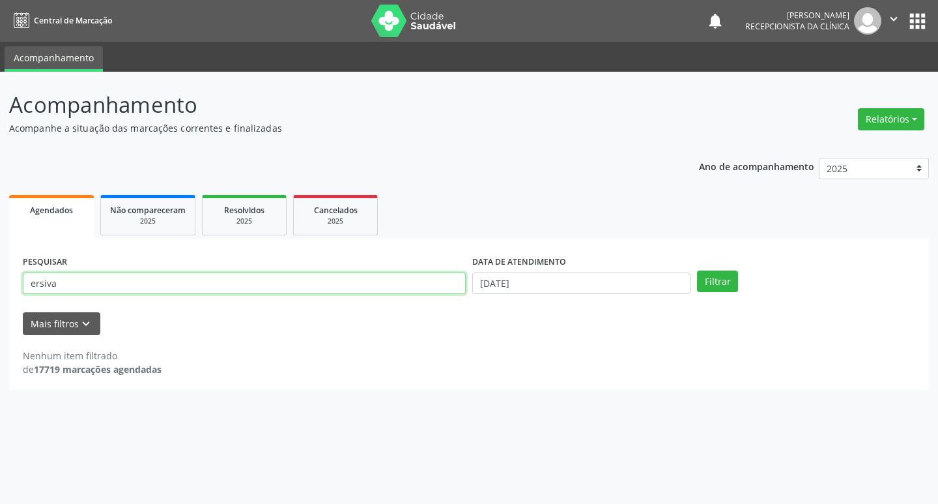
click at [380, 292] on input "ersiva" at bounding box center [244, 283] width 443 height 22
type input "tiago"
click at [697, 270] on button "Filtrar" at bounding box center [717, 281] width 41 height 22
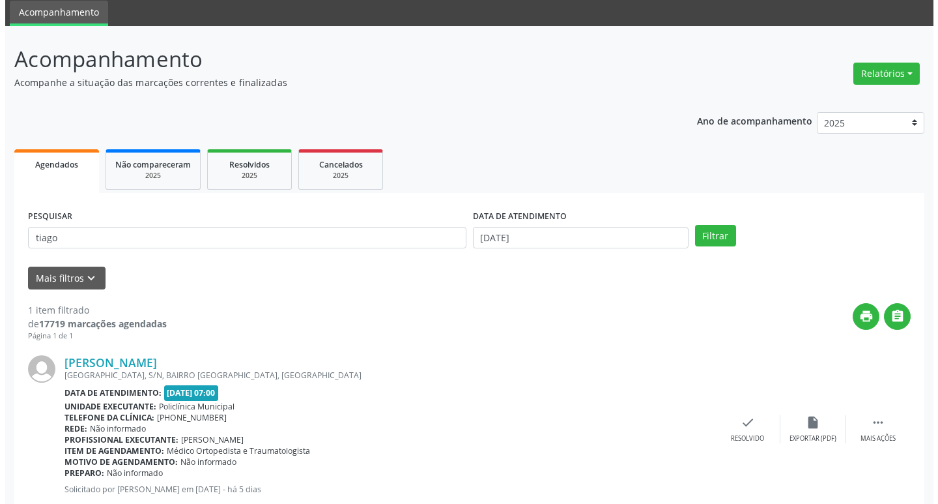
scroll to position [82, 0]
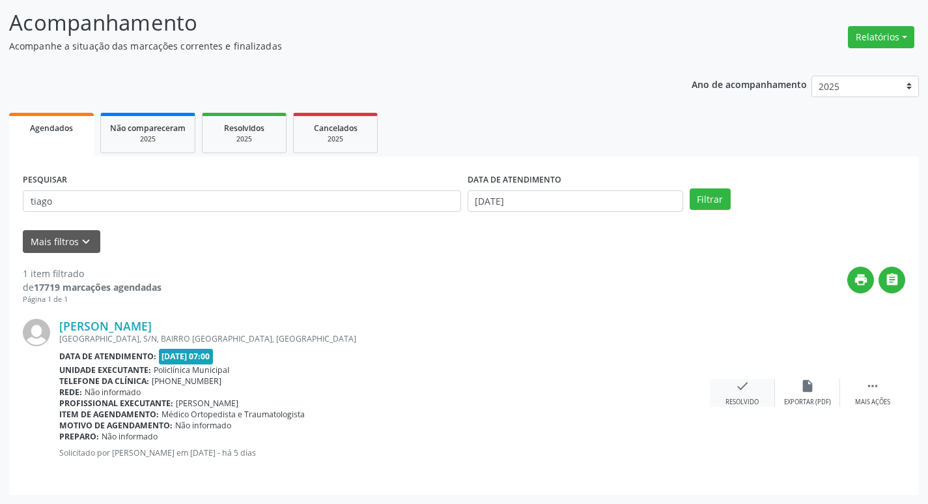
click at [746, 380] on icon "check" at bounding box center [743, 386] width 14 height 14
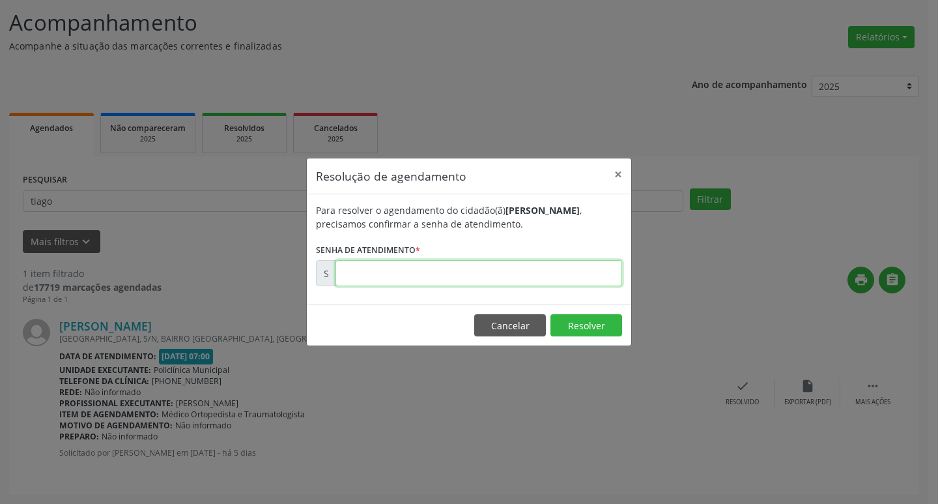
click at [412, 271] on input "text" at bounding box center [479, 273] width 287 height 26
type input "00171656"
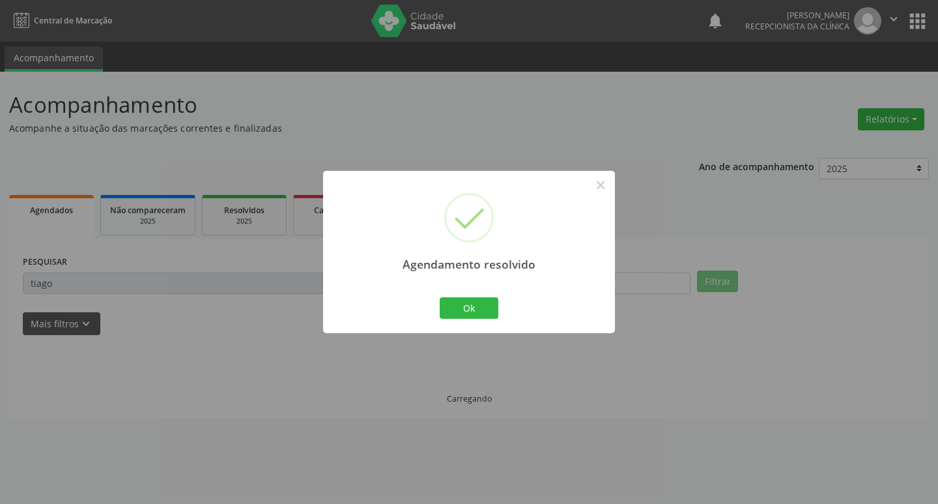
scroll to position [0, 0]
click at [471, 309] on button "Ok" at bounding box center [469, 308] width 59 height 22
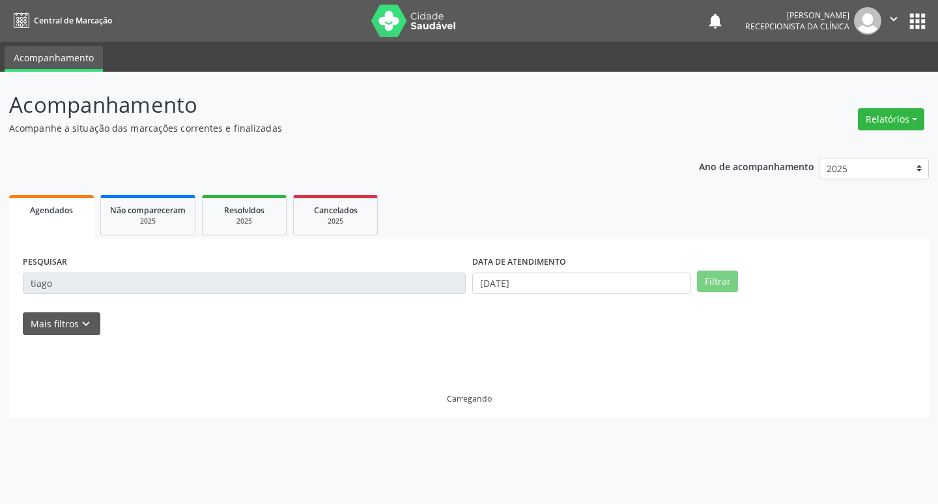
click at [403, 295] on div "PESQUISAR tiago" at bounding box center [245, 277] width 450 height 51
click at [392, 278] on input "tiago" at bounding box center [244, 283] width 443 height 22
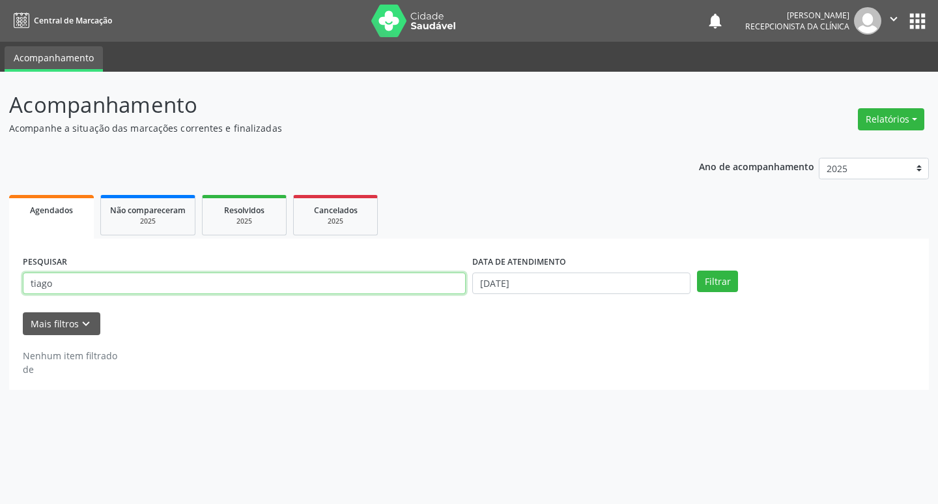
click at [392, 278] on input "tiago" at bounding box center [244, 283] width 443 height 22
click at [697, 270] on button "Filtrar" at bounding box center [717, 281] width 41 height 22
click at [392, 278] on input "[PERSON_NAME] s" at bounding box center [244, 283] width 443 height 22
type input "[PERSON_NAME]"
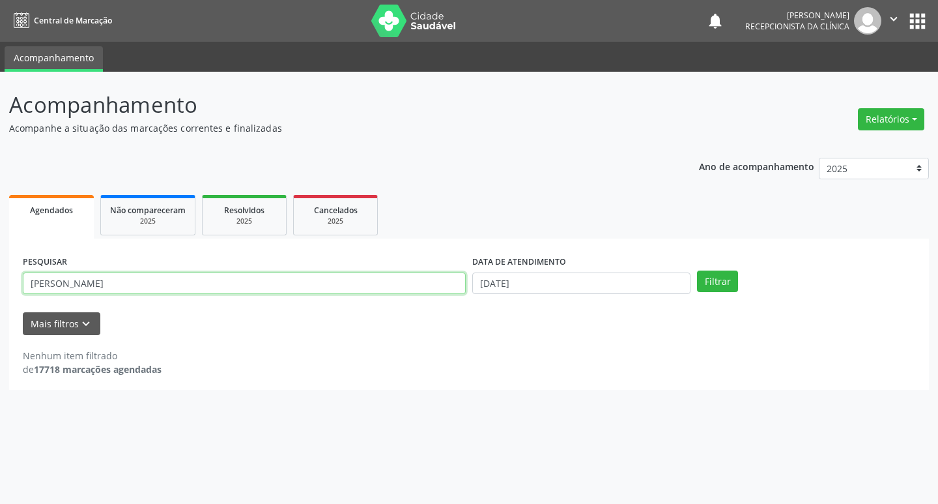
click at [697, 270] on button "Filtrar" at bounding box center [717, 281] width 41 height 22
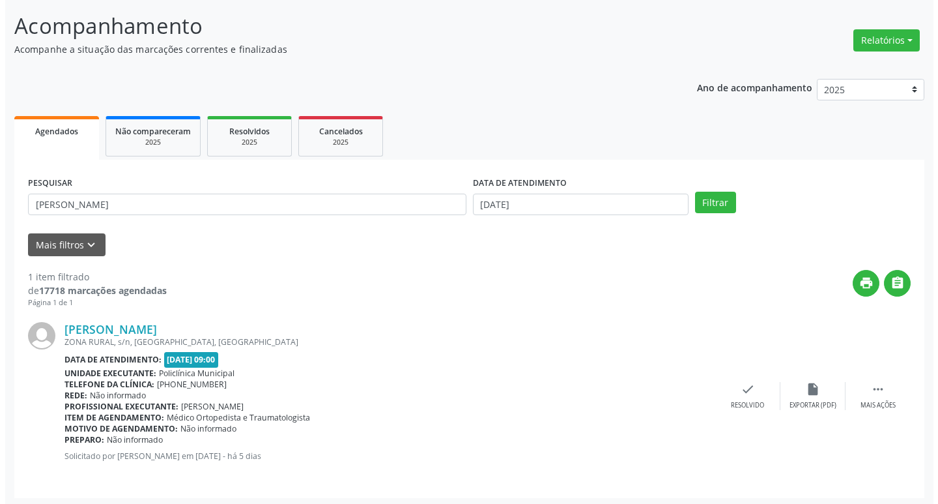
scroll to position [82, 0]
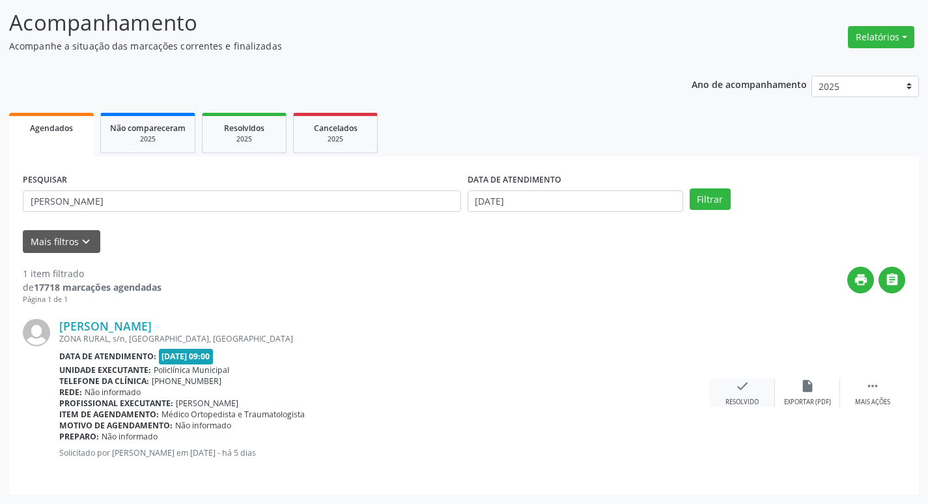
click at [738, 385] on icon "check" at bounding box center [743, 386] width 14 height 14
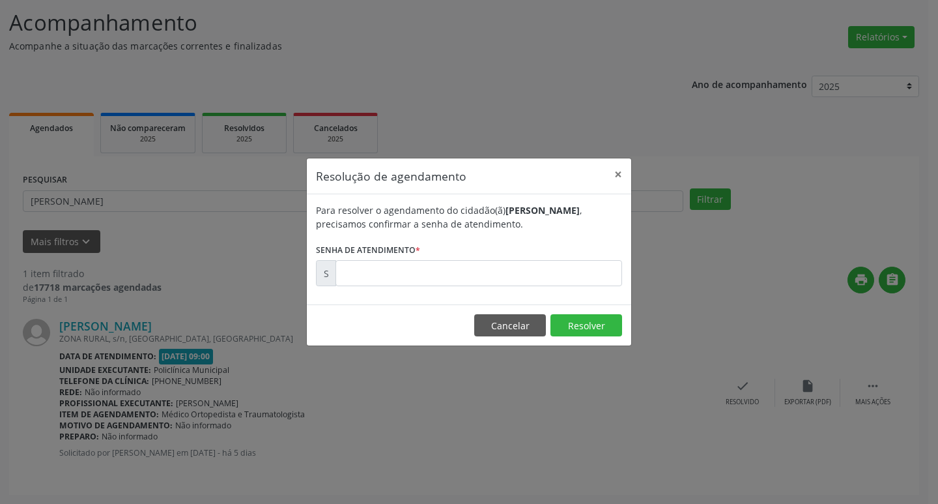
drag, startPoint x: 438, startPoint y: 291, endPoint x: 390, endPoint y: 271, distance: 52.3
click at [409, 279] on div "Para resolver o agendamento do cidadão(ã) [PERSON_NAME] , precisamos confirmar …" at bounding box center [469, 249] width 324 height 110
click at [390, 271] on input "text" at bounding box center [479, 273] width 287 height 26
type input "00171737"
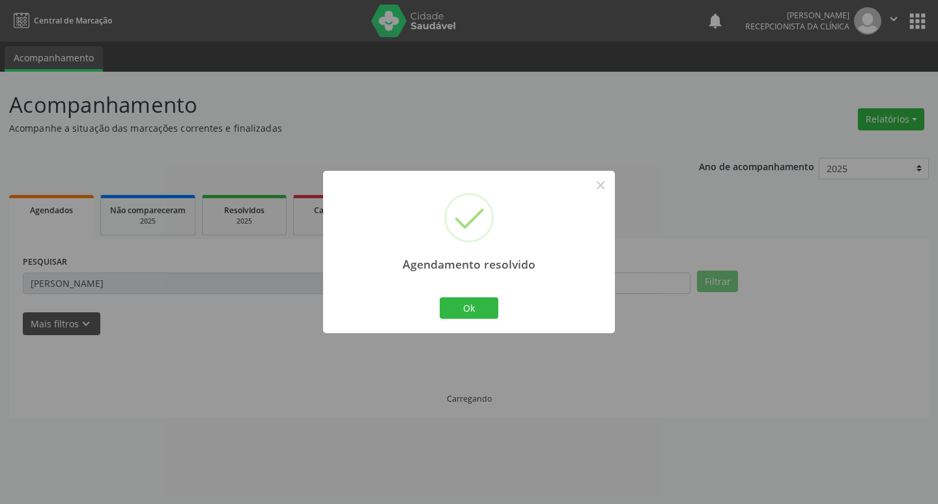
scroll to position [0, 0]
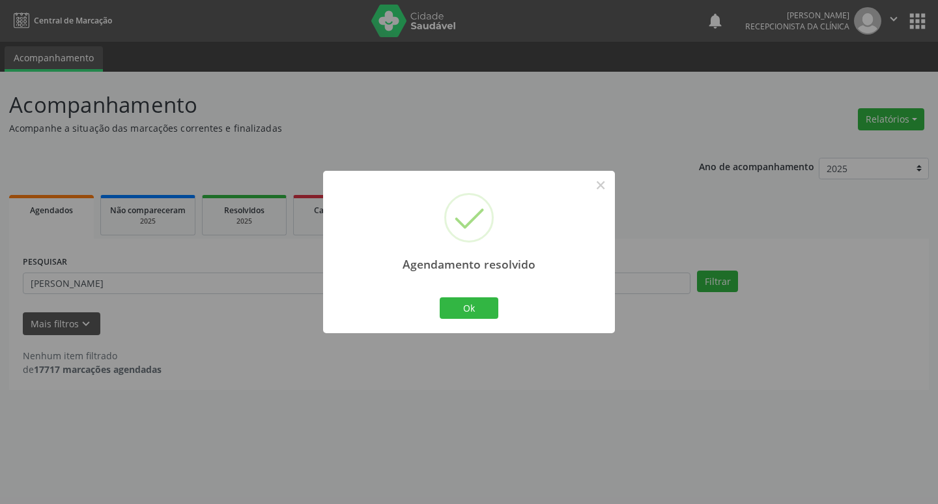
click at [437, 305] on div "Ok Cancel" at bounding box center [469, 307] width 64 height 27
click at [453, 300] on button "Ok" at bounding box center [469, 308] width 59 height 22
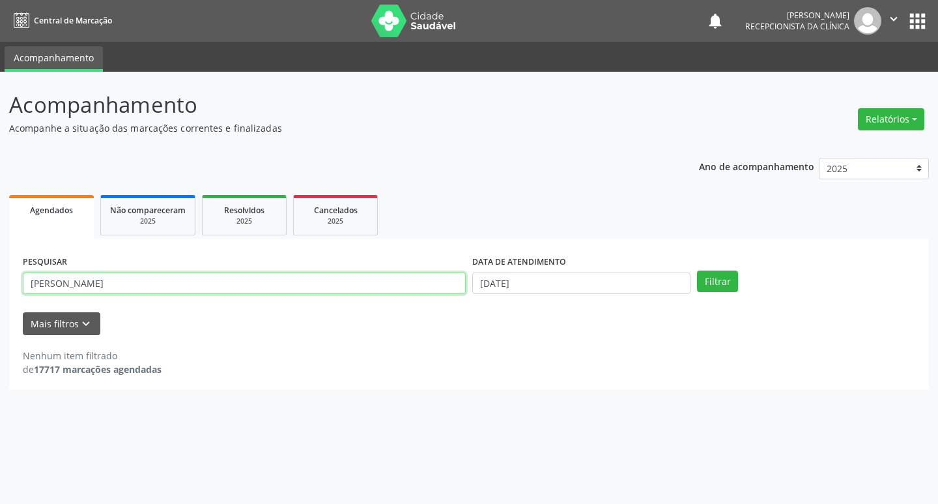
click at [433, 291] on input "[PERSON_NAME]" at bounding box center [244, 283] width 443 height 22
type input "josimeire"
click at [697, 270] on button "Filtrar" at bounding box center [717, 281] width 41 height 22
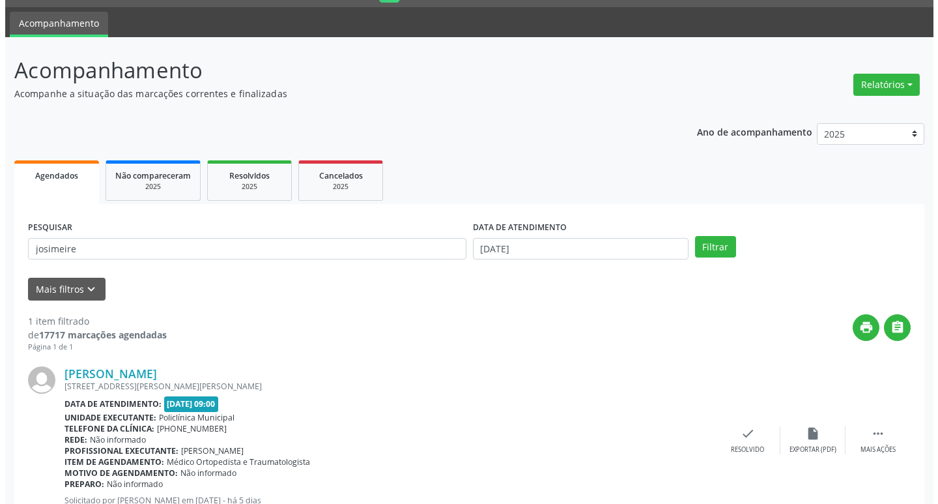
scroll to position [82, 0]
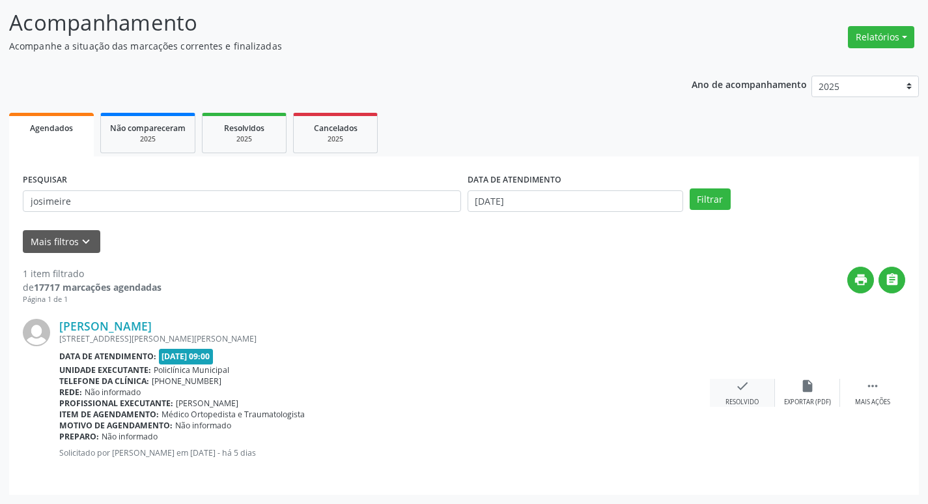
click at [741, 382] on icon "check" at bounding box center [743, 386] width 14 height 14
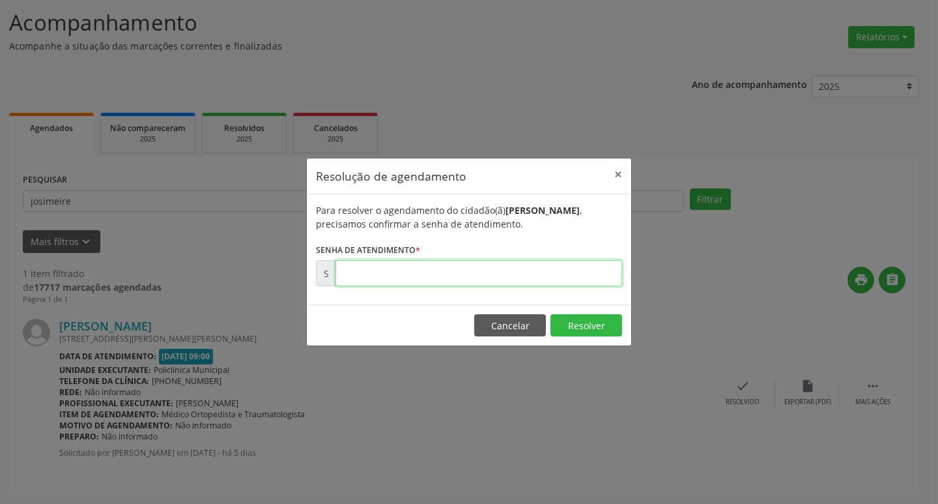
click at [432, 262] on input "text" at bounding box center [479, 273] width 287 height 26
type input "00171727"
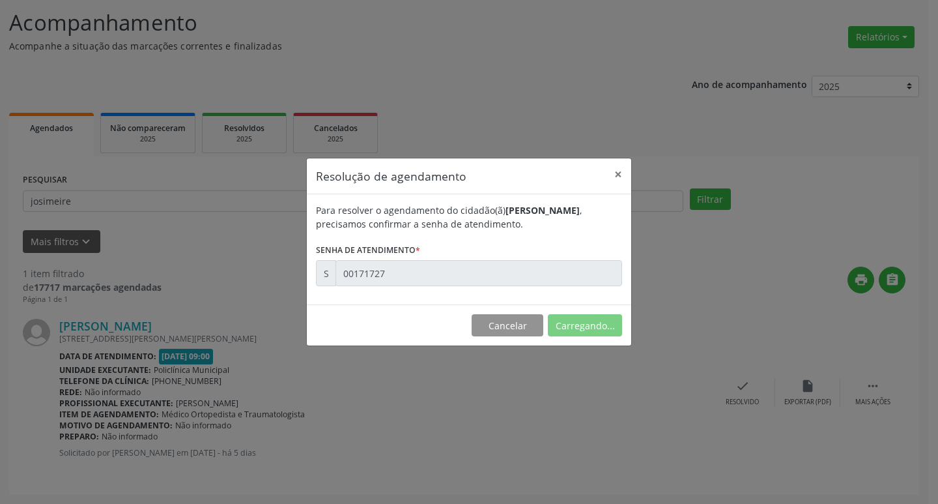
scroll to position [0, 0]
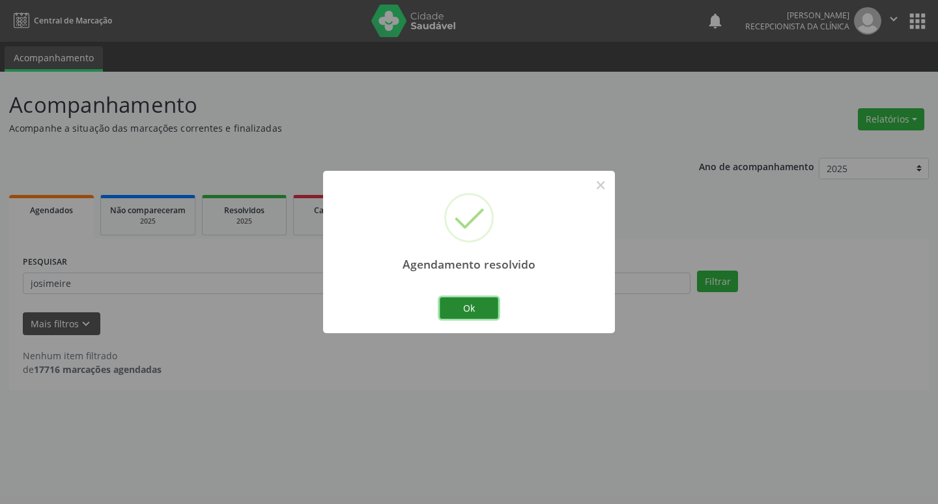
click at [449, 308] on button "Ok" at bounding box center [469, 308] width 59 height 22
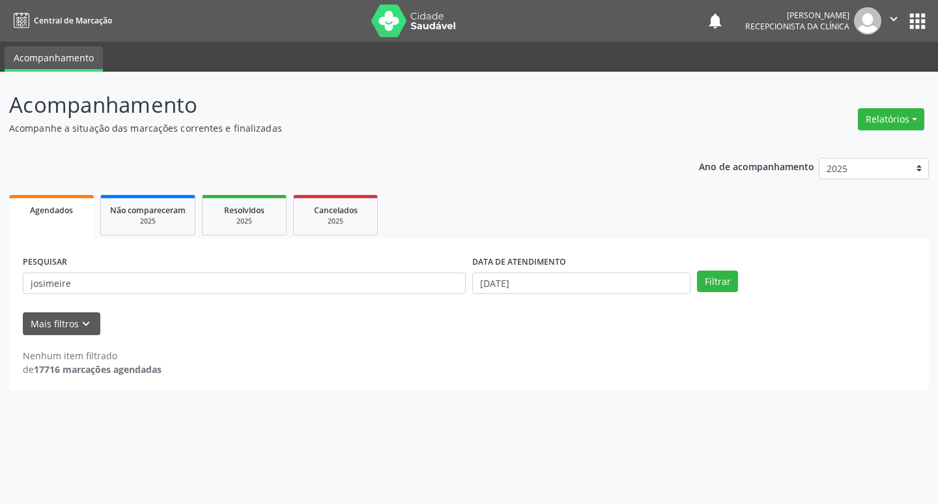
drag, startPoint x: 436, startPoint y: 296, endPoint x: 395, endPoint y: 278, distance: 44.1
click at [386, 274] on input "josimeire" at bounding box center [244, 283] width 443 height 22
click at [386, 273] on input "josimeire" at bounding box center [244, 283] width 443 height 22
type input "[PERSON_NAME]"
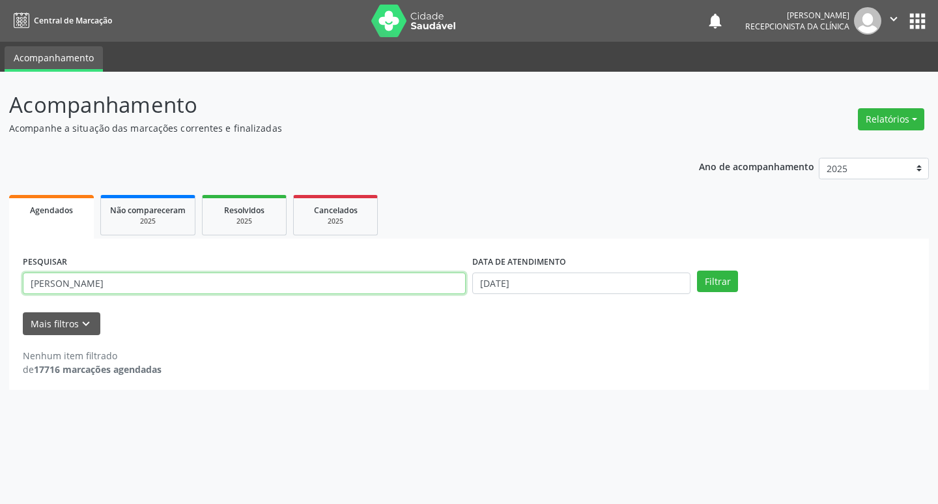
click at [697, 270] on button "Filtrar" at bounding box center [717, 281] width 41 height 22
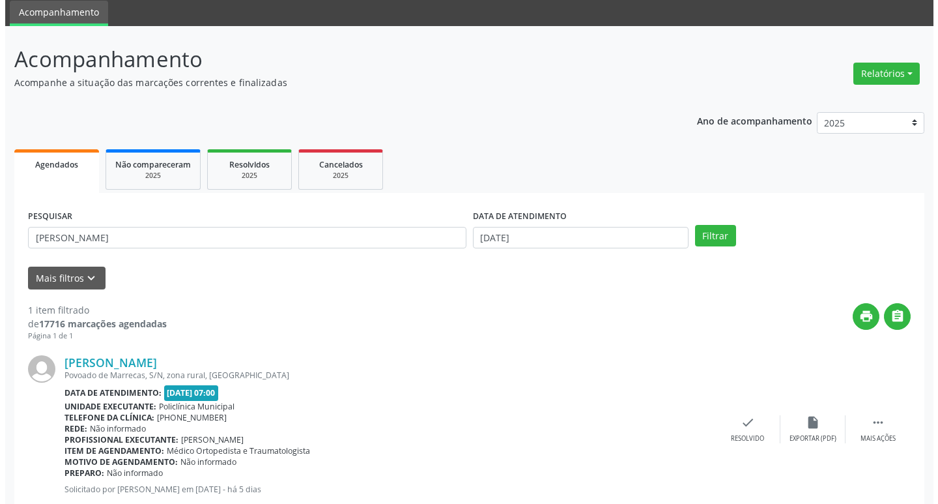
scroll to position [82, 0]
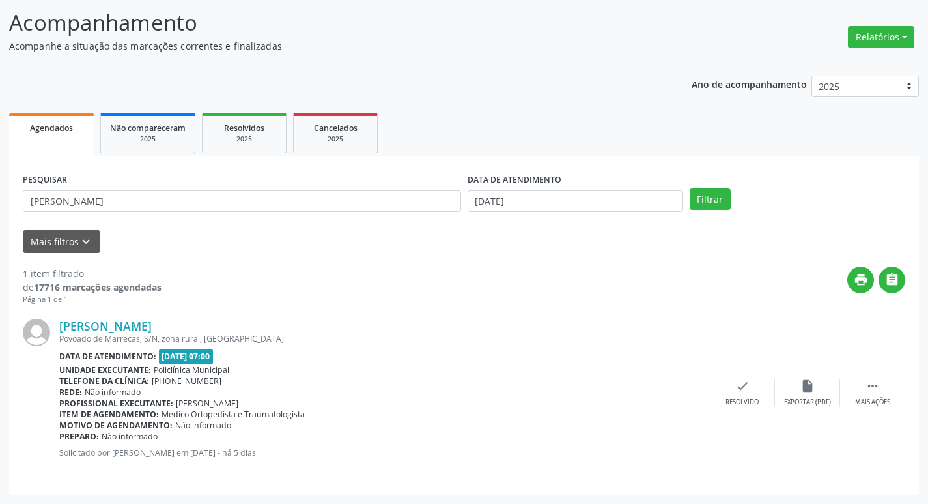
click at [755, 378] on div "[PERSON_NAME] [GEOGRAPHIC_DATA], S/N, zona rural, [GEOGRAPHIC_DATA] Data de ate…" at bounding box center [464, 393] width 883 height 176
click at [745, 382] on icon "check" at bounding box center [743, 386] width 14 height 14
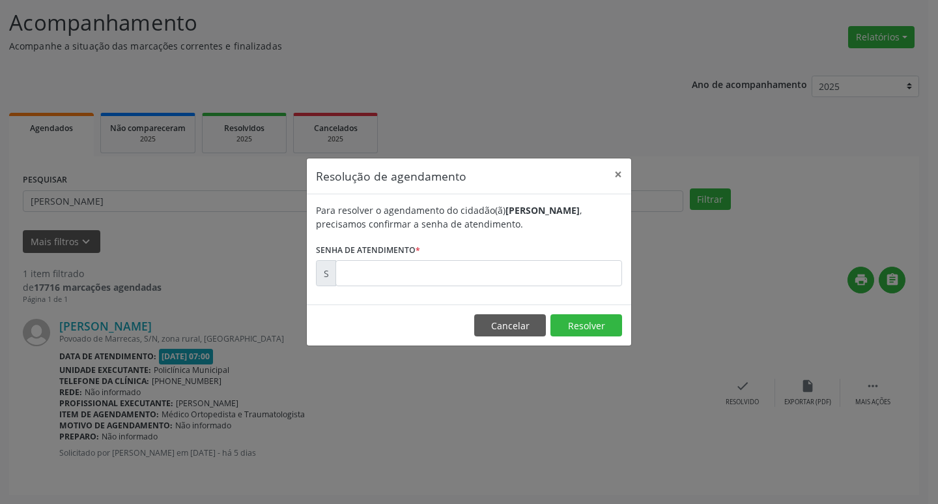
click at [489, 291] on div "Para resolver o agendamento do cidadão(ã) [PERSON_NAME] , precisamos confirmar …" at bounding box center [469, 249] width 324 height 110
drag, startPoint x: 479, startPoint y: 257, endPoint x: 484, endPoint y: 265, distance: 9.4
click at [481, 260] on form "Para resolver o agendamento do cidadão(ã) [PERSON_NAME] , precisamos confirmar …" at bounding box center [469, 244] width 306 height 83
click at [485, 266] on input "text" at bounding box center [479, 273] width 287 height 26
type input "00171683"
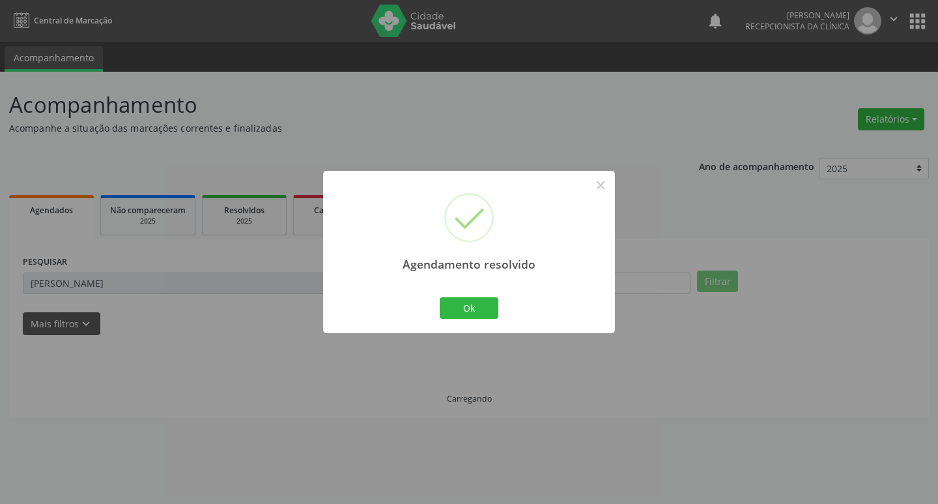
scroll to position [0, 0]
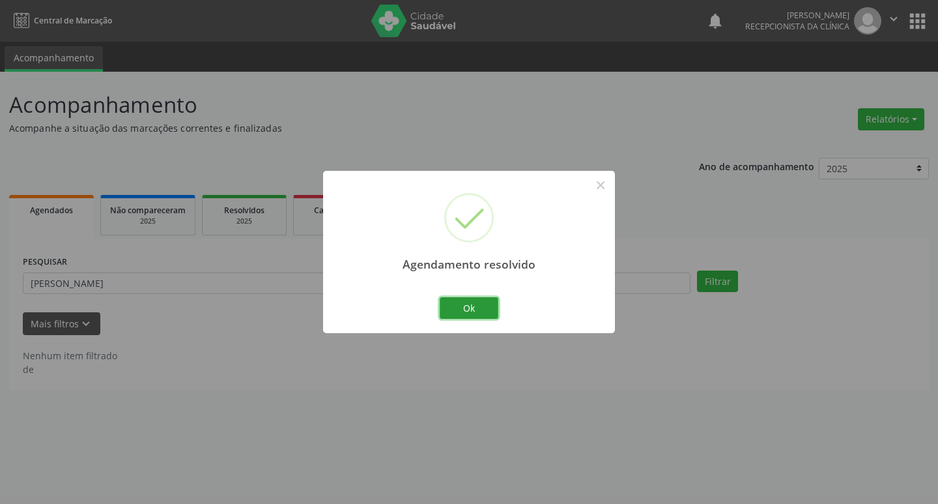
drag, startPoint x: 469, startPoint y: 302, endPoint x: 403, endPoint y: 298, distance: 66.5
click at [468, 300] on button "Ok" at bounding box center [469, 308] width 59 height 22
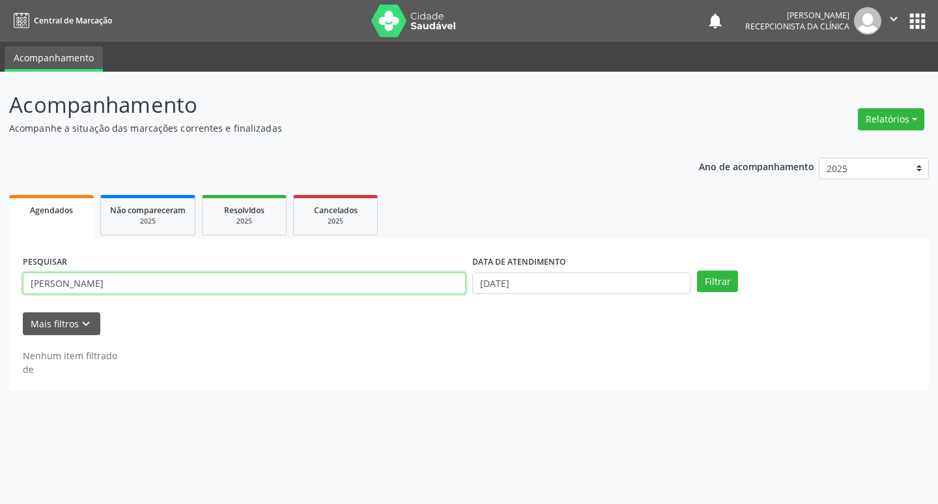
click at [356, 278] on input "[PERSON_NAME]" at bounding box center [244, 283] width 443 height 22
type input "[PERSON_NAME]"
click at [697, 270] on button "Filtrar" at bounding box center [717, 281] width 41 height 22
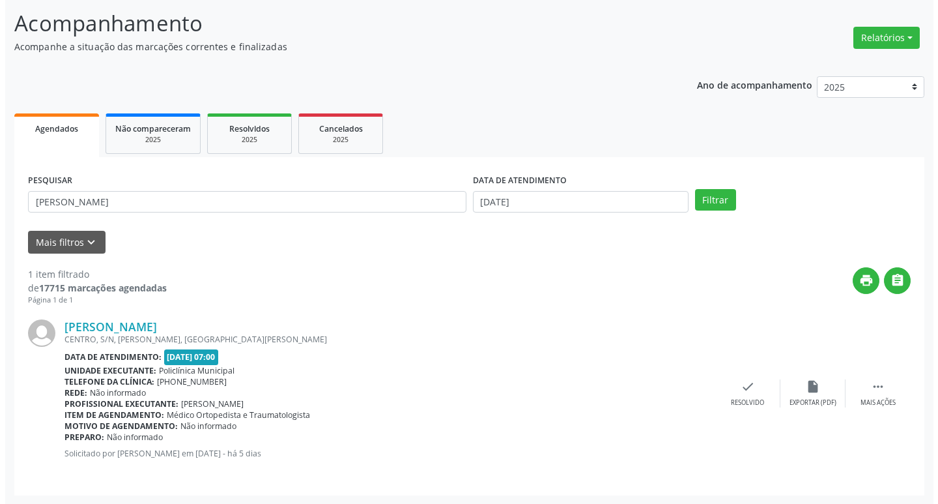
scroll to position [82, 0]
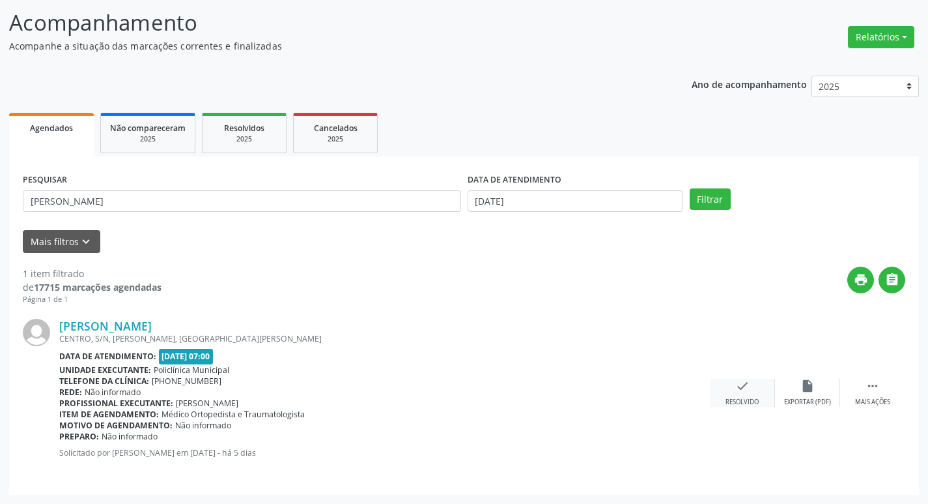
click at [751, 397] on div "Resolvido" at bounding box center [742, 401] width 33 height 9
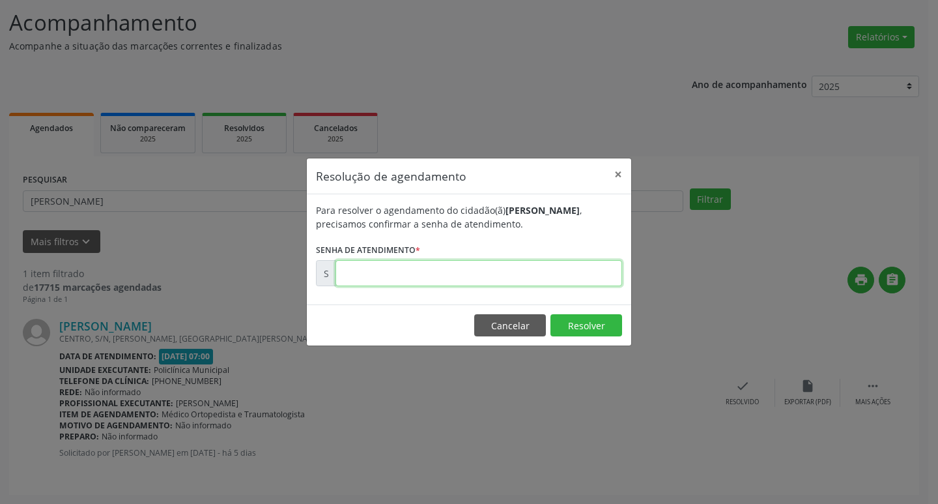
click at [438, 275] on input "text" at bounding box center [479, 273] width 287 height 26
type input "00171659"
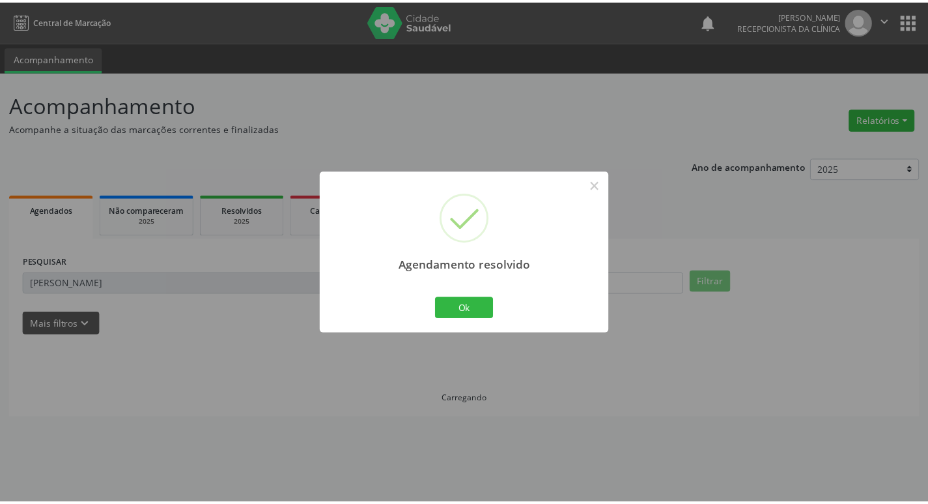
scroll to position [0, 0]
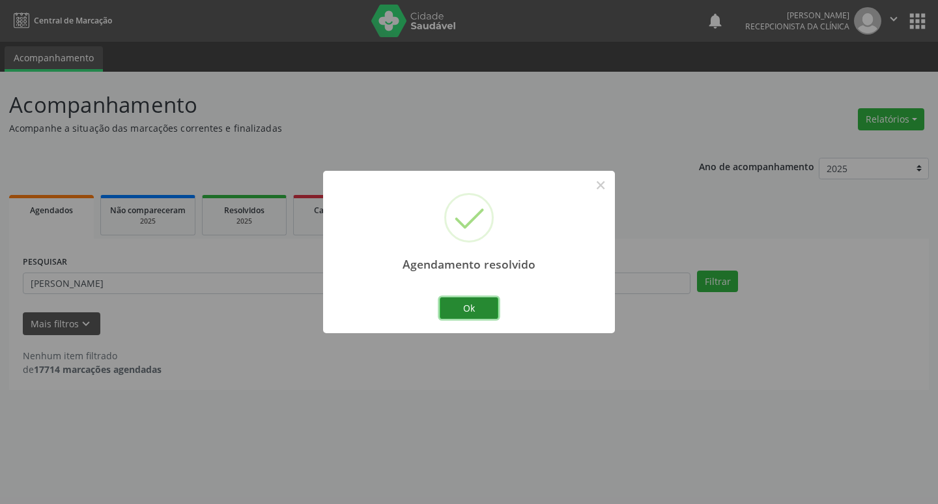
click at [475, 303] on button "Ok" at bounding box center [469, 308] width 59 height 22
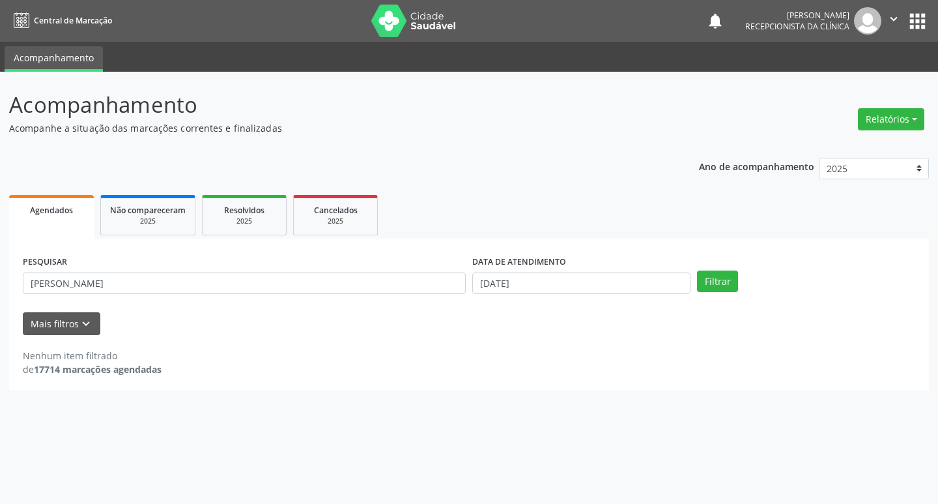
drag, startPoint x: 387, startPoint y: 296, endPoint x: 355, endPoint y: 278, distance: 36.8
click at [375, 289] on div "PESQUISAR [PERSON_NAME]" at bounding box center [245, 277] width 450 height 51
click at [355, 278] on input "[PERSON_NAME]" at bounding box center [244, 283] width 443 height 22
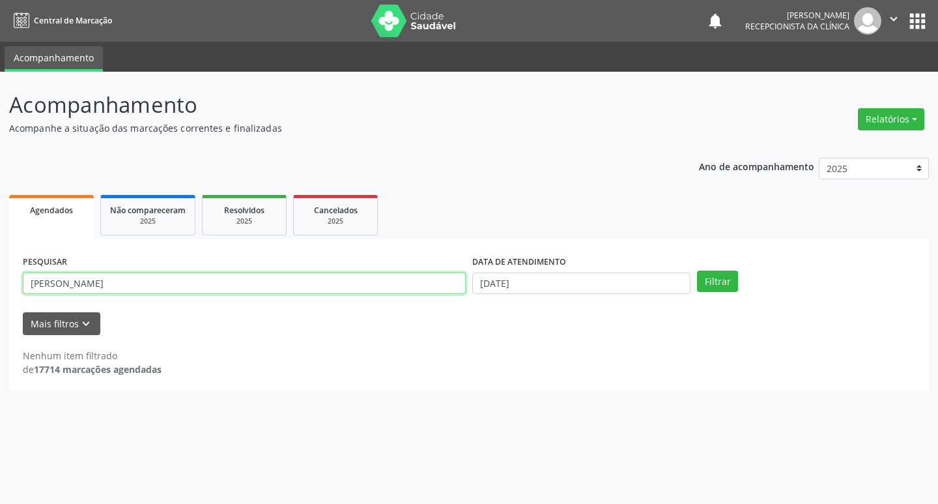
type input "[PERSON_NAME]"
click at [697, 270] on button "Filtrar" at bounding box center [717, 281] width 41 height 22
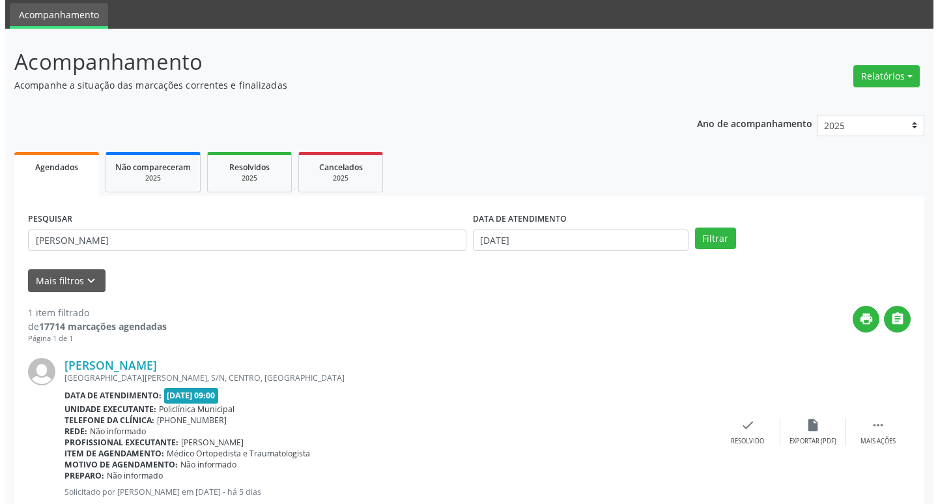
scroll to position [82, 0]
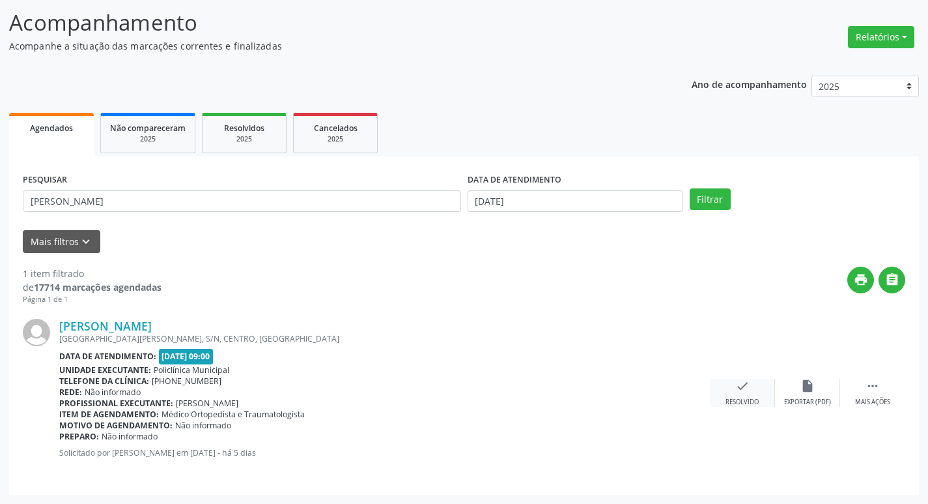
click at [736, 380] on icon "check" at bounding box center [743, 386] width 14 height 14
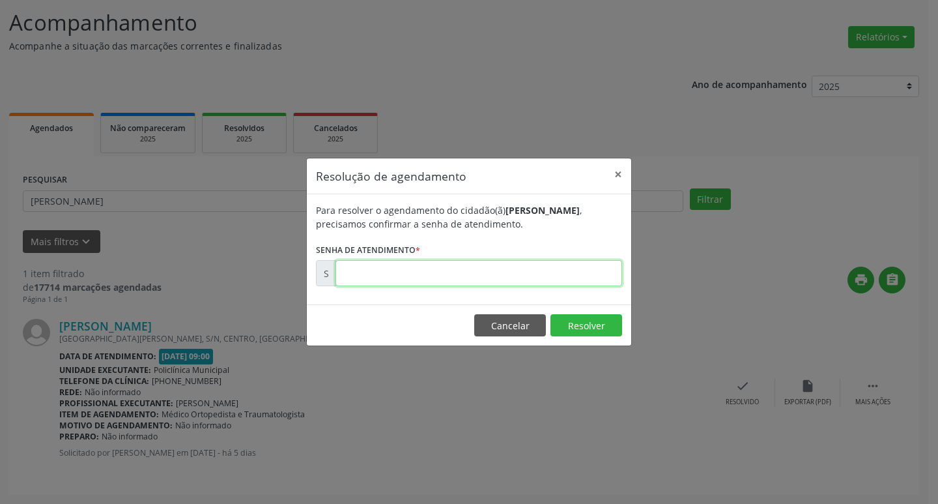
click at [459, 277] on input "text" at bounding box center [479, 273] width 287 height 26
type input "00171757"
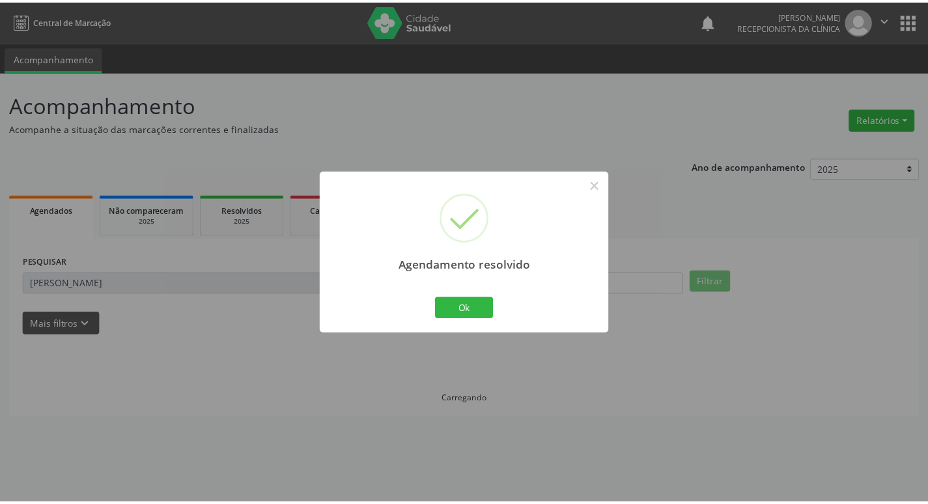
scroll to position [0, 0]
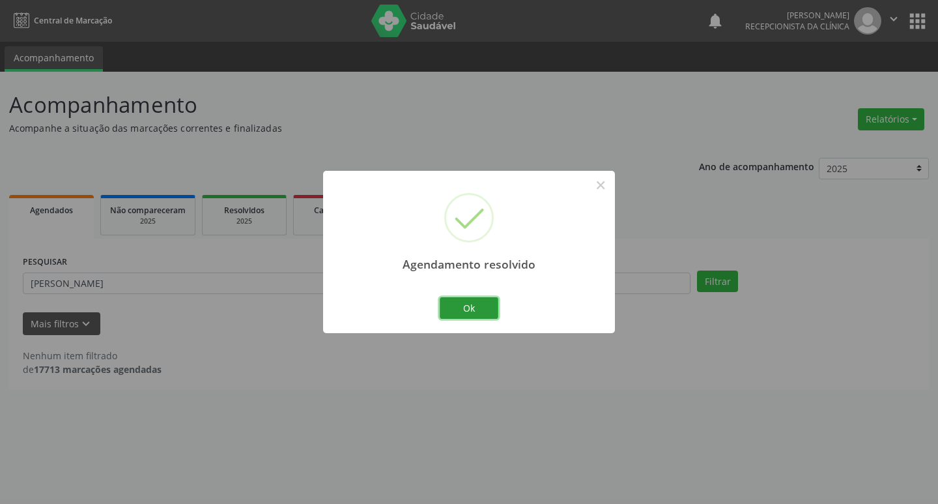
drag, startPoint x: 462, startPoint y: 302, endPoint x: 344, endPoint y: 291, distance: 118.5
click at [451, 299] on button "Ok" at bounding box center [469, 308] width 59 height 22
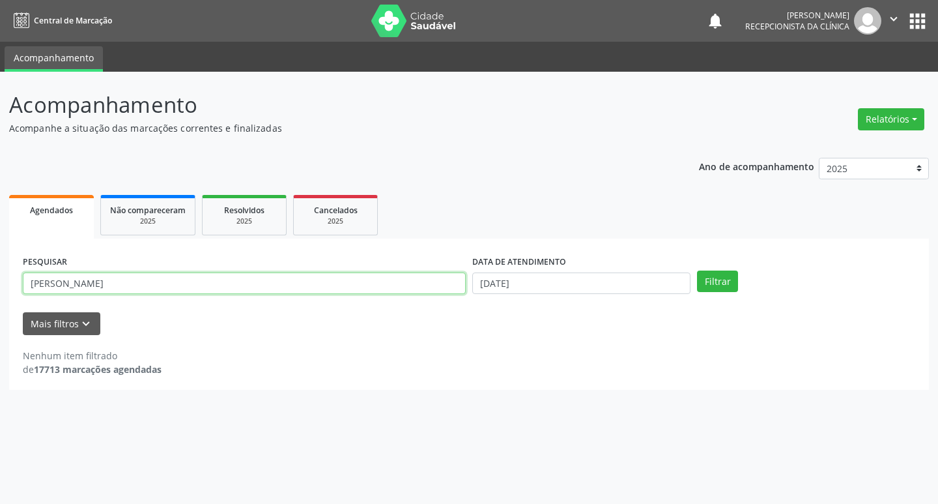
click at [343, 291] on input "[PERSON_NAME]" at bounding box center [244, 283] width 443 height 22
type input "[PERSON_NAME]"
click at [697, 270] on button "Filtrar" at bounding box center [717, 281] width 41 height 22
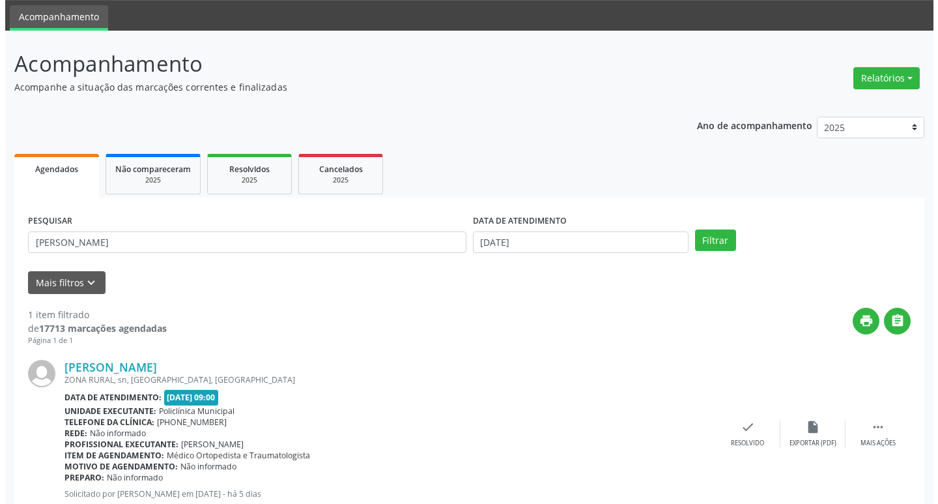
scroll to position [82, 0]
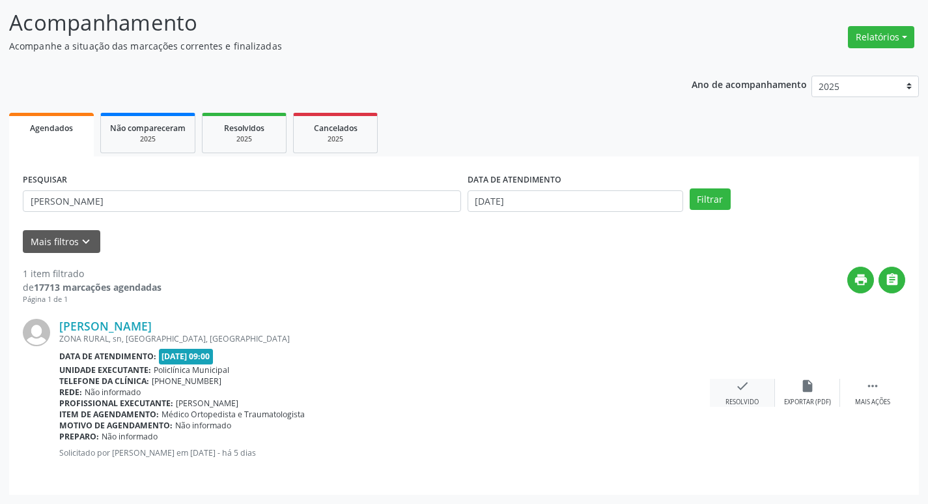
click at [740, 391] on icon "check" at bounding box center [743, 386] width 14 height 14
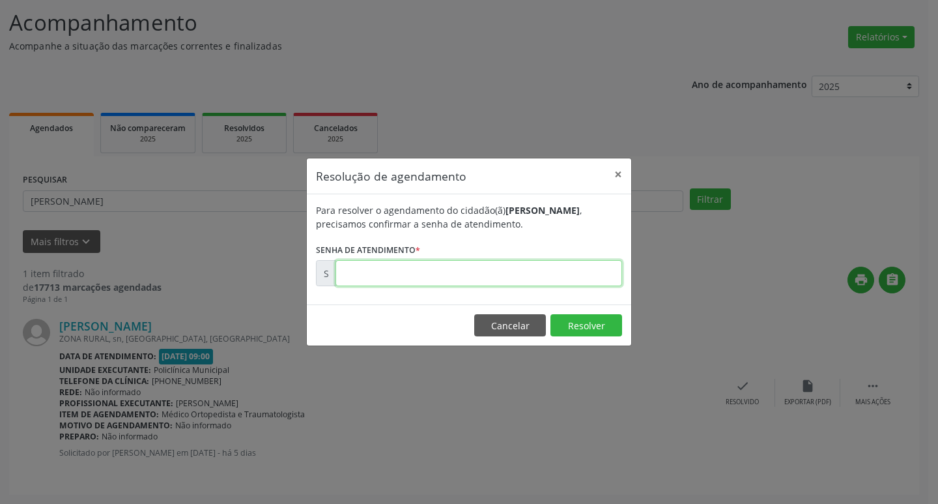
click at [438, 275] on input "text" at bounding box center [479, 273] width 287 height 26
type input "00171728"
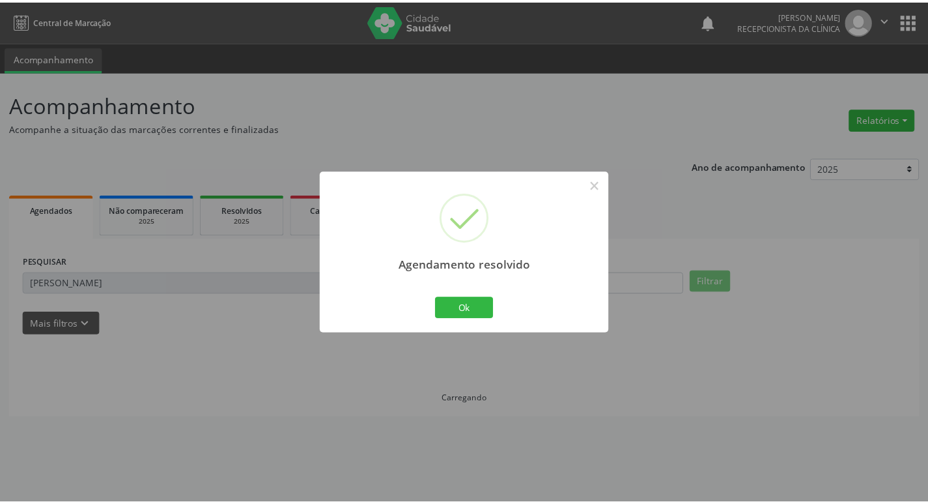
scroll to position [0, 0]
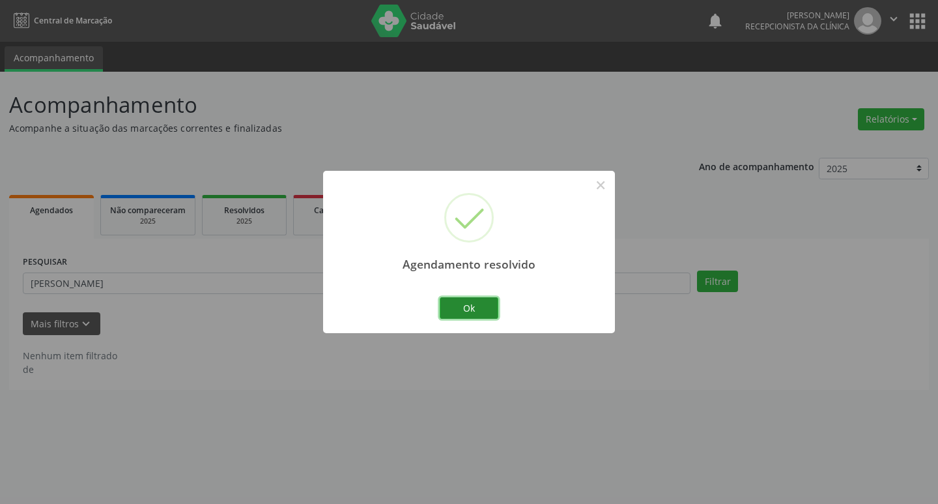
click at [476, 297] on button "Ok" at bounding box center [469, 308] width 59 height 22
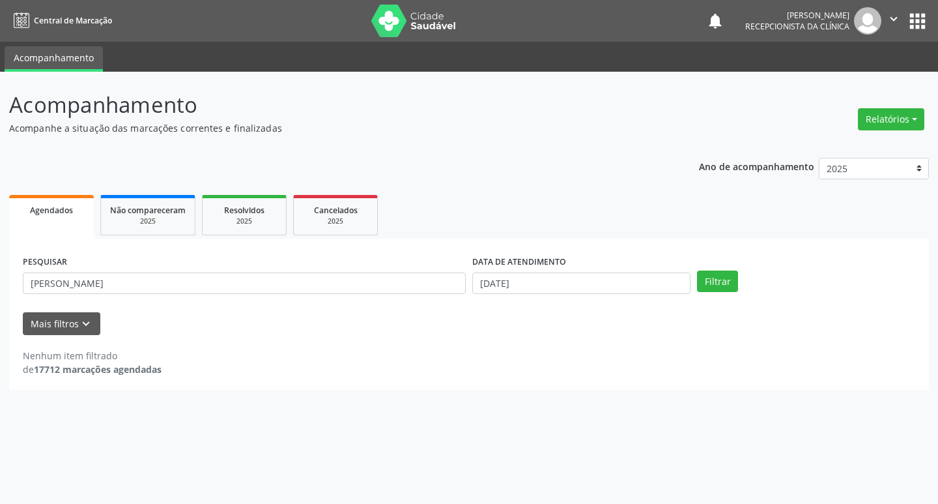
click at [429, 293] on div "PESQUISAR [PERSON_NAME]" at bounding box center [245, 277] width 450 height 51
click at [424, 291] on input "[PERSON_NAME]" at bounding box center [244, 283] width 443 height 22
click at [423, 291] on input "[PERSON_NAME]" at bounding box center [244, 283] width 443 height 22
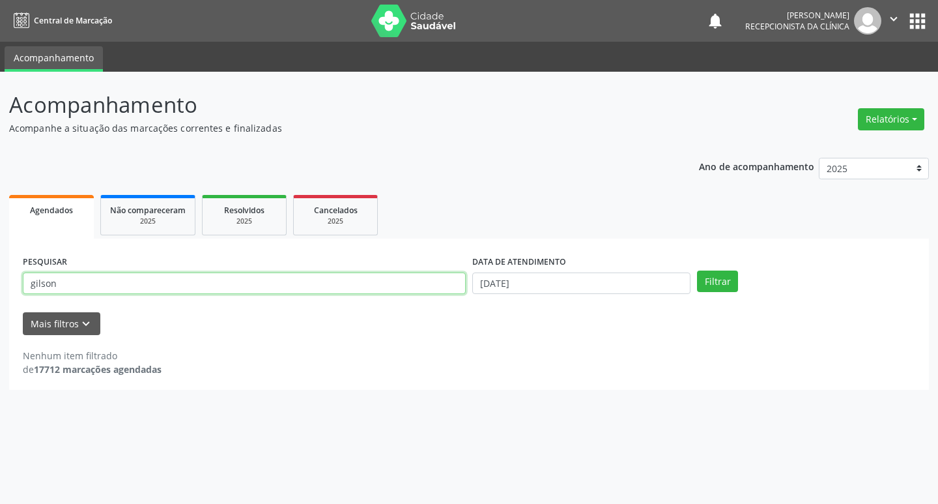
type input "gilson"
click at [697, 270] on button "Filtrar" at bounding box center [717, 281] width 41 height 22
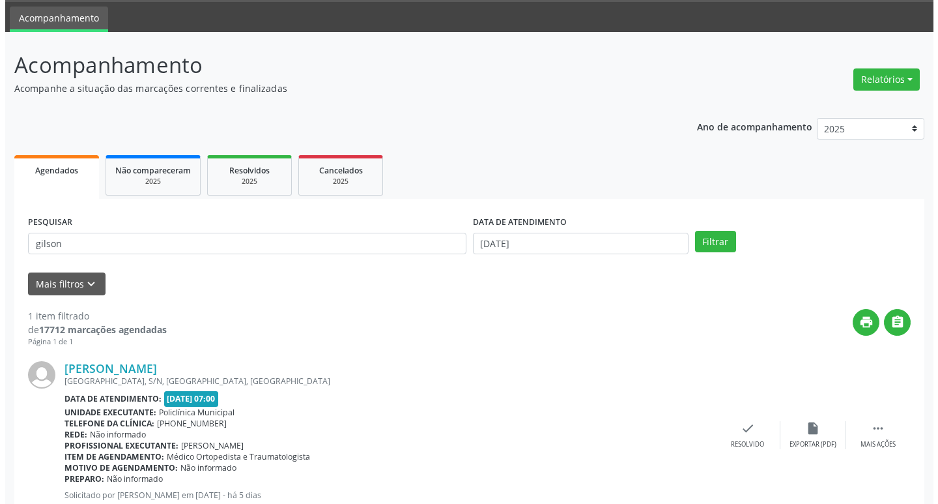
scroll to position [82, 0]
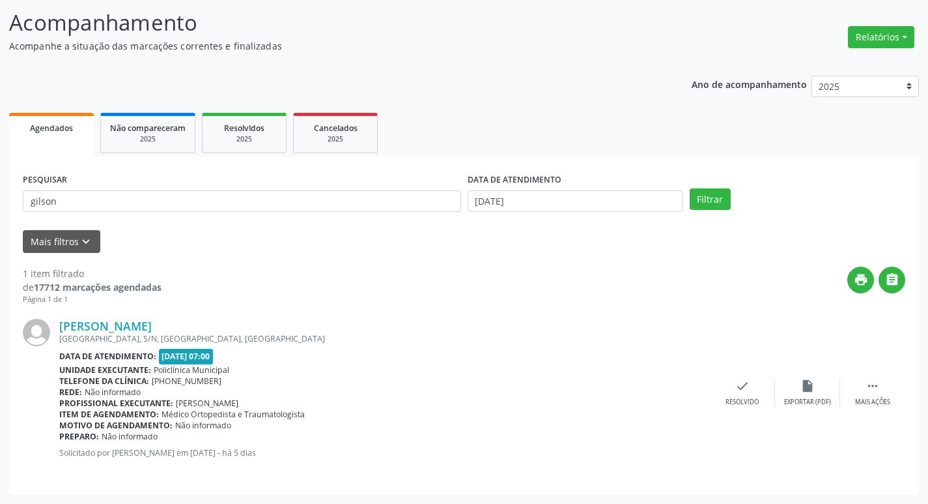
click at [745, 377] on div "[PERSON_NAME] [GEOGRAPHIC_DATA], [GEOGRAPHIC_DATA], [GEOGRAPHIC_DATA], [GEOGRAP…" at bounding box center [464, 393] width 883 height 176
click at [758, 392] on div "check Resolvido" at bounding box center [742, 393] width 65 height 28
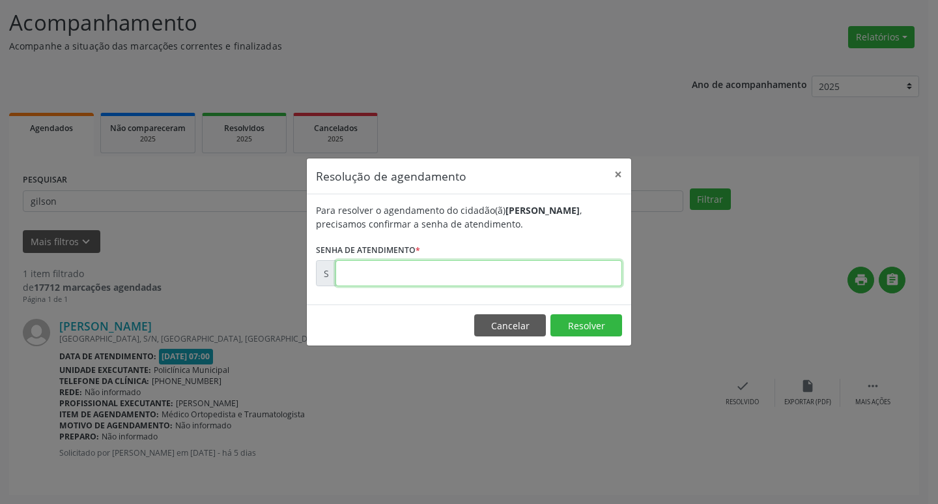
click at [422, 283] on input "text" at bounding box center [479, 273] width 287 height 26
type input "00171707"
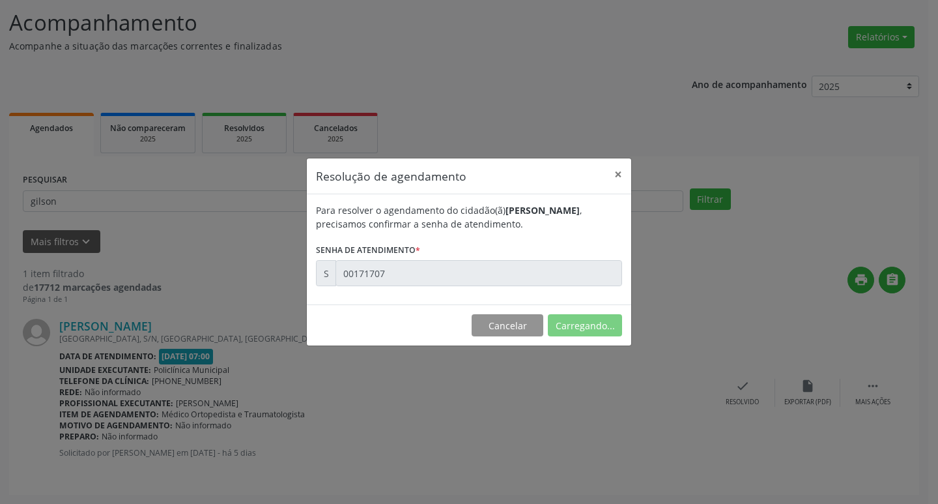
scroll to position [0, 0]
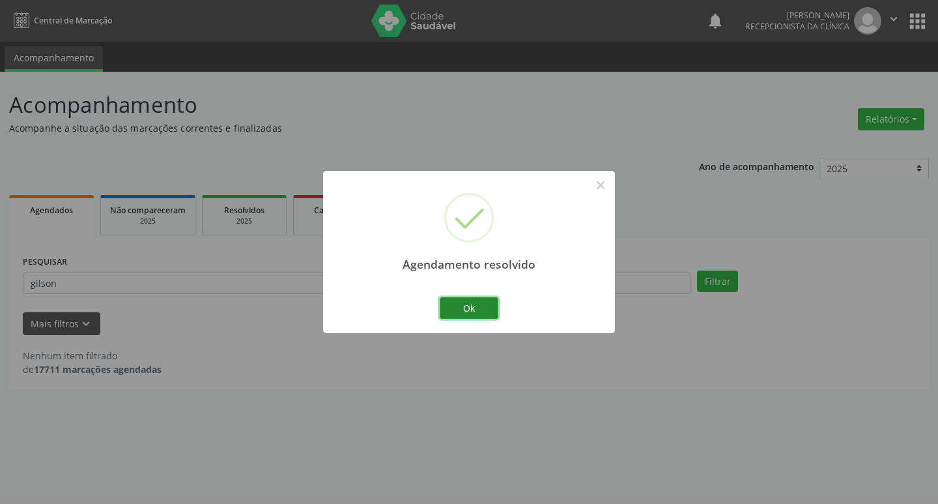
drag, startPoint x: 460, startPoint y: 309, endPoint x: 435, endPoint y: 298, distance: 27.7
click at [459, 308] on button "Ok" at bounding box center [469, 308] width 59 height 22
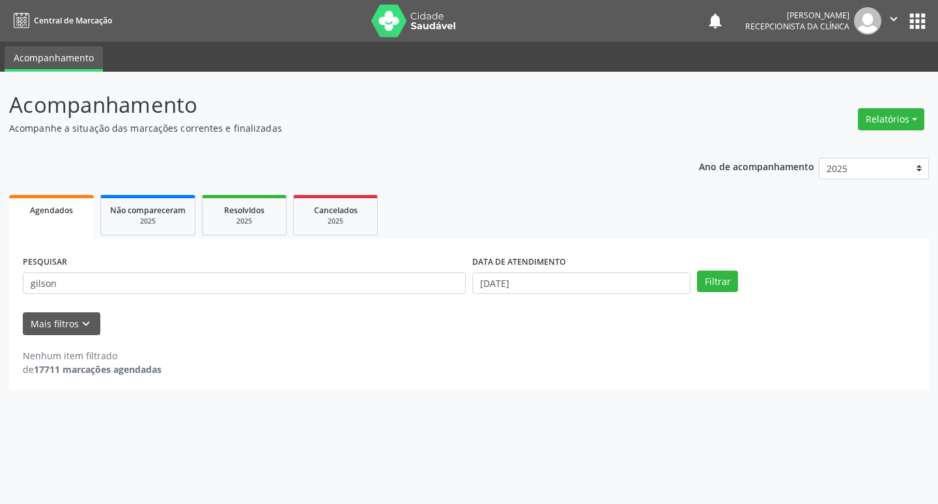
click at [429, 296] on div "PESQUISAR [PERSON_NAME]" at bounding box center [245, 277] width 450 height 51
click at [423, 293] on input "gilson" at bounding box center [244, 283] width 443 height 22
click at [369, 283] on input "gilson" at bounding box center [244, 283] width 443 height 22
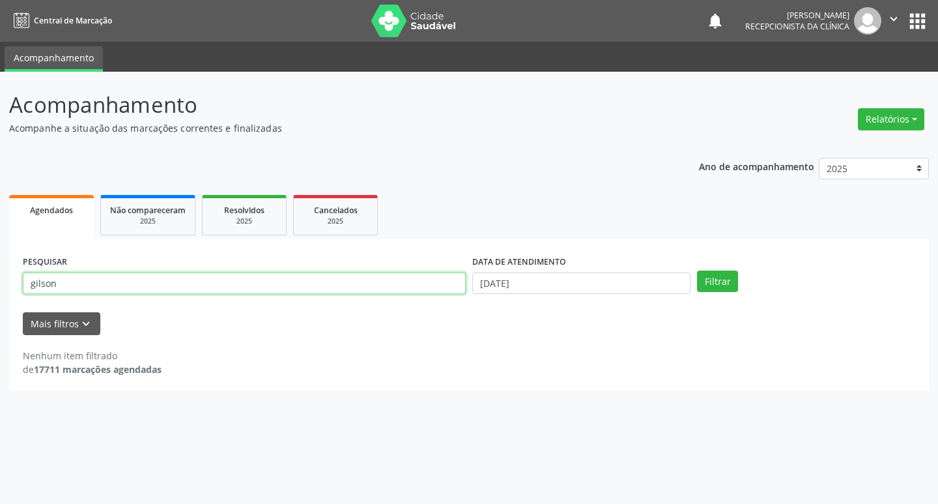
click at [369, 283] on input "gilson" at bounding box center [244, 283] width 443 height 22
type input "[PERSON_NAME]"
click at [697, 270] on button "Filtrar" at bounding box center [717, 281] width 41 height 22
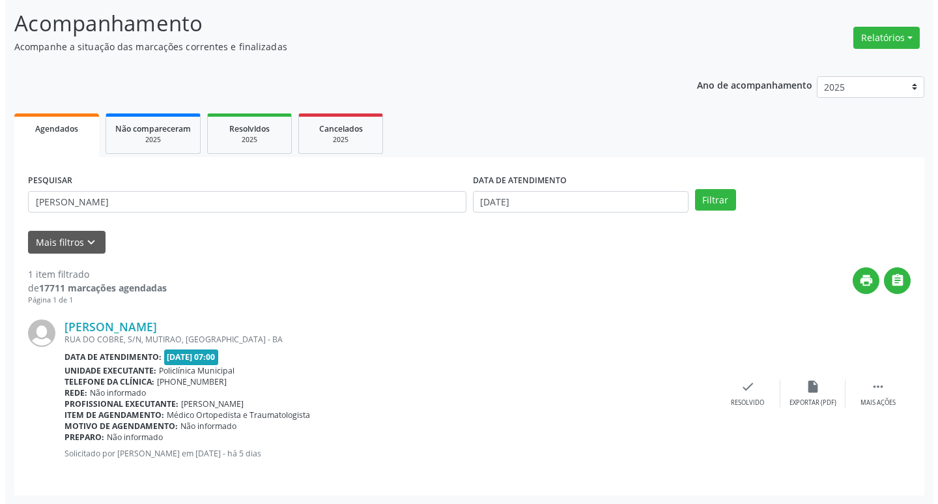
scroll to position [82, 0]
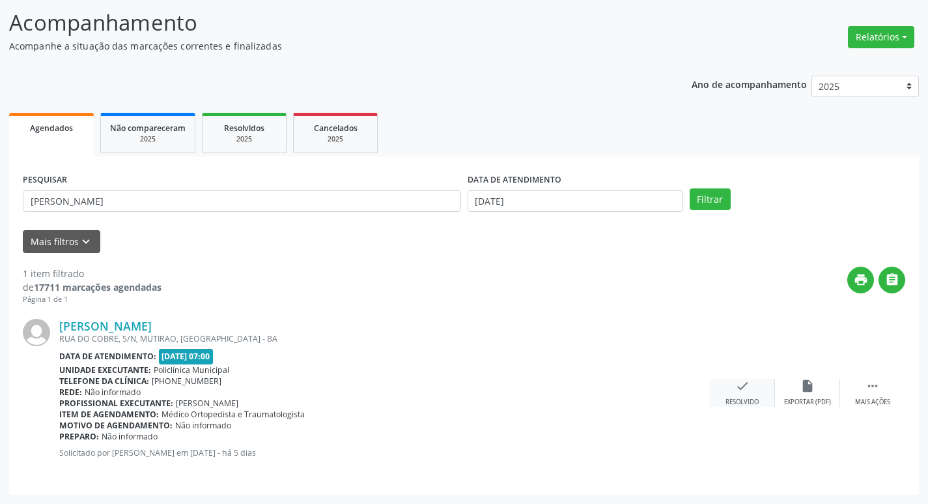
click at [756, 389] on div "check Resolvido" at bounding box center [742, 393] width 65 height 28
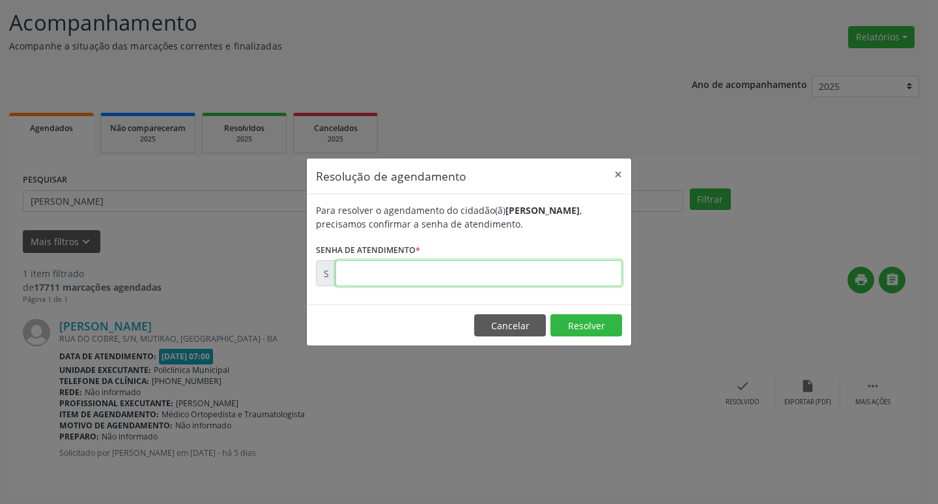
click at [444, 268] on input "text" at bounding box center [479, 273] width 287 height 26
type input "00171686"
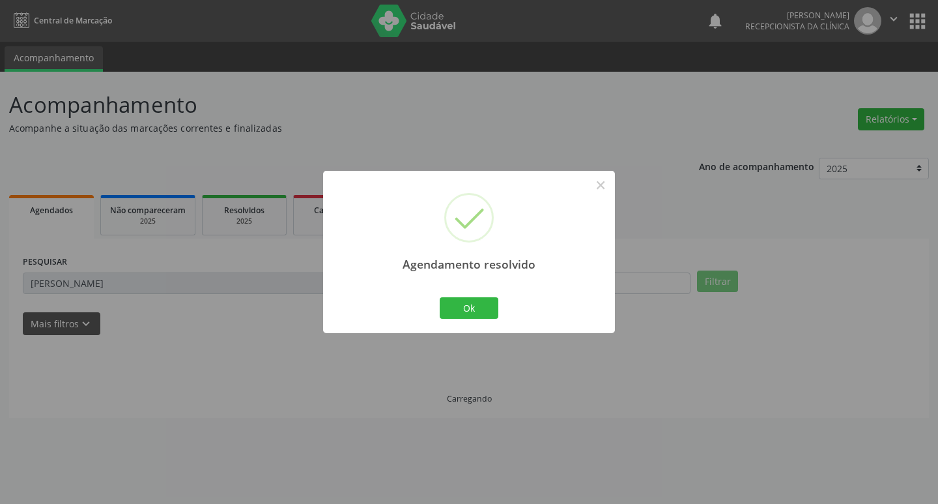
scroll to position [0, 0]
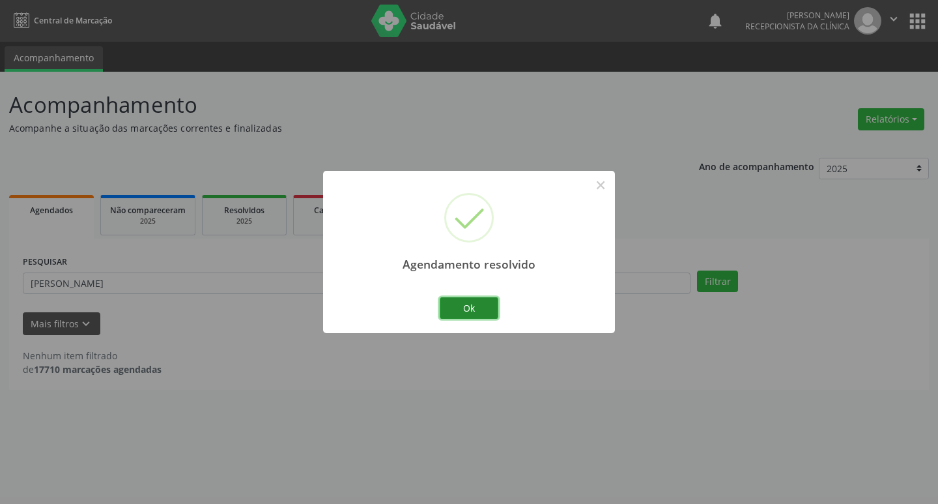
drag, startPoint x: 464, startPoint y: 312, endPoint x: 448, endPoint y: 304, distance: 18.1
click at [452, 306] on button "Ok" at bounding box center [469, 308] width 59 height 22
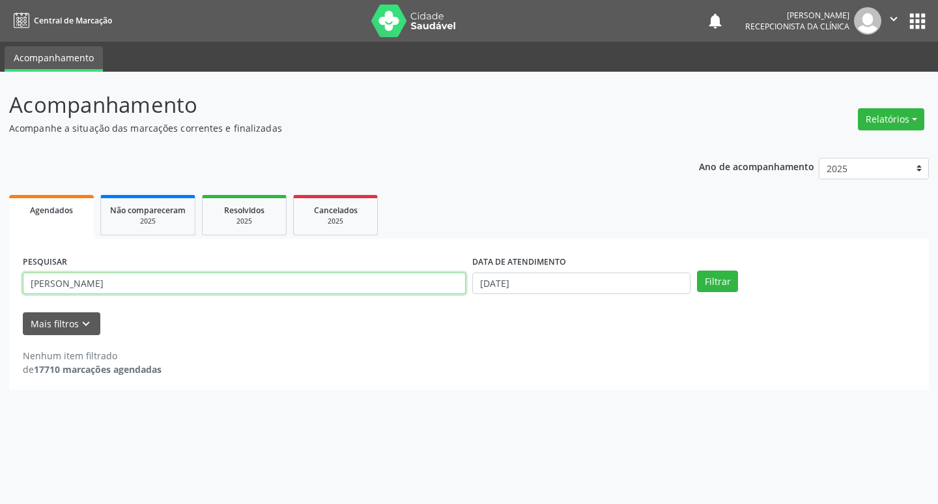
click at [400, 283] on input "[PERSON_NAME]" at bounding box center [244, 283] width 443 height 22
type input "celso"
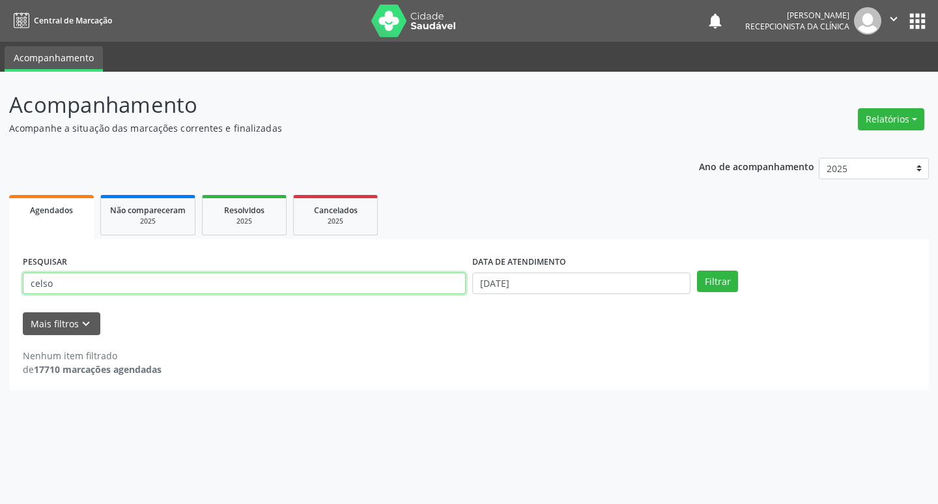
click at [697, 270] on button "Filtrar" at bounding box center [717, 281] width 41 height 22
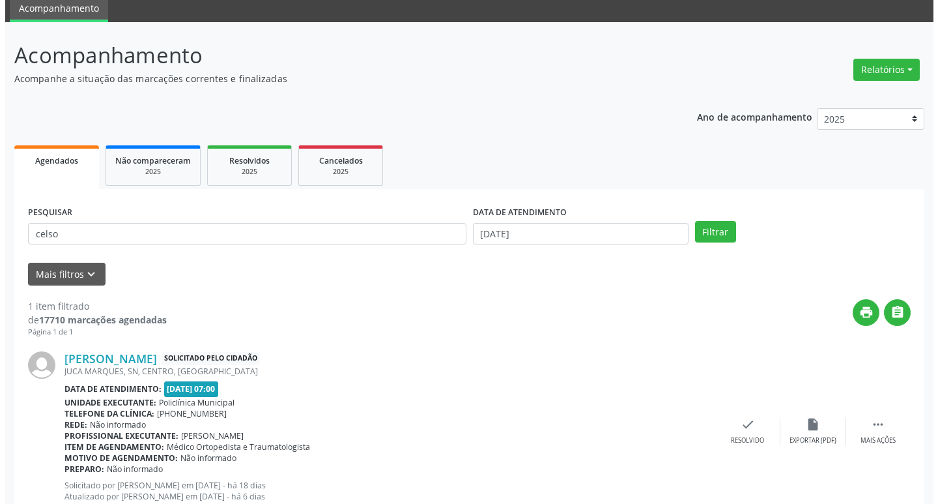
scroll to position [93, 0]
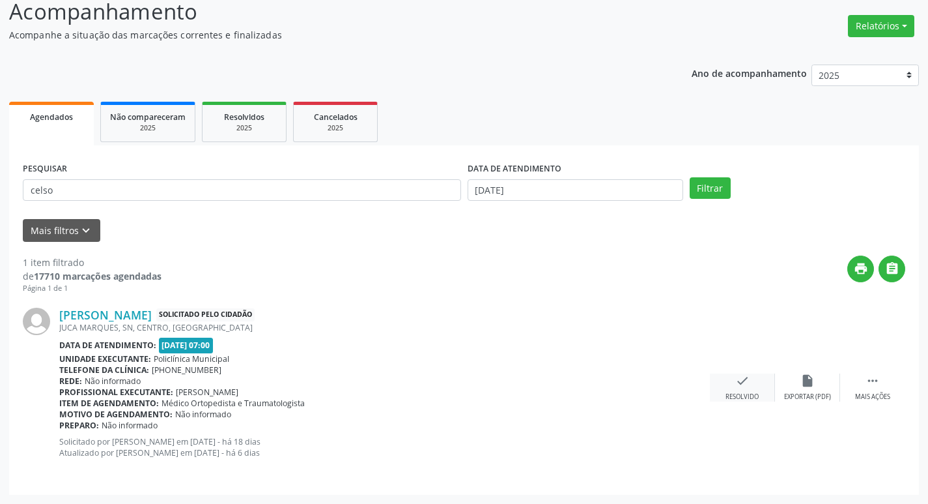
click at [754, 375] on div "check Resolvido" at bounding box center [742, 387] width 65 height 28
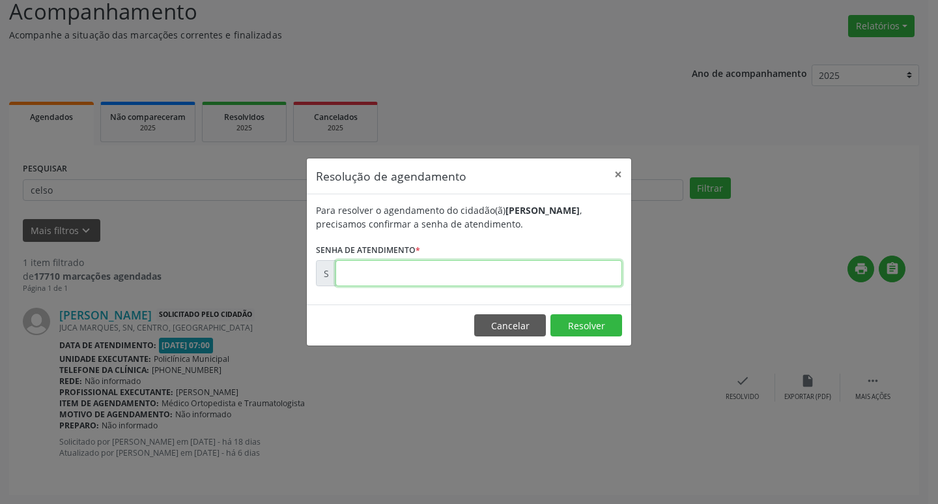
click at [371, 275] on input "text" at bounding box center [479, 273] width 287 height 26
type input "00169213"
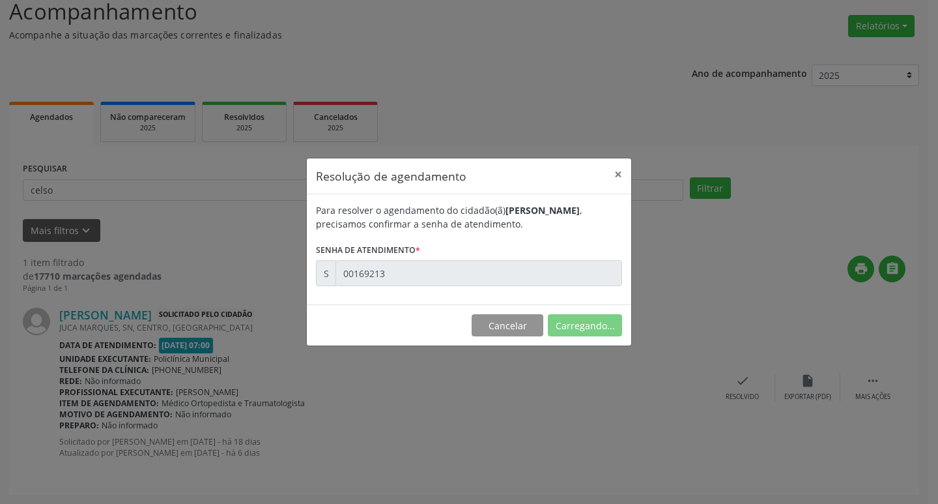
scroll to position [0, 0]
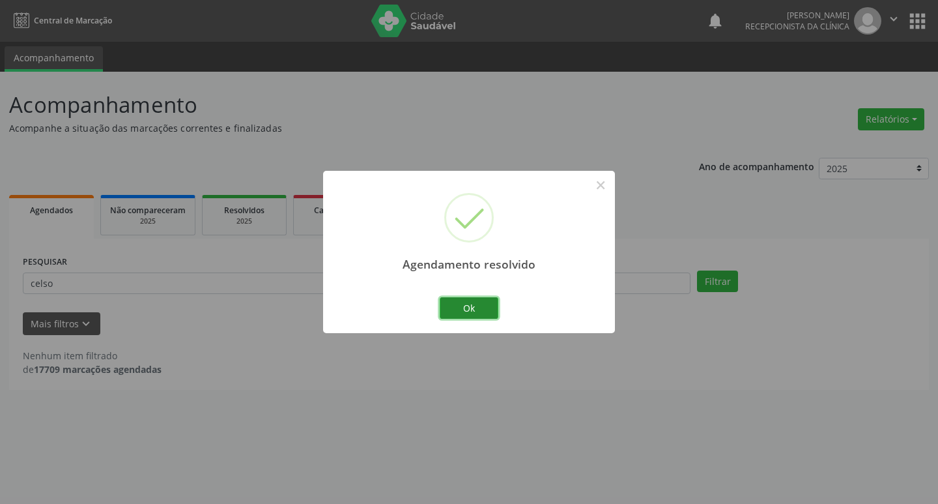
drag, startPoint x: 459, startPoint y: 300, endPoint x: 392, endPoint y: 288, distance: 68.9
click at [459, 300] on button "Ok" at bounding box center [469, 308] width 59 height 22
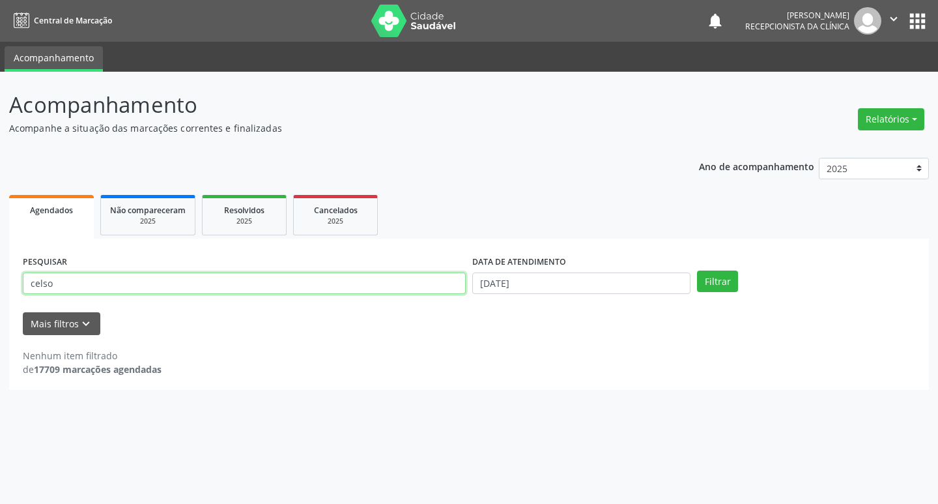
click at [392, 288] on input "celso" at bounding box center [244, 283] width 443 height 22
type input "josiane"
click at [697, 270] on button "Filtrar" at bounding box center [717, 281] width 41 height 22
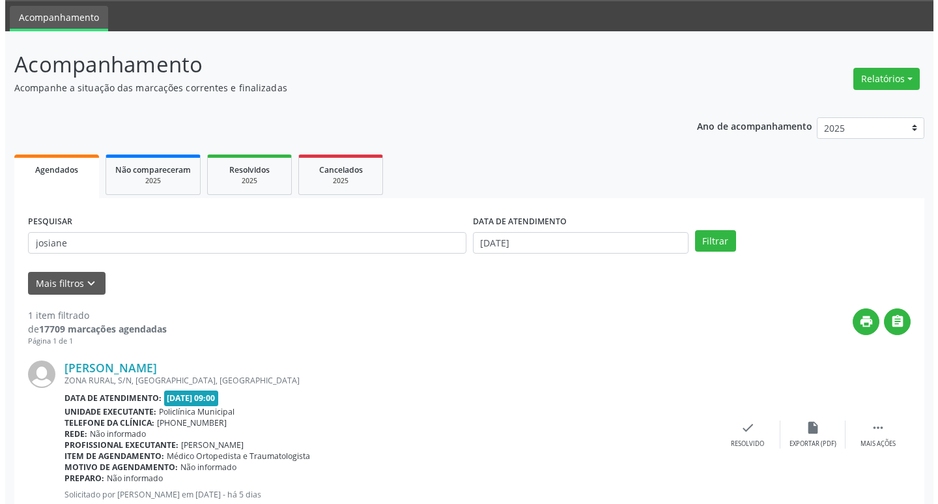
scroll to position [82, 0]
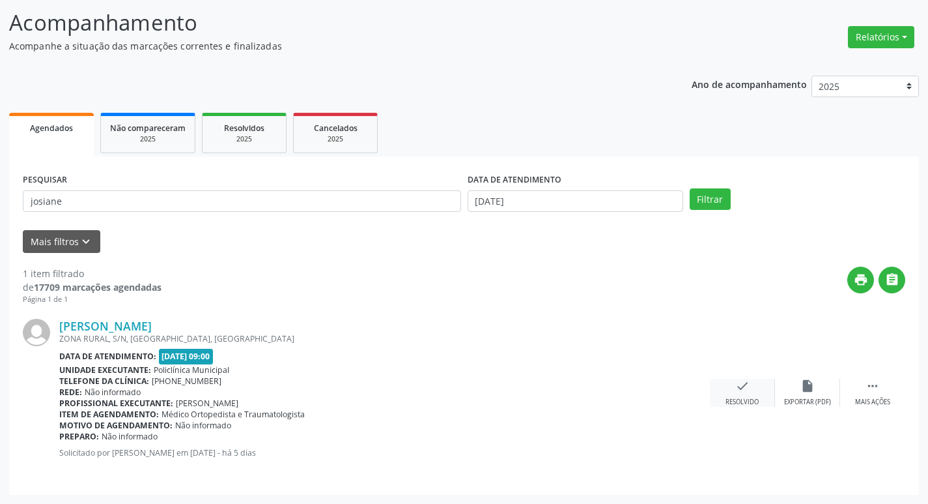
click at [748, 385] on icon "check" at bounding box center [743, 386] width 14 height 14
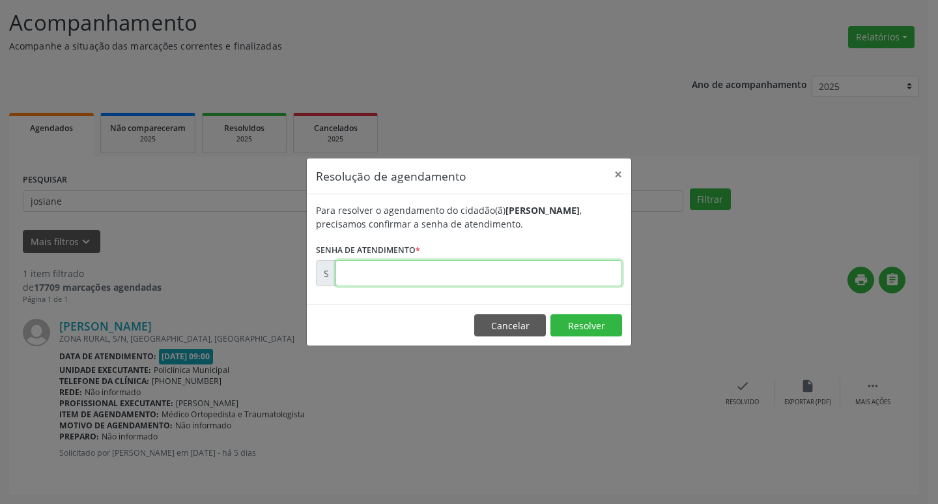
click at [426, 276] on input "text" at bounding box center [479, 273] width 287 height 26
type input "00171729"
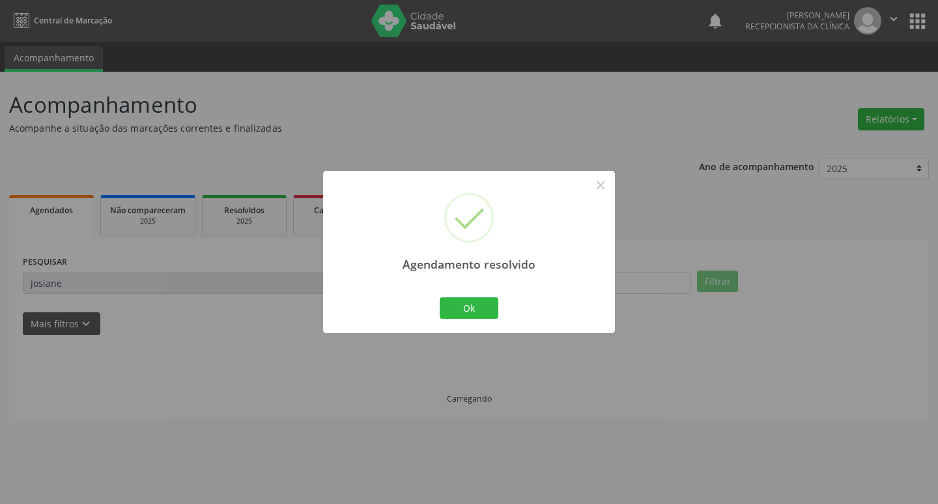
scroll to position [0, 0]
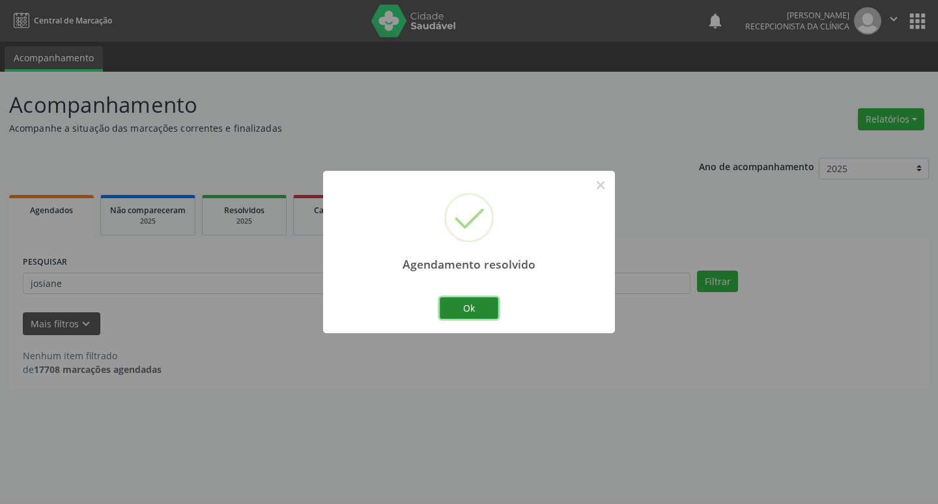
click at [461, 302] on button "Ok" at bounding box center [469, 308] width 59 height 22
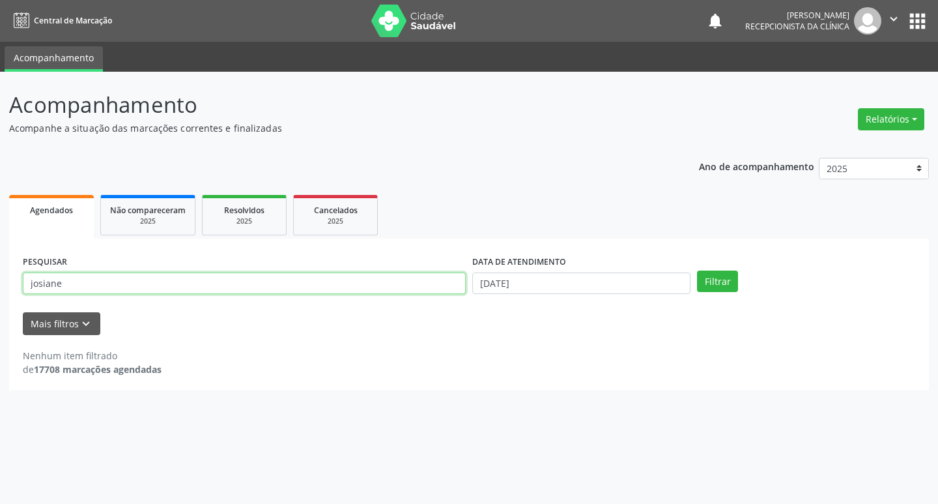
click at [411, 293] on input "josiane" at bounding box center [244, 283] width 443 height 22
click at [410, 292] on input "josiane" at bounding box center [244, 283] width 443 height 22
type input "josicleide"
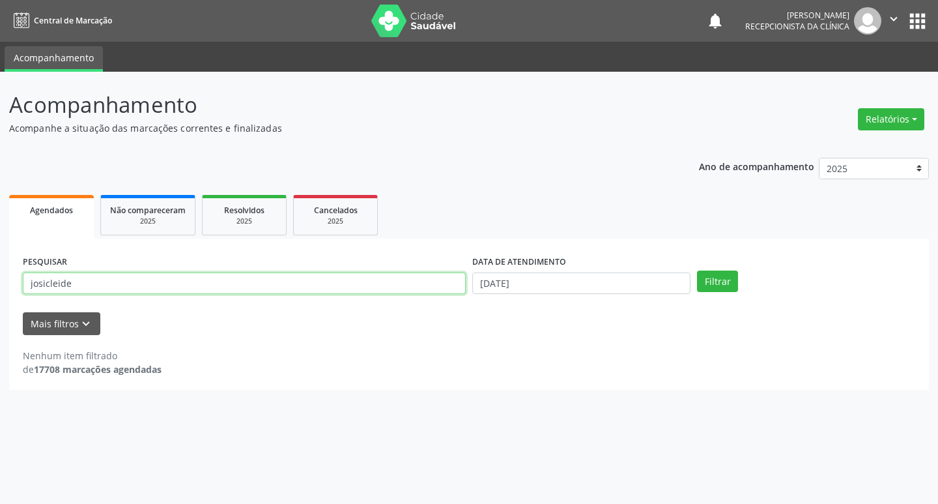
click at [697, 270] on button "Filtrar" at bounding box center [717, 281] width 41 height 22
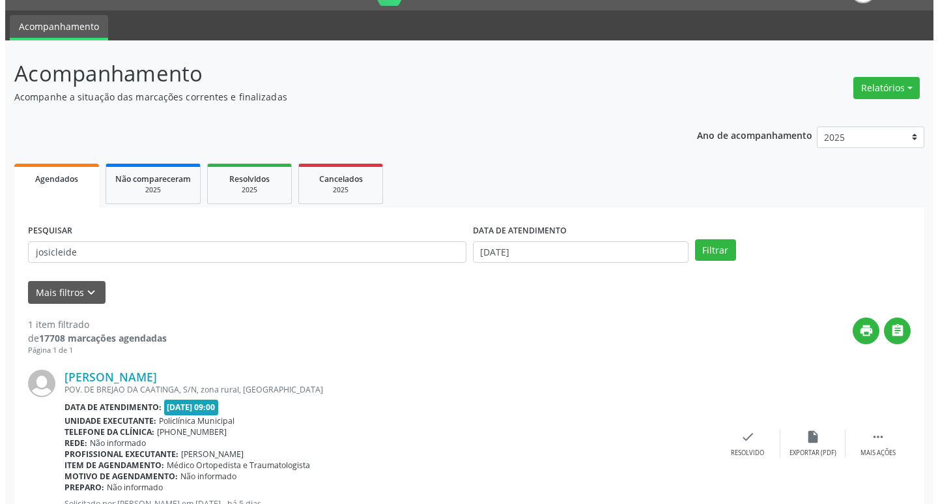
scroll to position [82, 0]
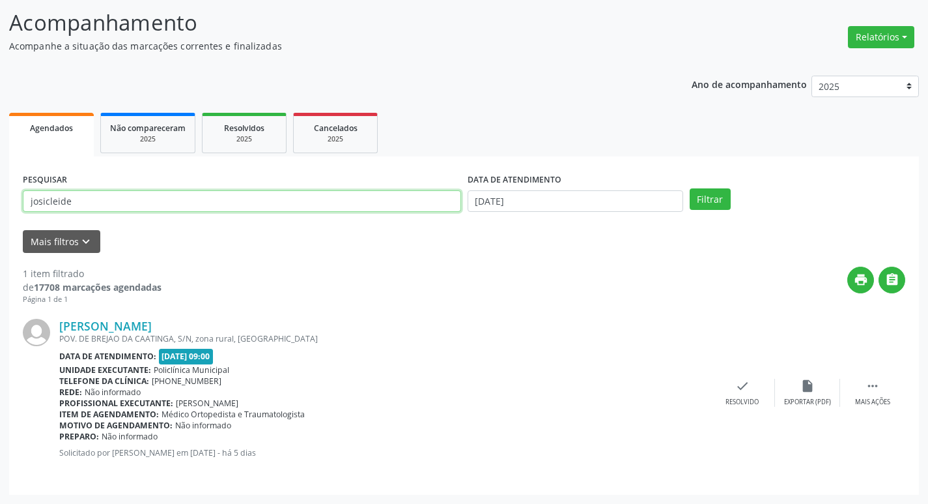
drag, startPoint x: 328, startPoint y: 206, endPoint x: 318, endPoint y: 201, distance: 11.4
click at [320, 203] on input "josicleide" at bounding box center [242, 201] width 438 height 22
click at [318, 201] on input "josicleide" at bounding box center [242, 201] width 438 height 22
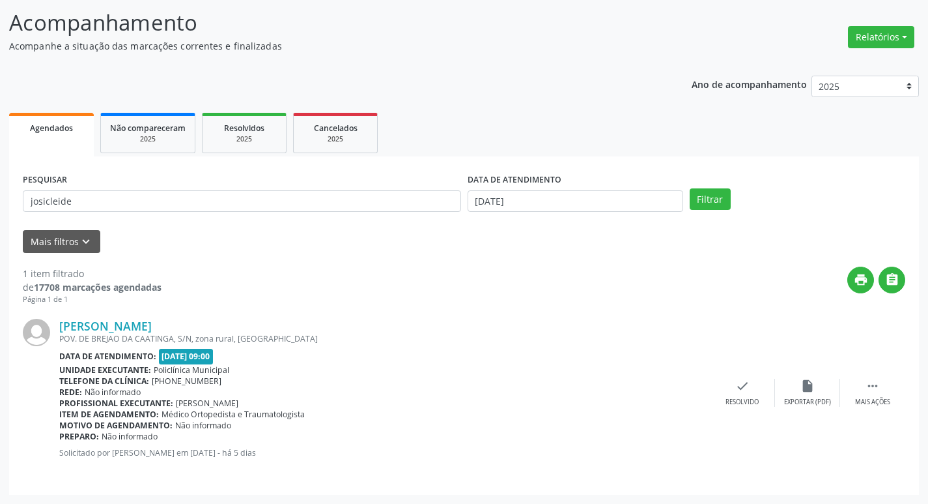
drag, startPoint x: 745, startPoint y: 379, endPoint x: 705, endPoint y: 377, distance: 39.8
click at [741, 377] on div "[PERSON_NAME] POV. DE BREJAO DA CAATINGA, S/N, zona rural, [GEOGRAPHIC_DATA] Da…" at bounding box center [464, 393] width 883 height 176
click at [734, 384] on div "check Resolvido" at bounding box center [742, 393] width 65 height 28
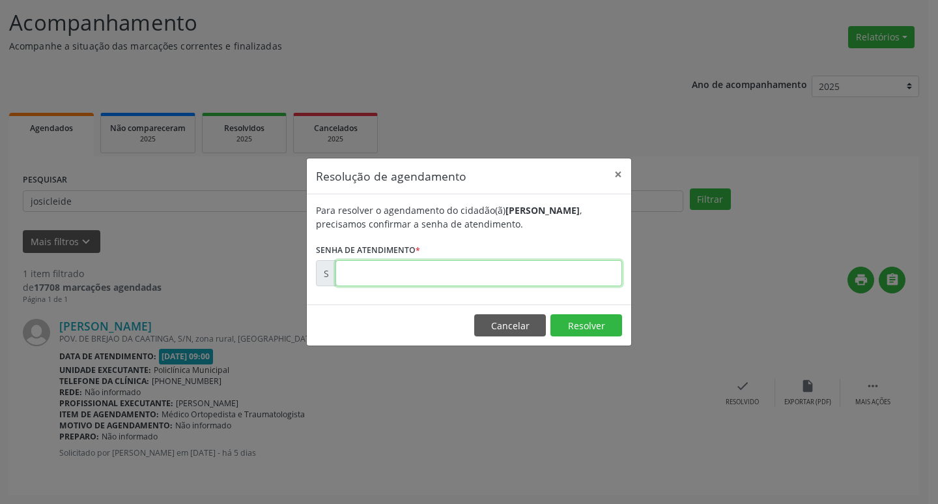
click at [438, 274] on input "text" at bounding box center [479, 273] width 287 height 26
type input "00171846"
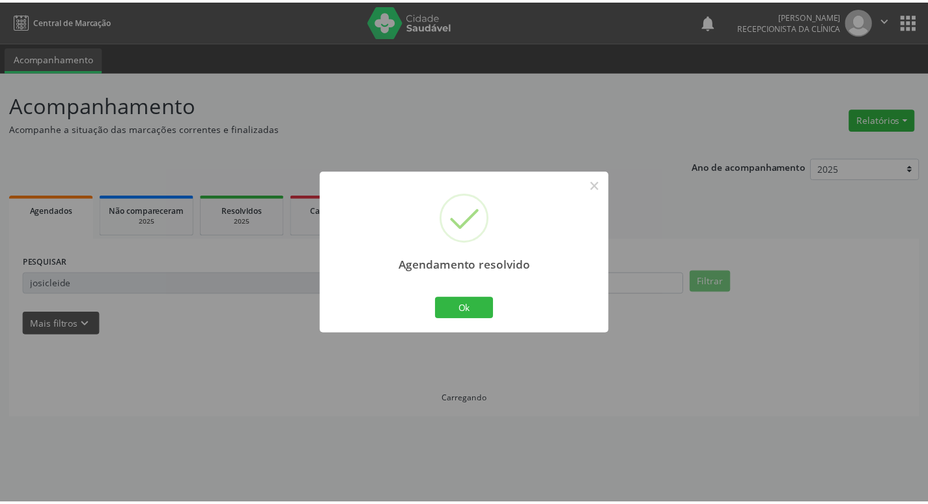
scroll to position [0, 0]
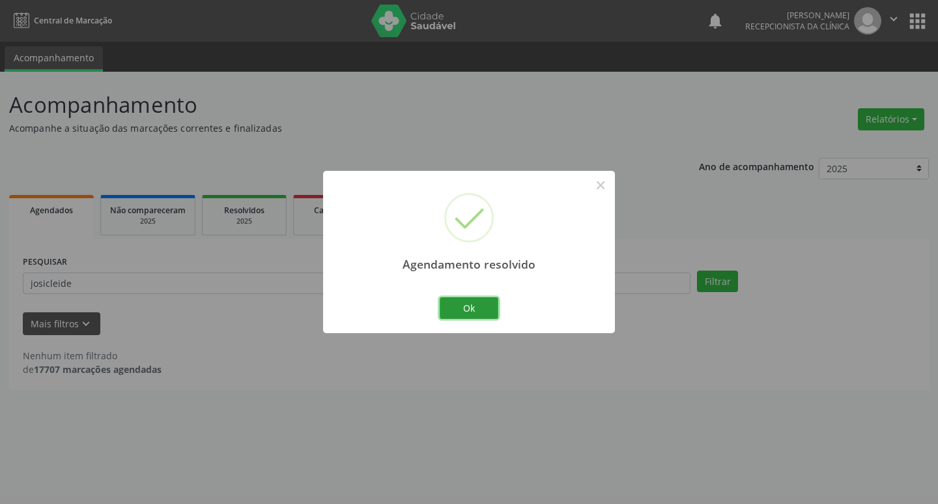
drag, startPoint x: 491, startPoint y: 308, endPoint x: 437, endPoint y: 309, distance: 53.4
click at [485, 306] on button "Ok" at bounding box center [469, 308] width 59 height 22
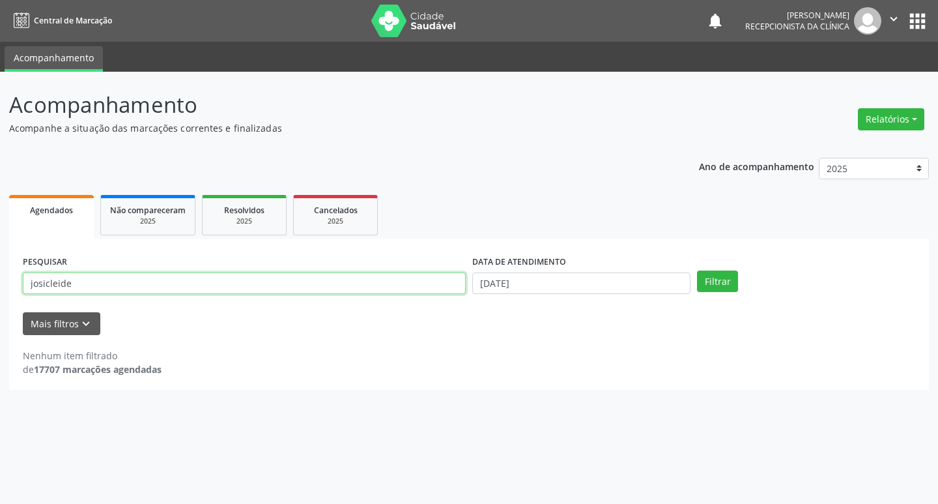
click at [332, 285] on input "josicleide" at bounding box center [244, 283] width 443 height 22
type input "gilmara"
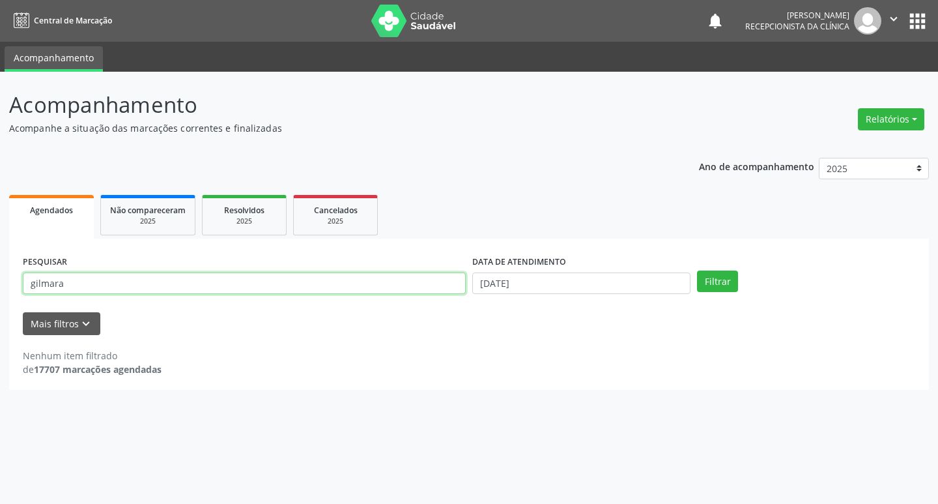
click at [697, 270] on button "Filtrar" at bounding box center [717, 281] width 41 height 22
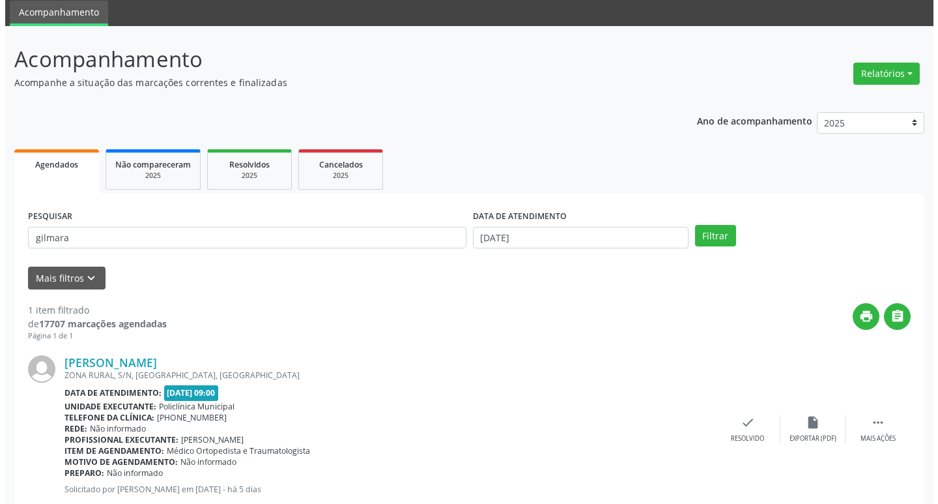
scroll to position [82, 0]
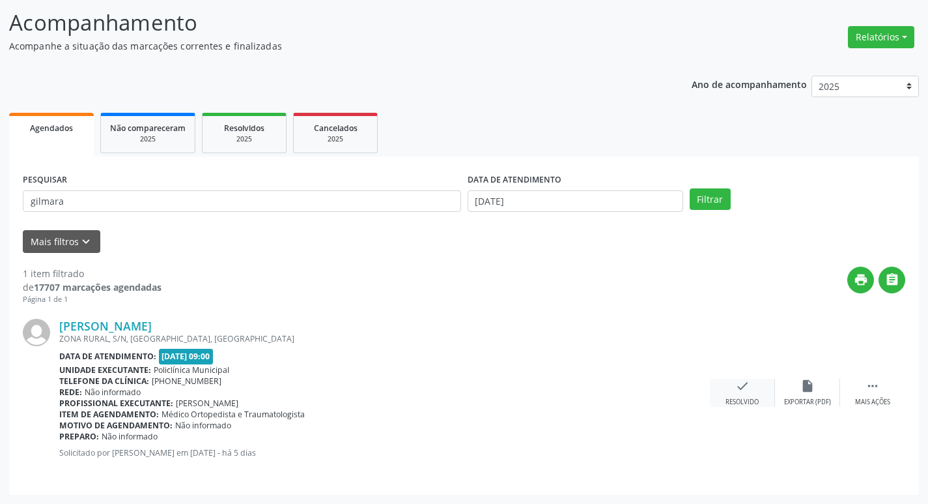
click at [745, 386] on icon "check" at bounding box center [743, 386] width 14 height 14
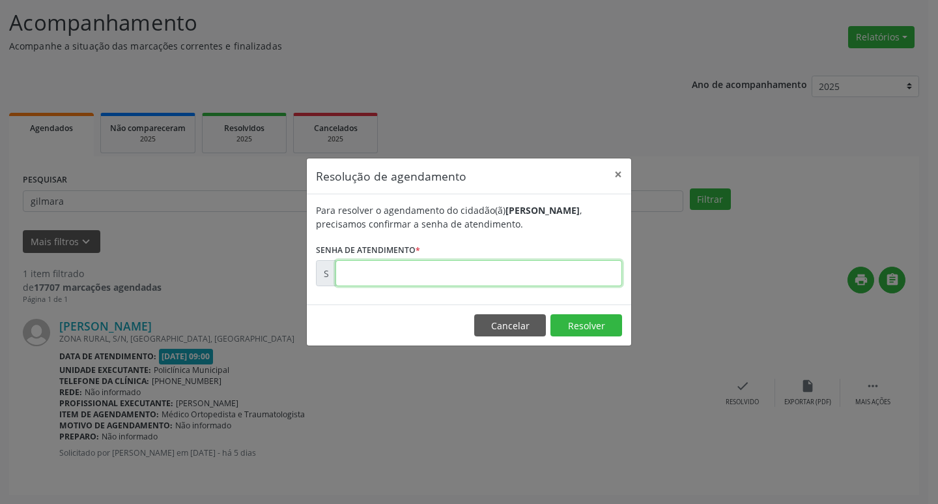
click at [390, 265] on input "text" at bounding box center [479, 273] width 287 height 26
type input "00171761"
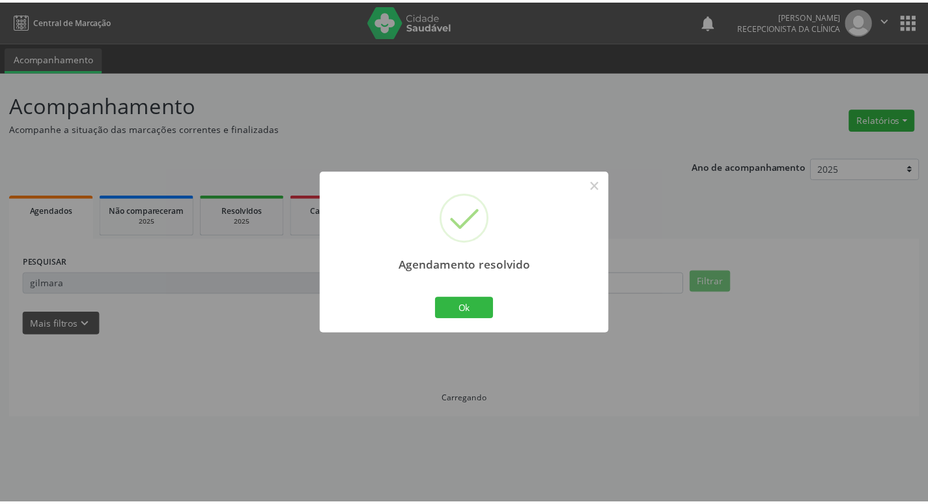
scroll to position [0, 0]
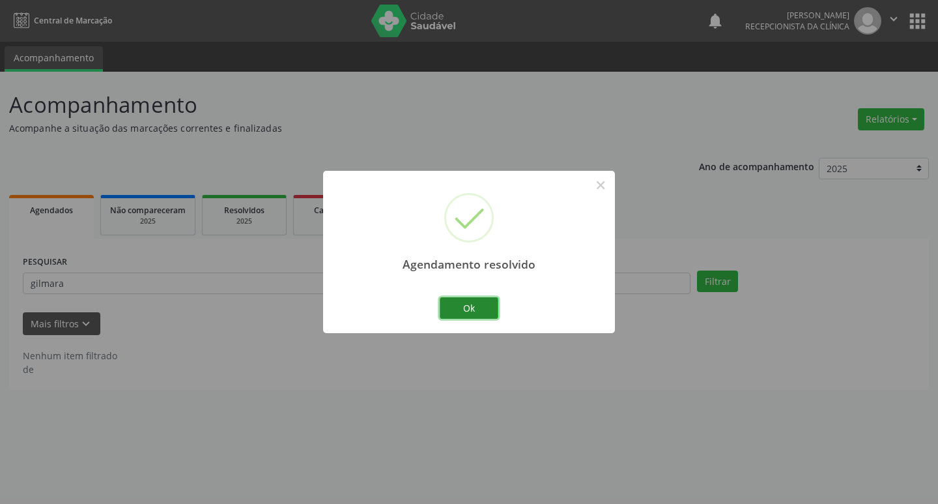
click at [458, 304] on button "Ok" at bounding box center [469, 308] width 59 height 22
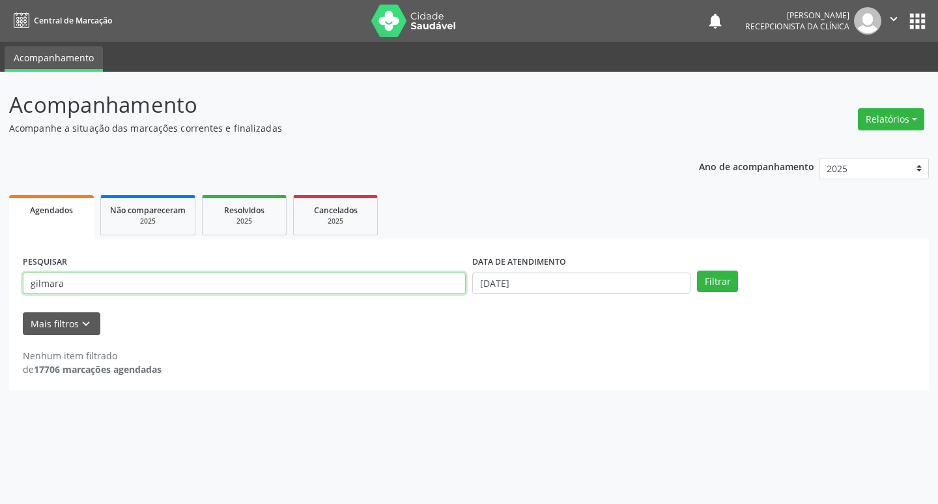
click at [366, 286] on input "gilmara" at bounding box center [244, 283] width 443 height 22
type input "[PERSON_NAME]"
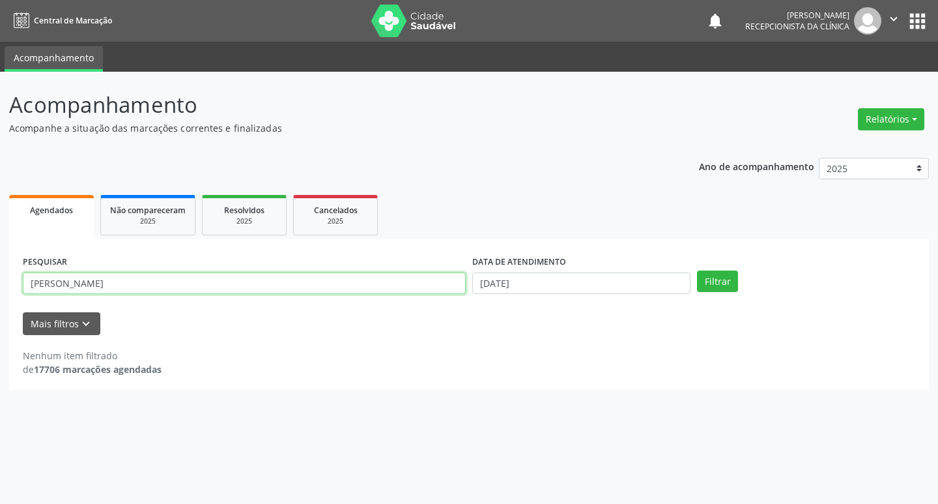
click at [697, 270] on button "Filtrar" at bounding box center [717, 281] width 41 height 22
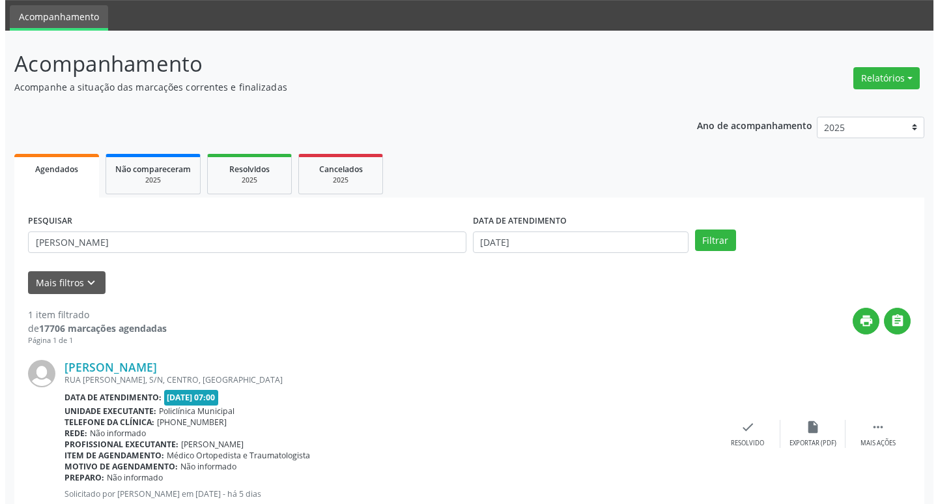
scroll to position [82, 0]
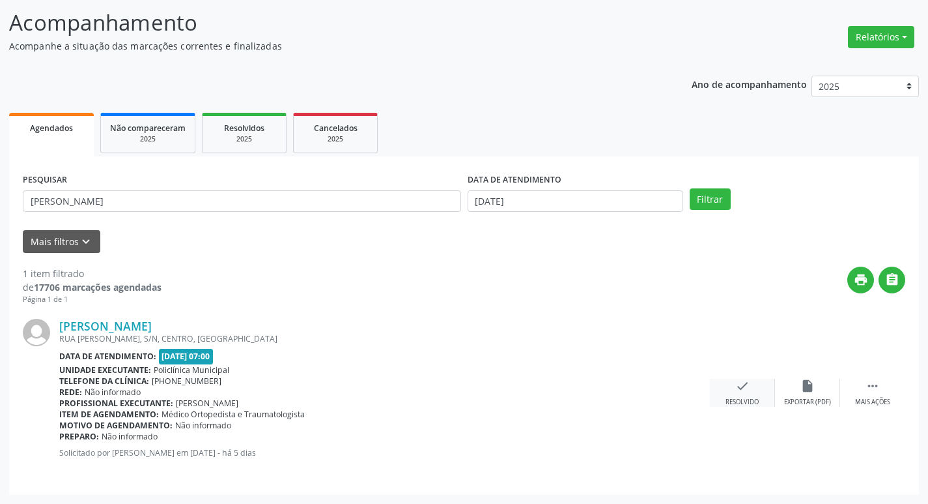
click at [747, 394] on div "check Resolvido" at bounding box center [742, 393] width 65 height 28
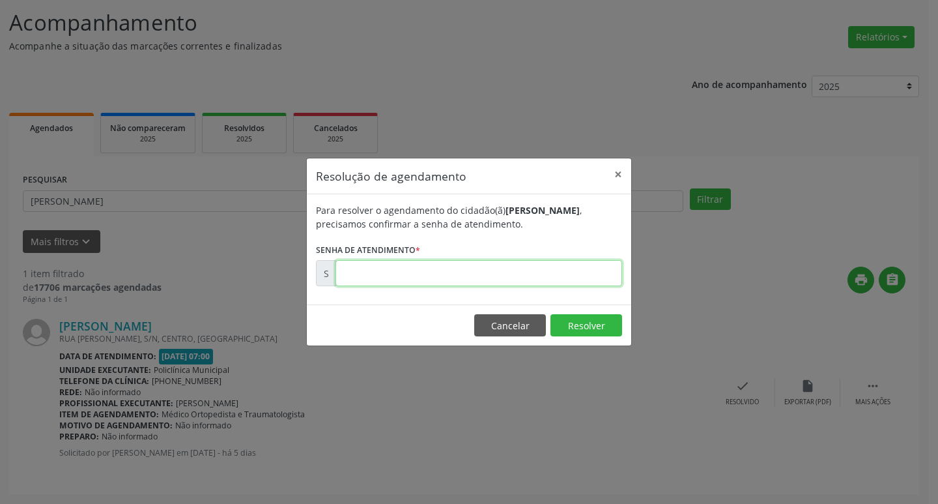
click at [401, 268] on input "text" at bounding box center [479, 273] width 287 height 26
type input "00171715"
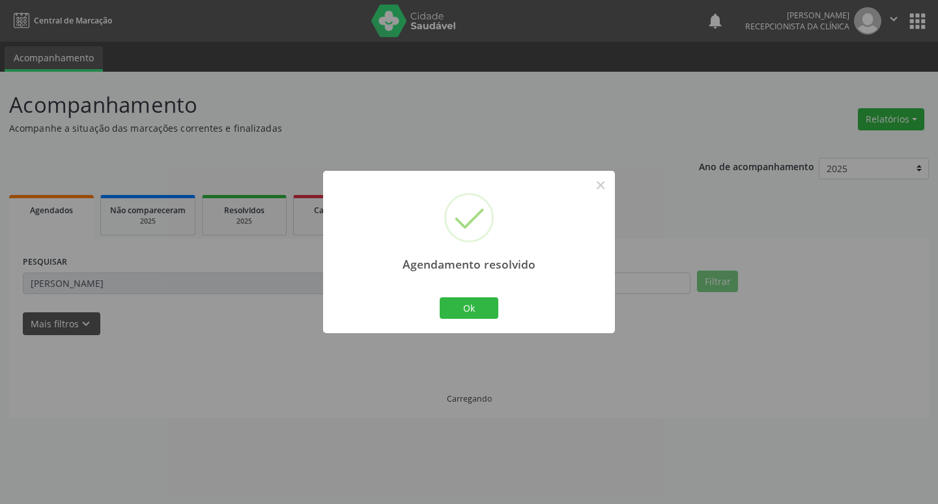
scroll to position [0, 0]
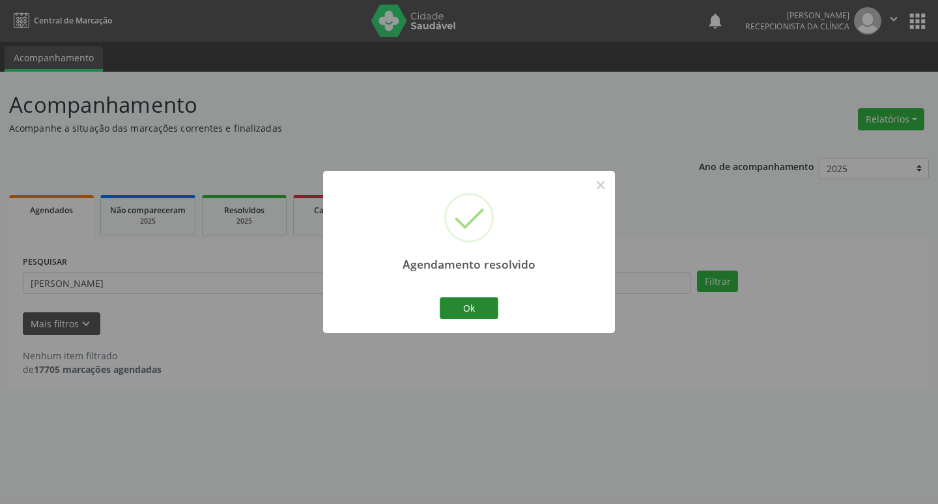
drag, startPoint x: 433, startPoint y: 302, endPoint x: 462, endPoint y: 317, distance: 32.7
click at [452, 312] on div "Agendamento resolvido × Ok Cancel" at bounding box center [469, 252] width 292 height 162
click at [463, 314] on button "Ok" at bounding box center [469, 308] width 59 height 22
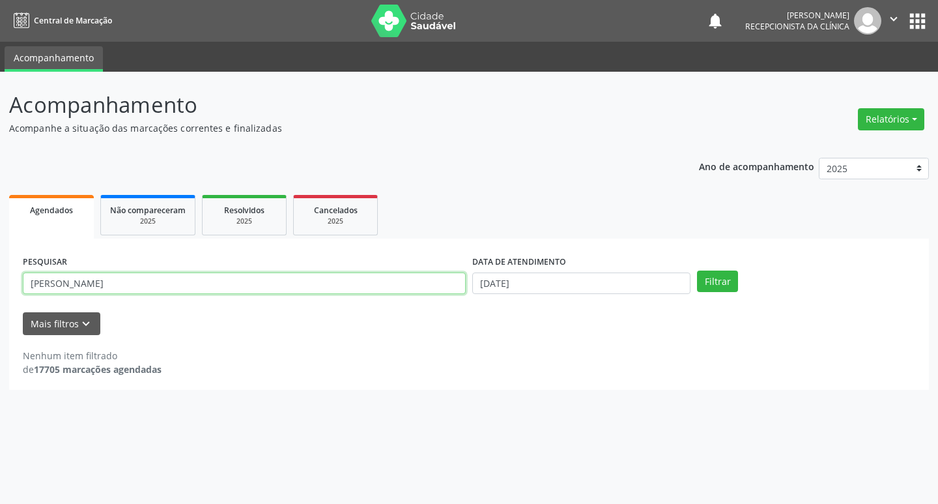
click at [356, 275] on input "[PERSON_NAME]" at bounding box center [244, 283] width 443 height 22
click at [697, 270] on button "Filtrar" at bounding box center [717, 281] width 41 height 22
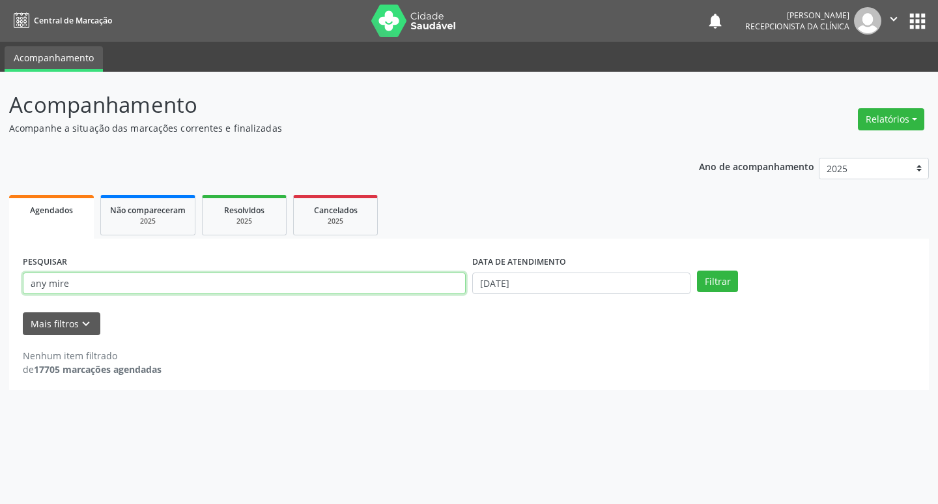
click at [245, 277] on input "any mire" at bounding box center [244, 283] width 443 height 22
click at [697, 270] on button "Filtrar" at bounding box center [717, 281] width 41 height 22
click at [169, 282] on input "any mi" at bounding box center [244, 283] width 443 height 22
click at [697, 270] on button "Filtrar" at bounding box center [717, 281] width 41 height 22
click at [192, 279] on input "any miely" at bounding box center [244, 283] width 443 height 22
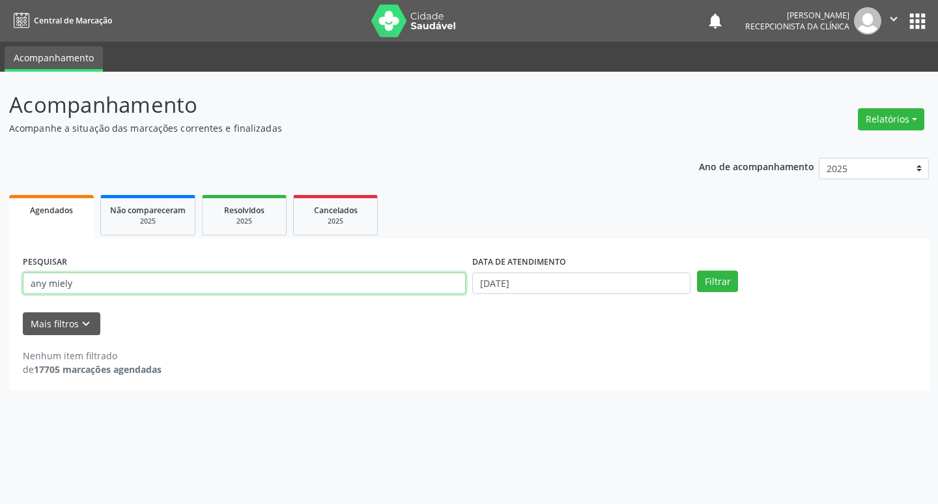
click at [192, 279] on input "any miely" at bounding box center [244, 283] width 443 height 22
type input "any mar"
click at [697, 270] on button "Filtrar" at bounding box center [717, 281] width 41 height 22
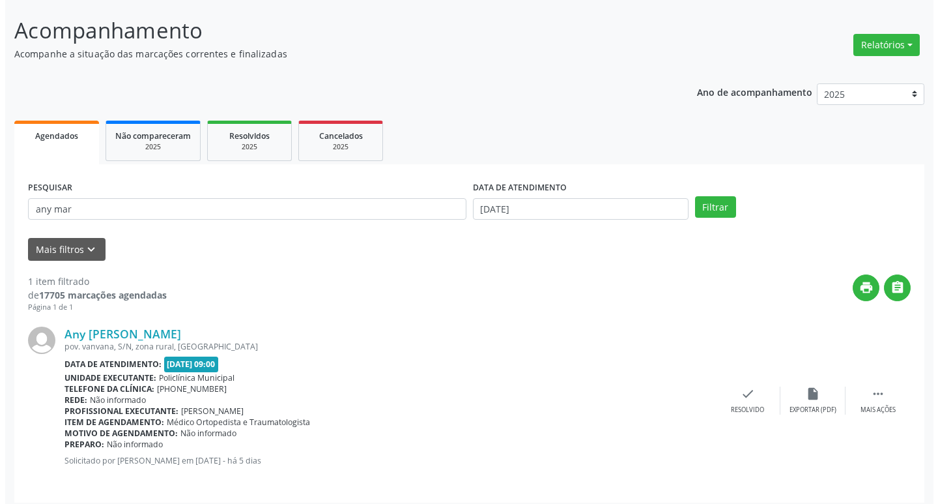
scroll to position [82, 0]
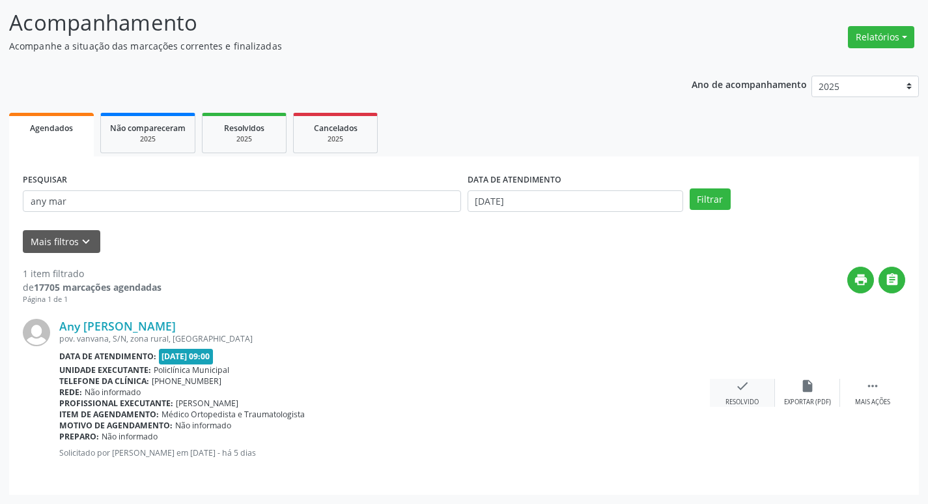
click at [733, 388] on div "check Resolvido" at bounding box center [742, 393] width 65 height 28
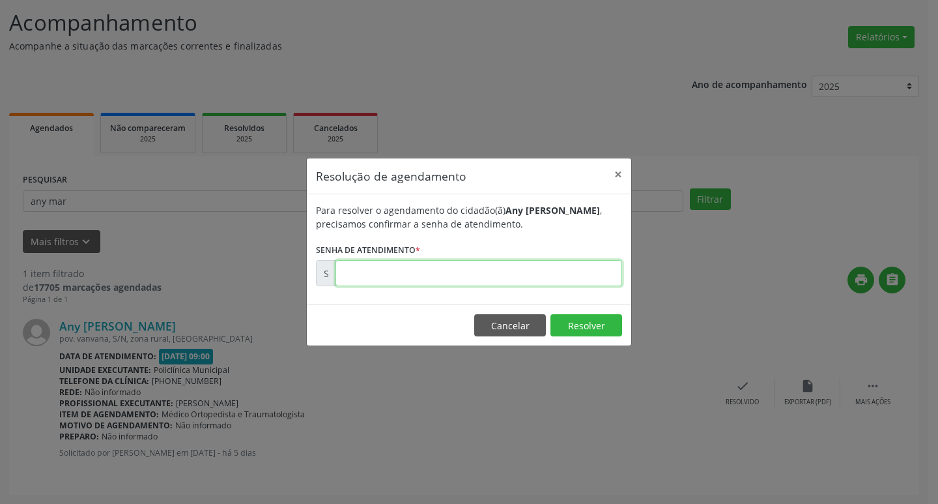
click at [394, 282] on input "text" at bounding box center [479, 273] width 287 height 26
type input "00171749"
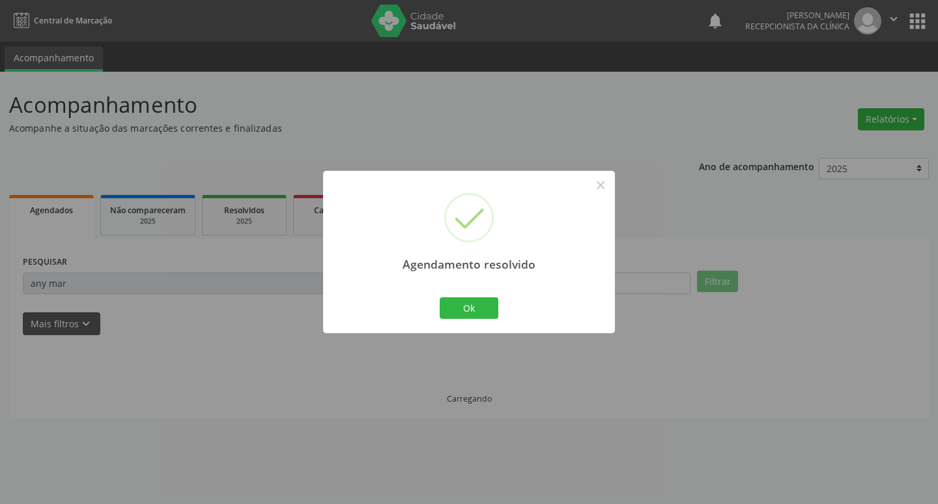
scroll to position [0, 0]
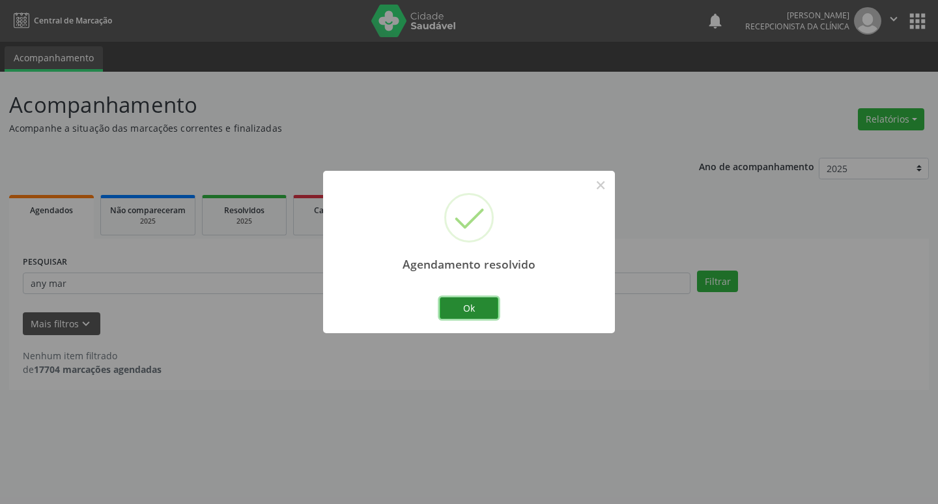
click at [485, 297] on button "Ok" at bounding box center [469, 308] width 59 height 22
